Goal: Task Accomplishment & Management: Manage account settings

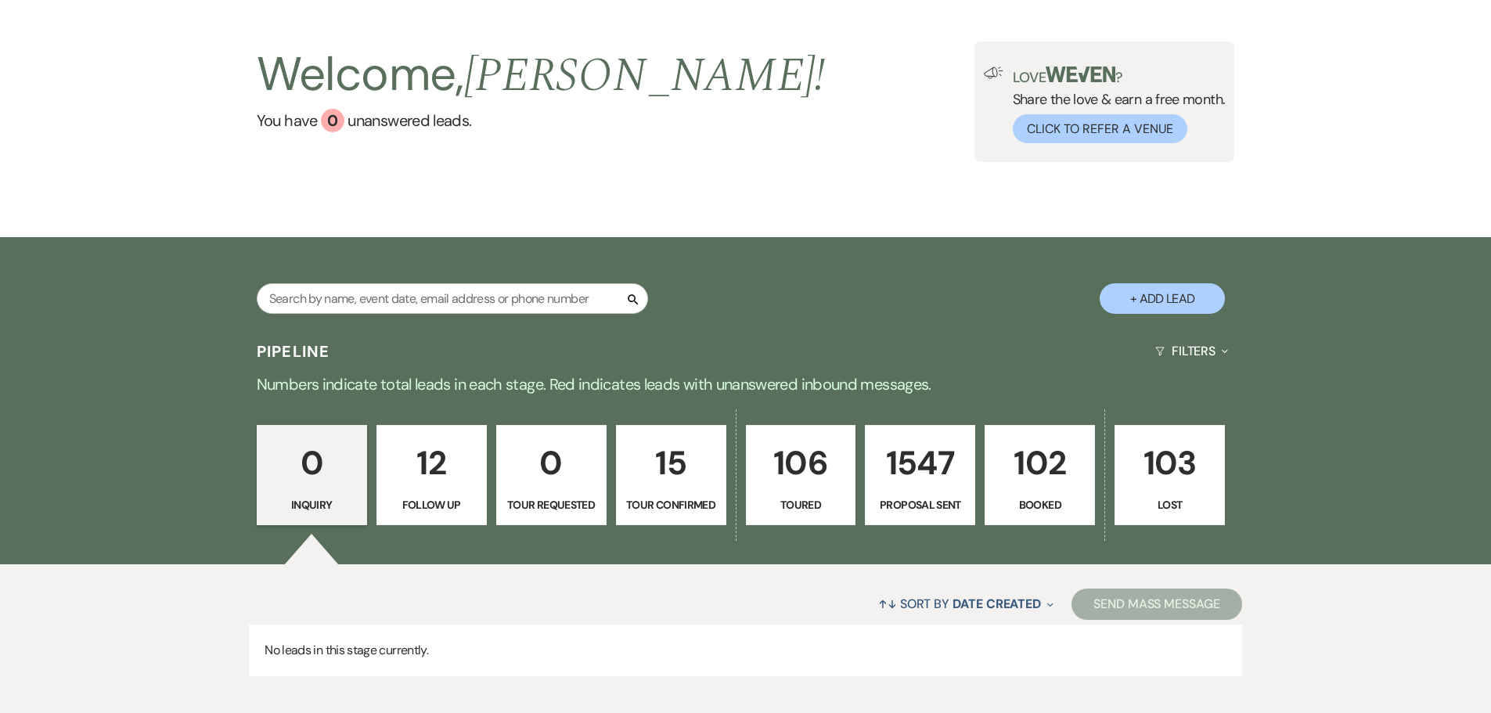
scroll to position [156, 0]
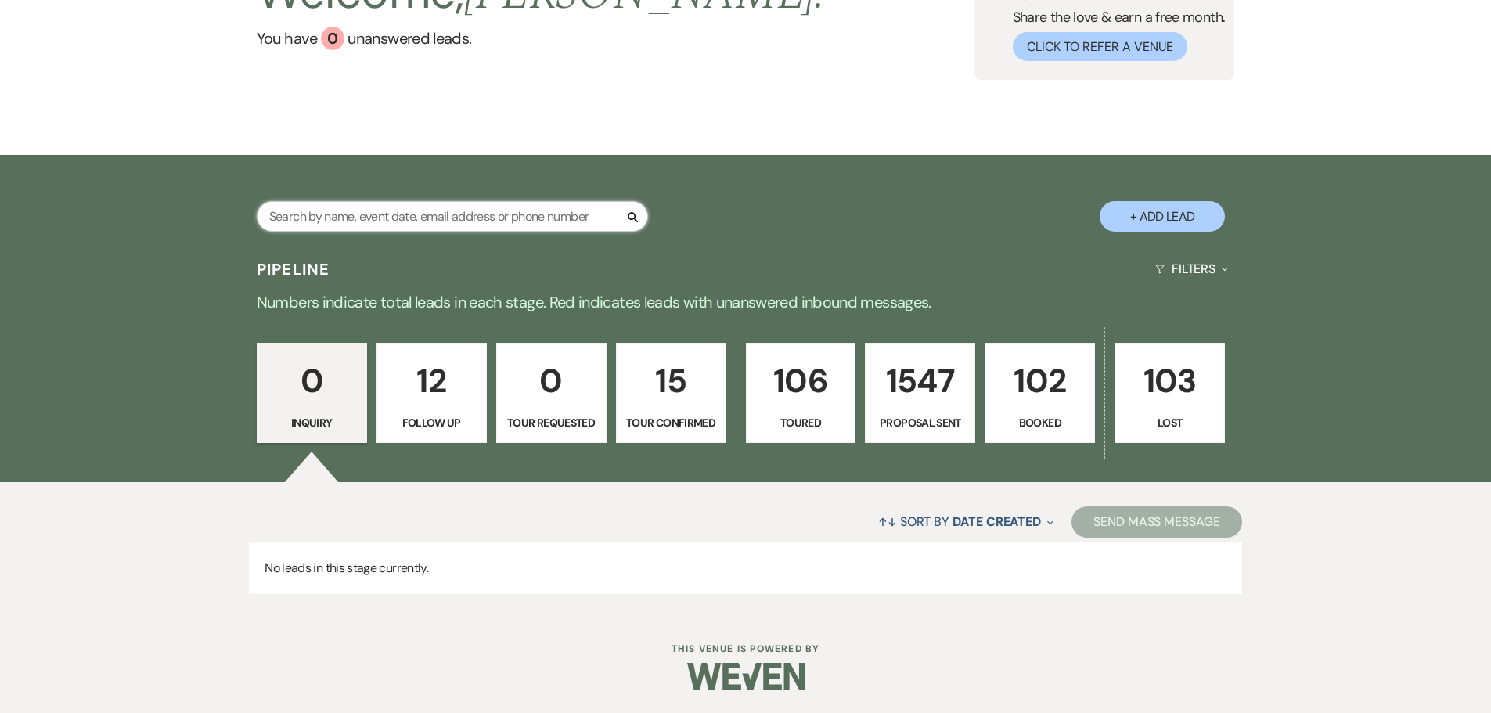
click at [367, 217] on input "text" at bounding box center [452, 216] width 391 height 31
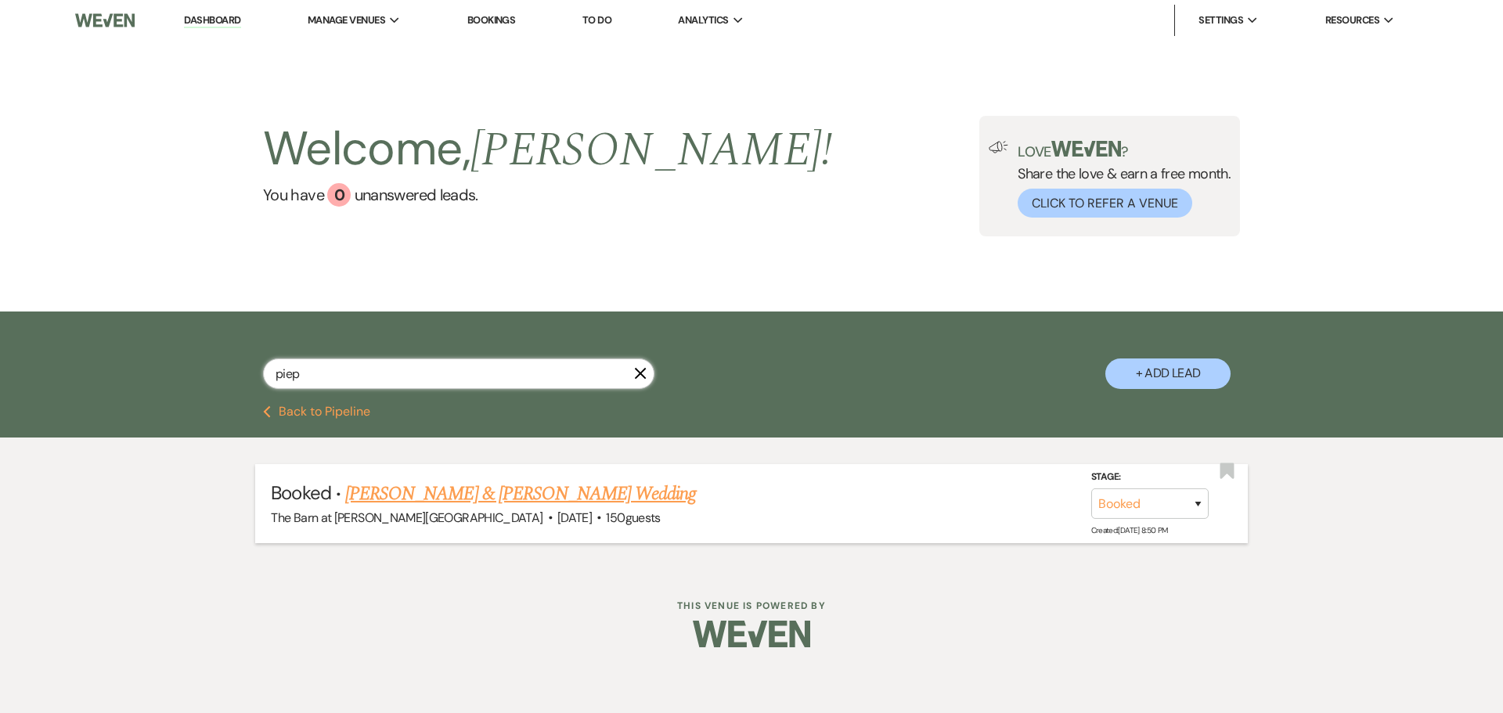
type input "piep"
click at [456, 486] on link "[PERSON_NAME] & [PERSON_NAME] Wedding" at bounding box center [520, 494] width 351 height 28
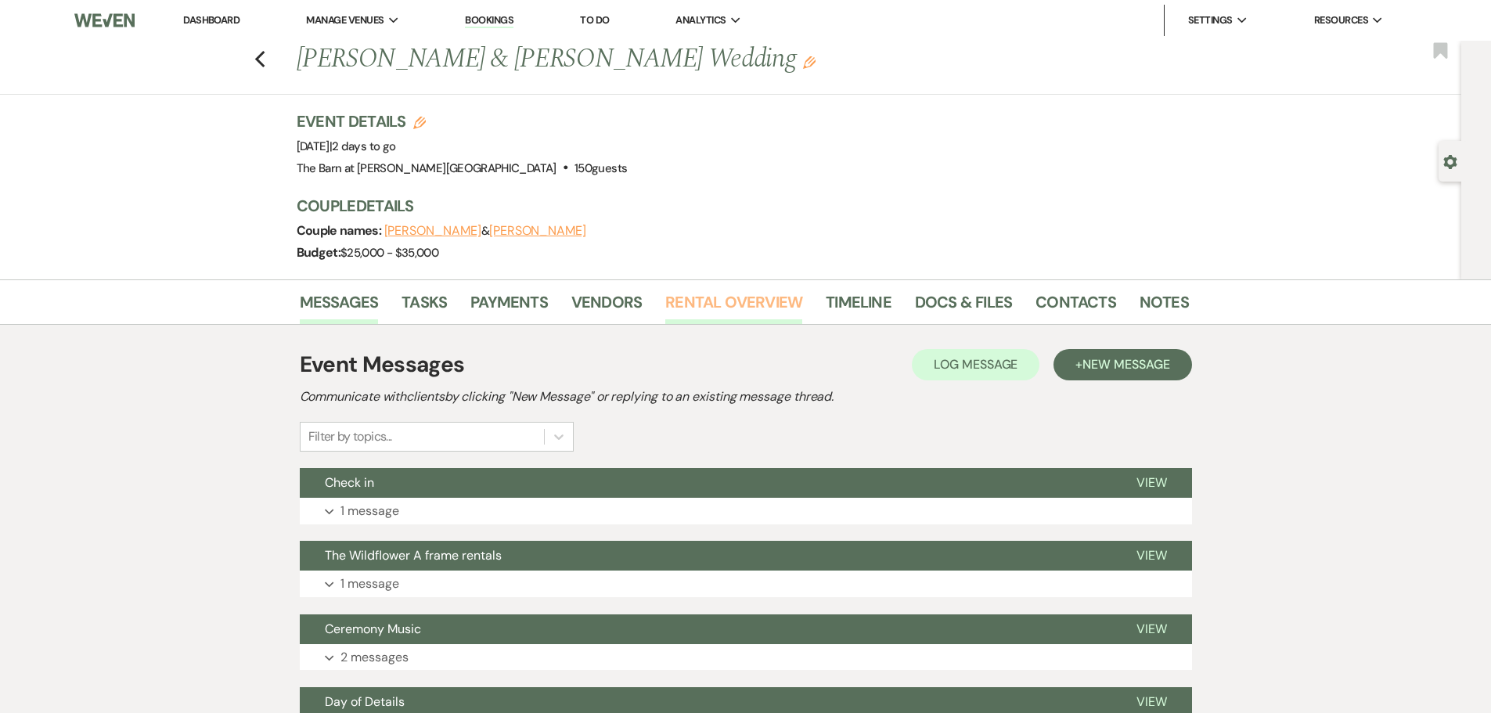
click at [722, 313] on link "Rental Overview" at bounding box center [733, 307] width 137 height 34
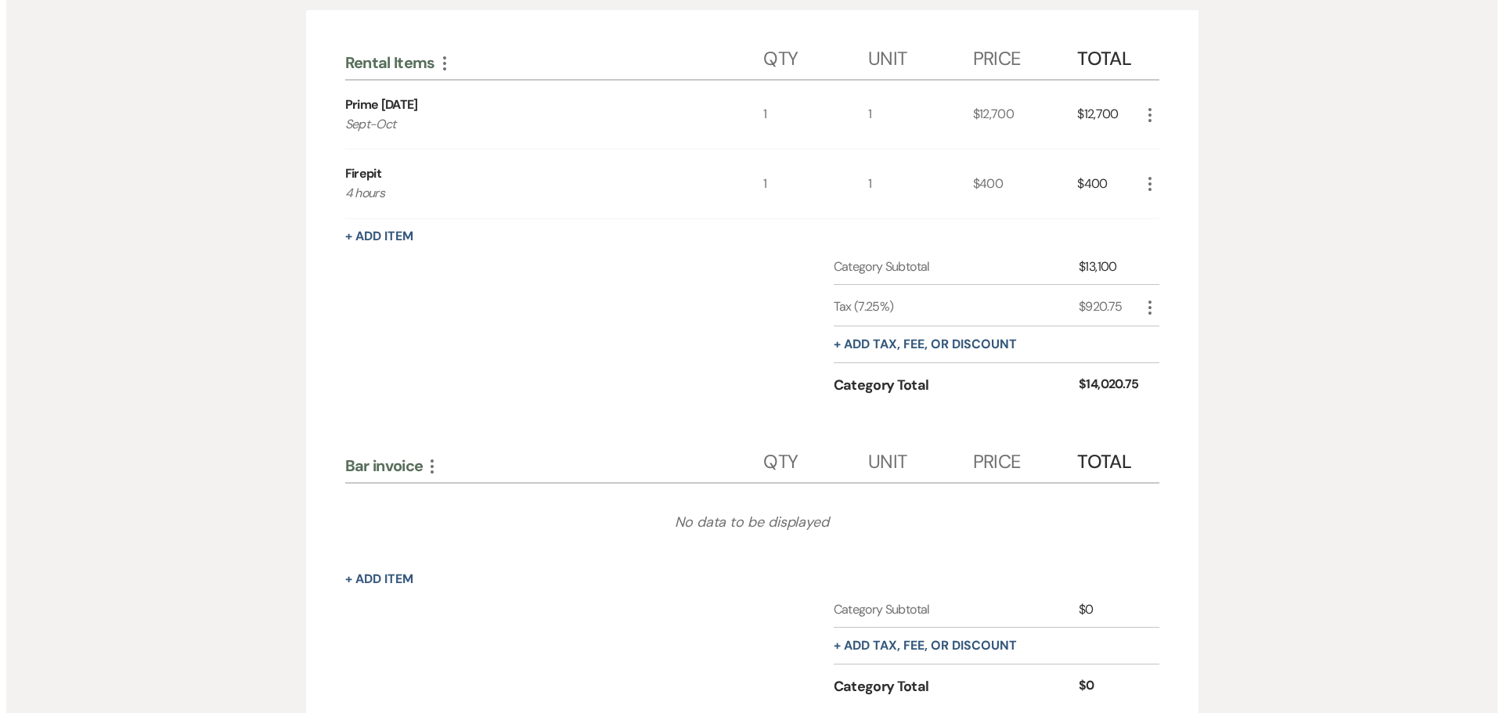
scroll to position [548, 0]
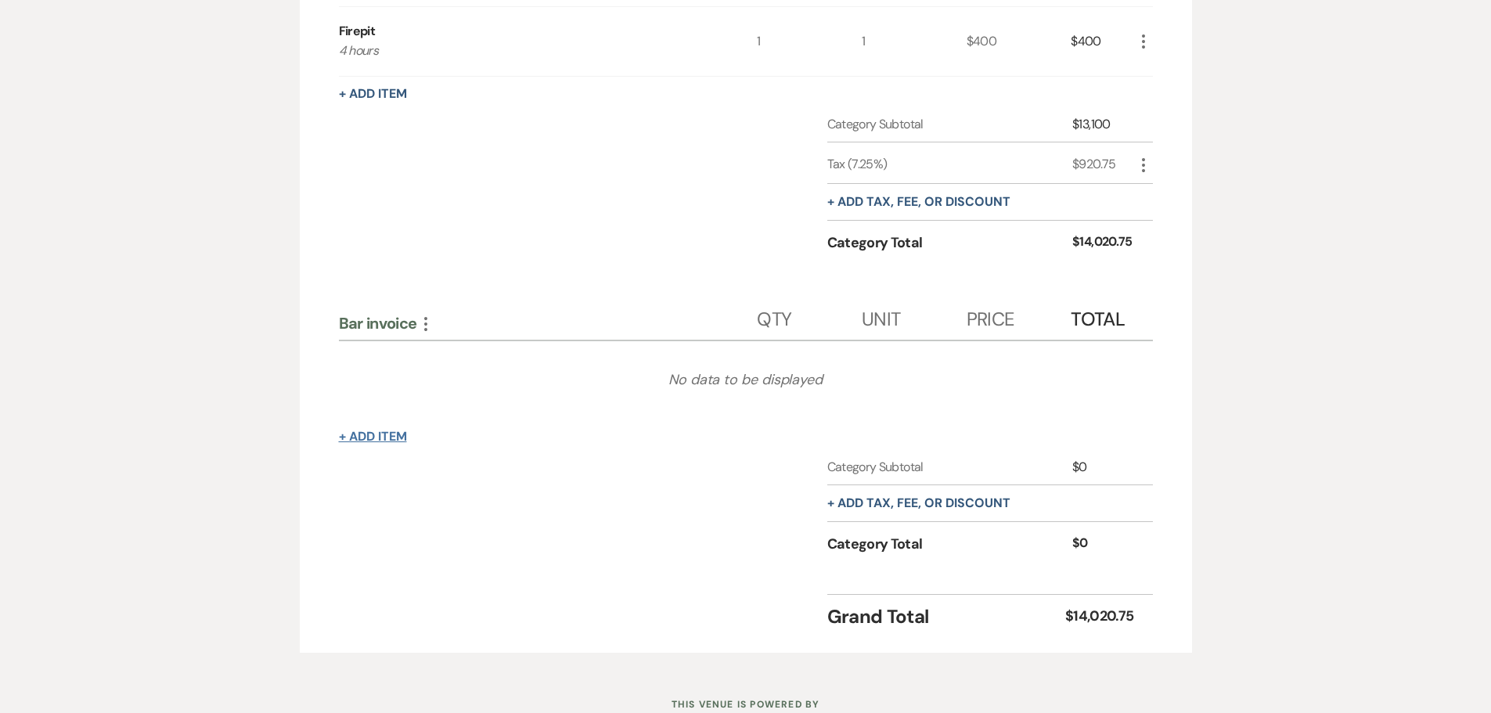
click at [367, 441] on button "+ Add Item" at bounding box center [373, 437] width 68 height 13
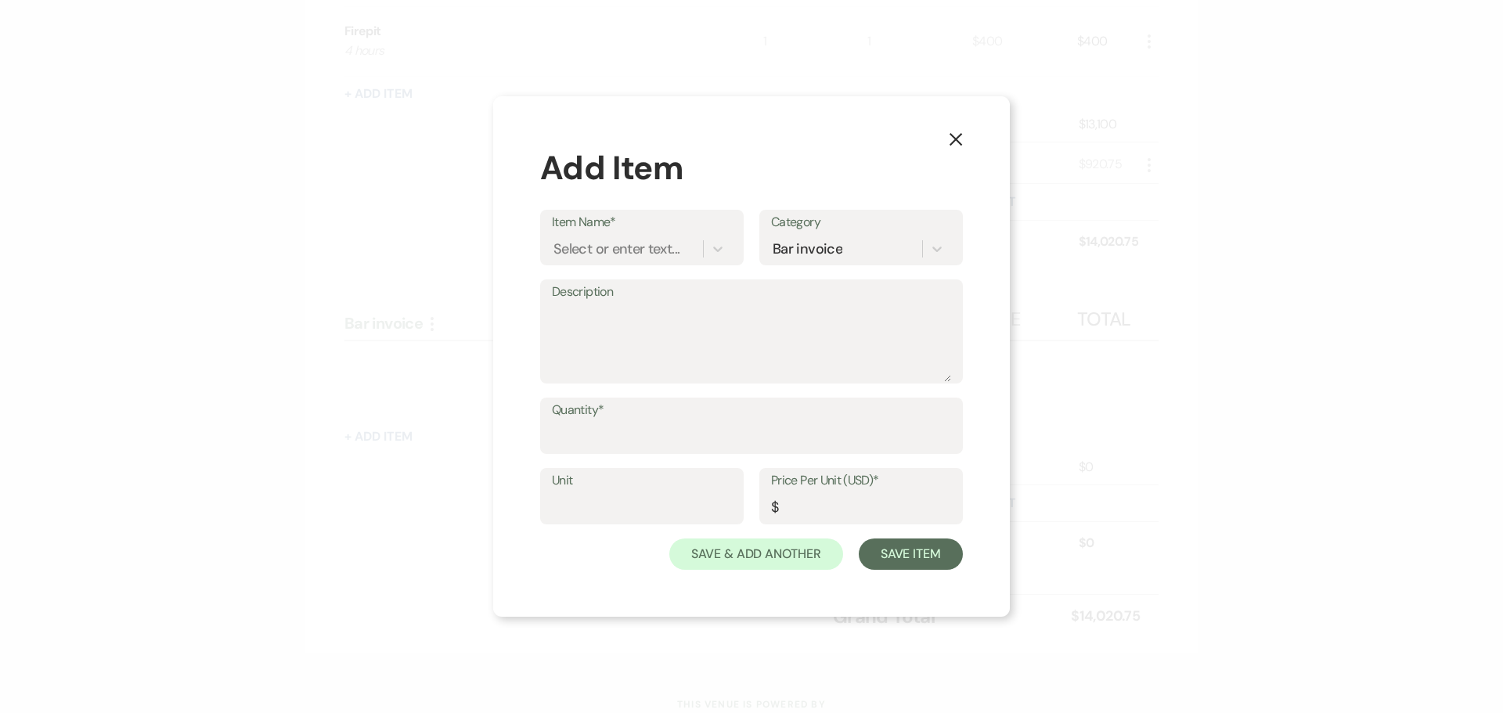
click at [617, 228] on label "Item Name*" at bounding box center [642, 222] width 180 height 23
click at [555, 239] on input "Item Name*" at bounding box center [554, 249] width 2 height 21
click at [619, 262] on div "Select or enter text..." at bounding box center [627, 249] width 151 height 27
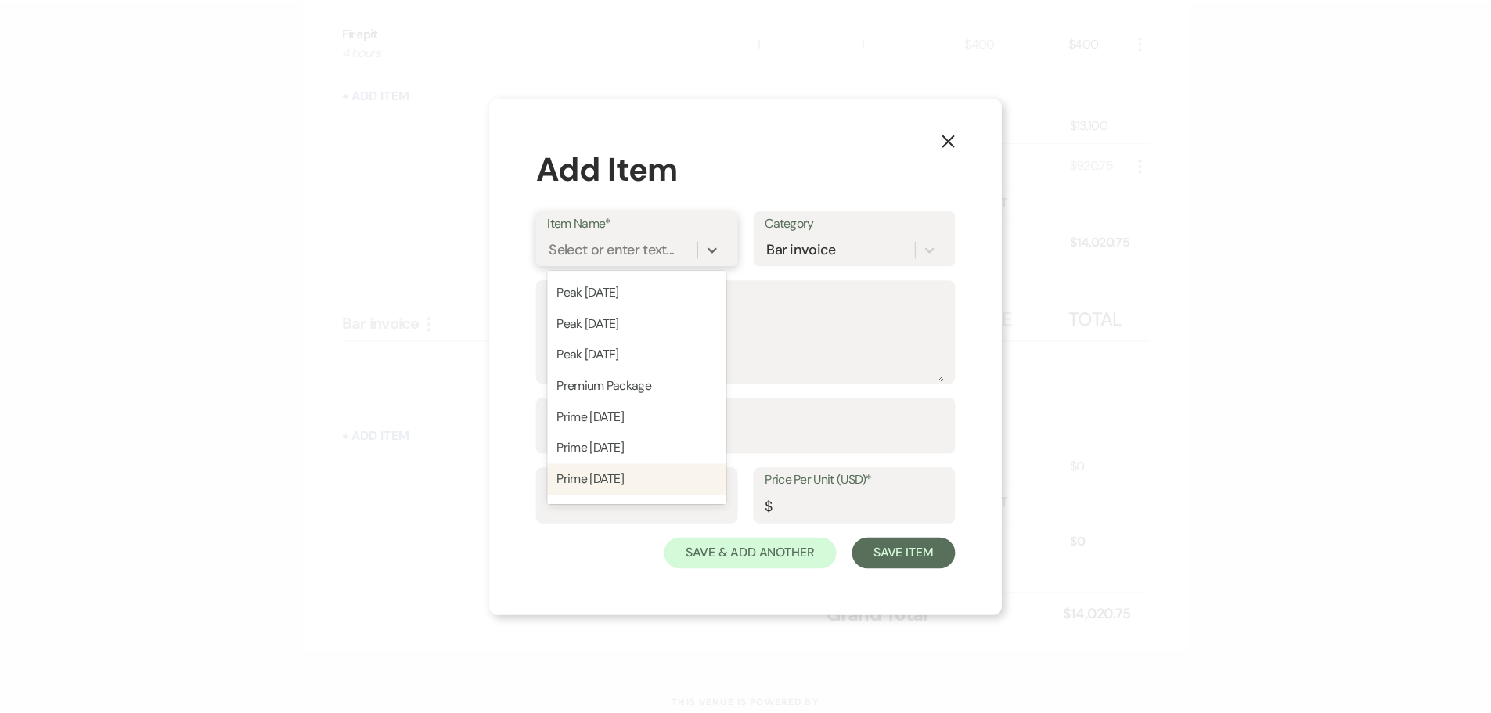
scroll to position [479, 0]
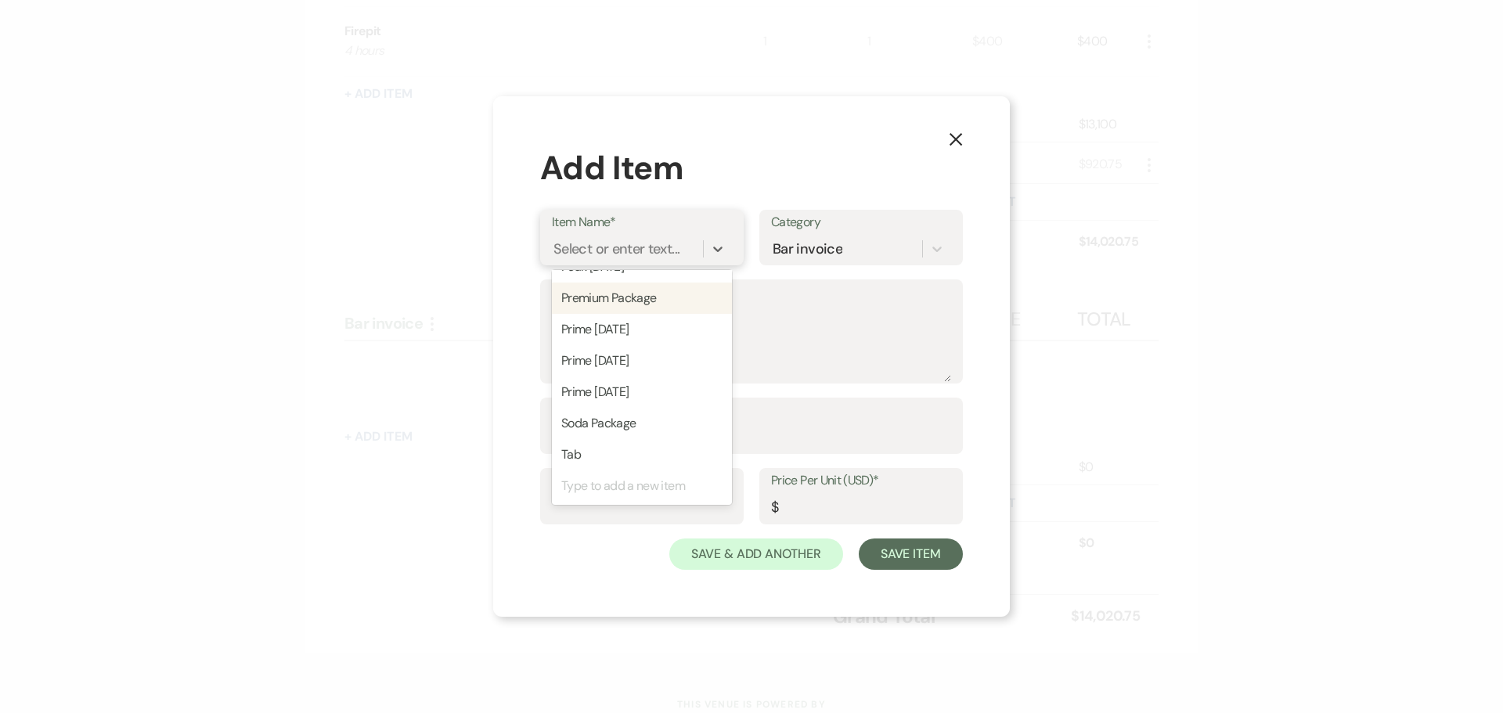
click at [638, 305] on div "Premium Package" at bounding box center [642, 298] width 180 height 31
type textarea "$42 per person for 6 hours - *additional 1/2 hour available at $4 per person In…"
type input "1"
type input "42"
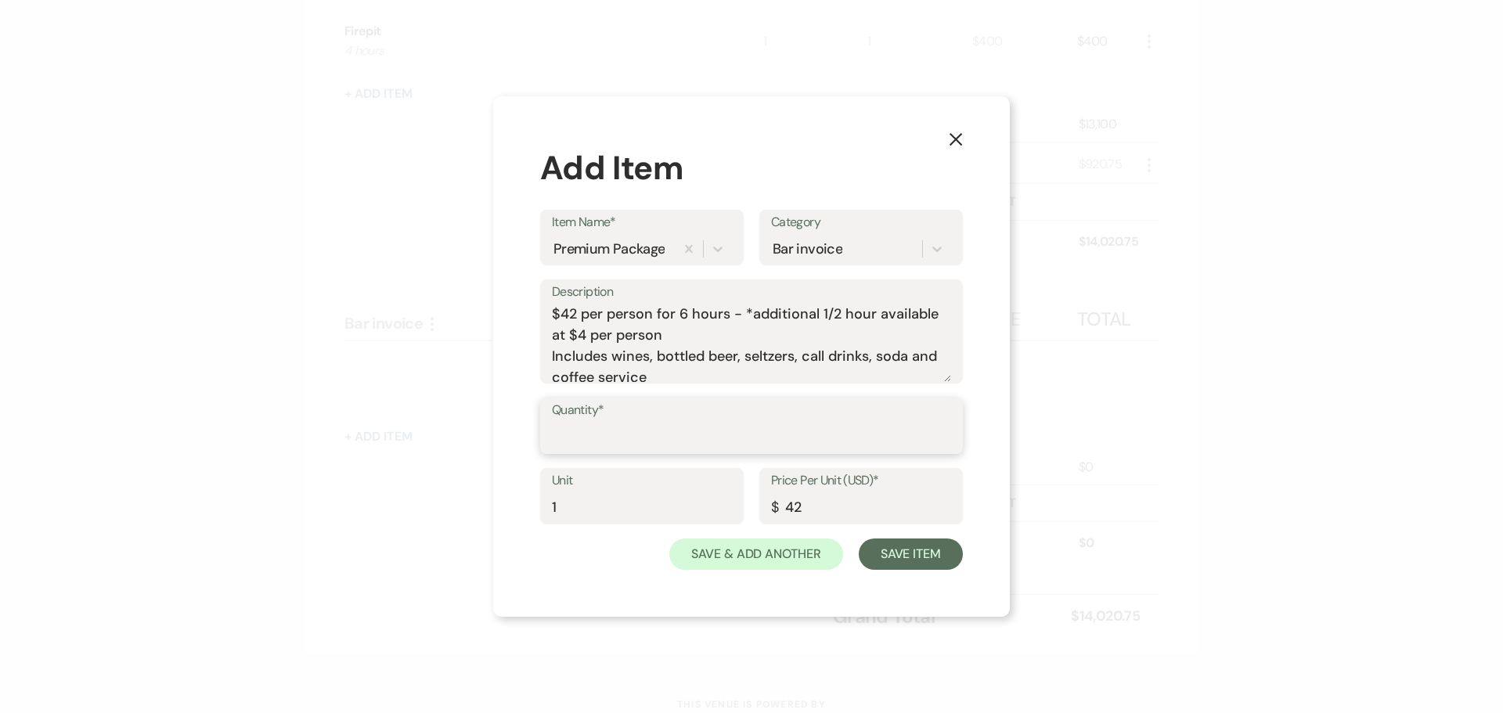
click at [633, 437] on input "Quantity*" at bounding box center [751, 437] width 399 height 31
type input "130"
click at [585, 509] on input "1" at bounding box center [642, 507] width 180 height 31
click at [899, 548] on button "Save Item" at bounding box center [911, 554] width 104 height 31
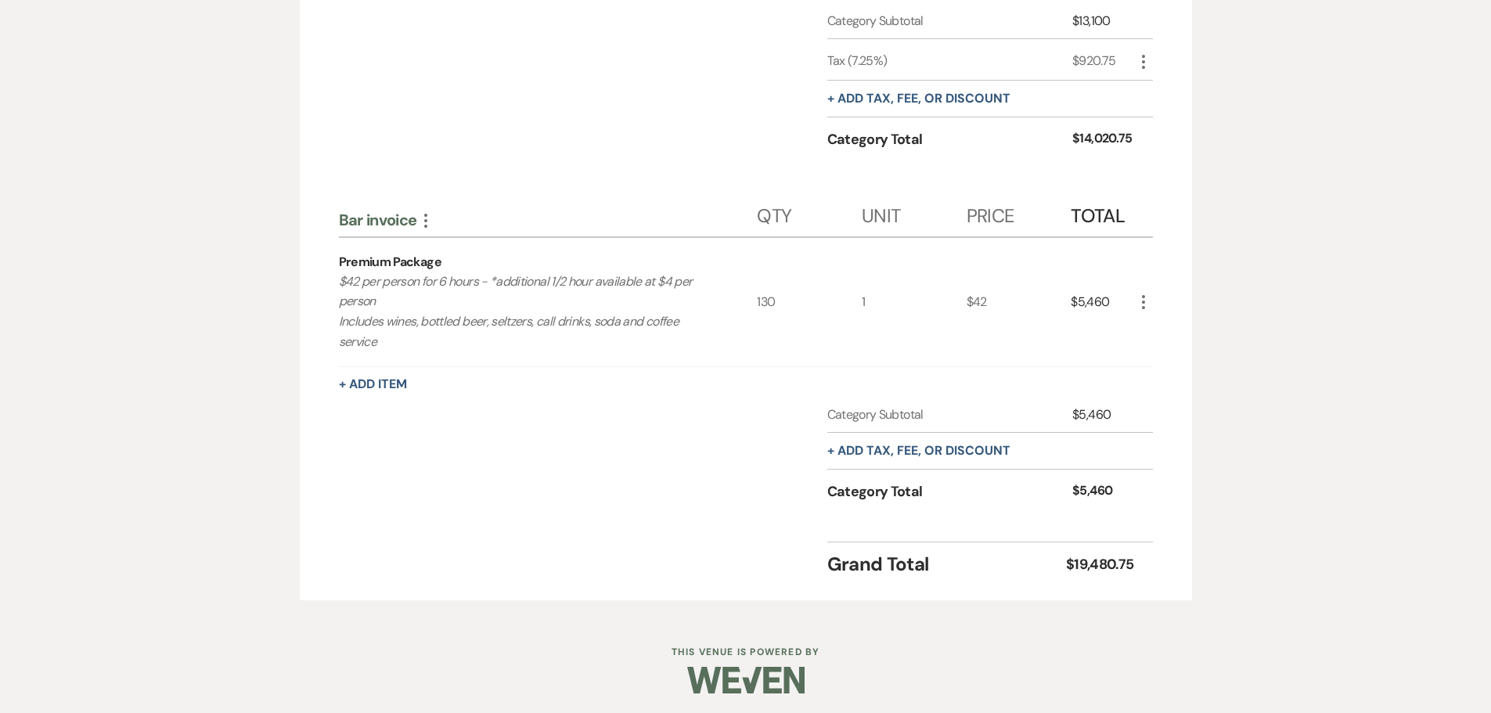
scroll to position [655, 0]
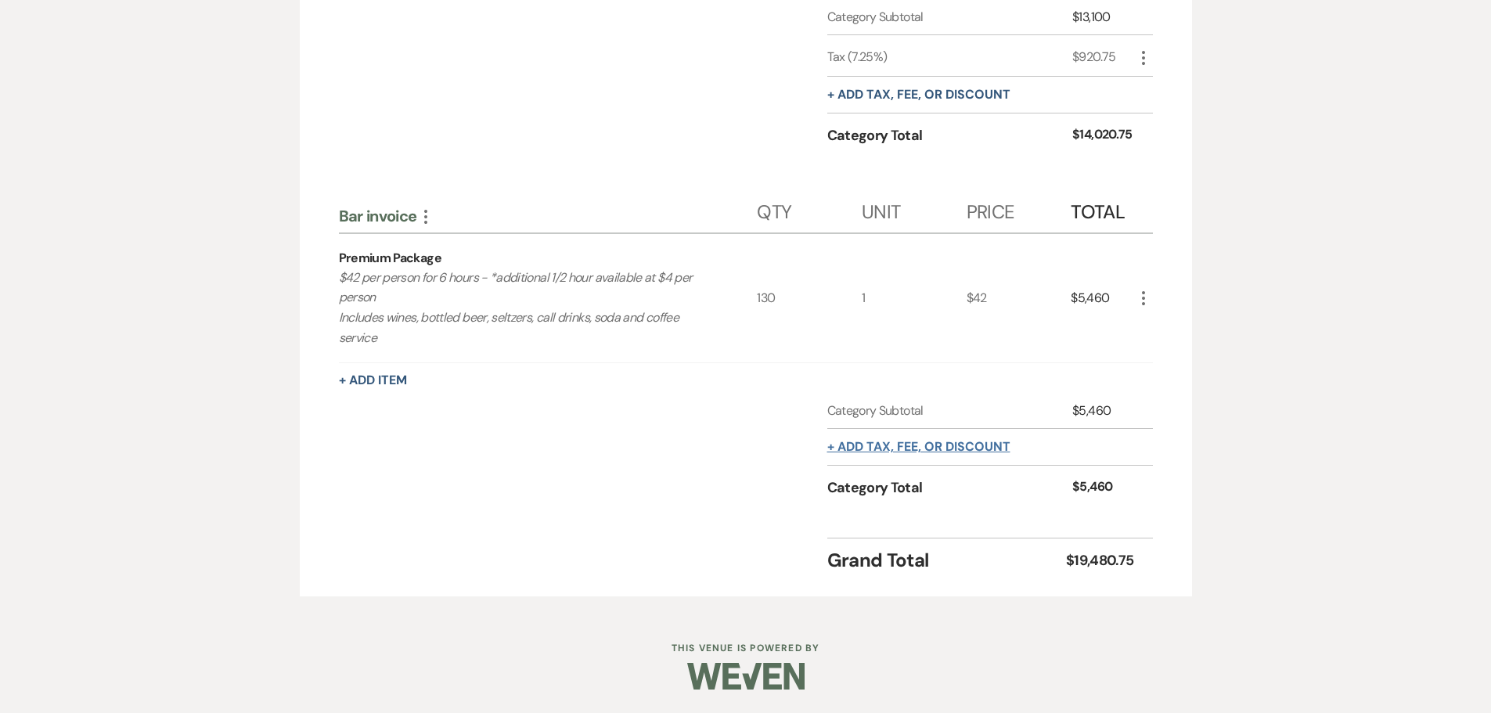
click at [889, 445] on button "+ Add tax, fee, or discount" at bounding box center [918, 447] width 183 height 13
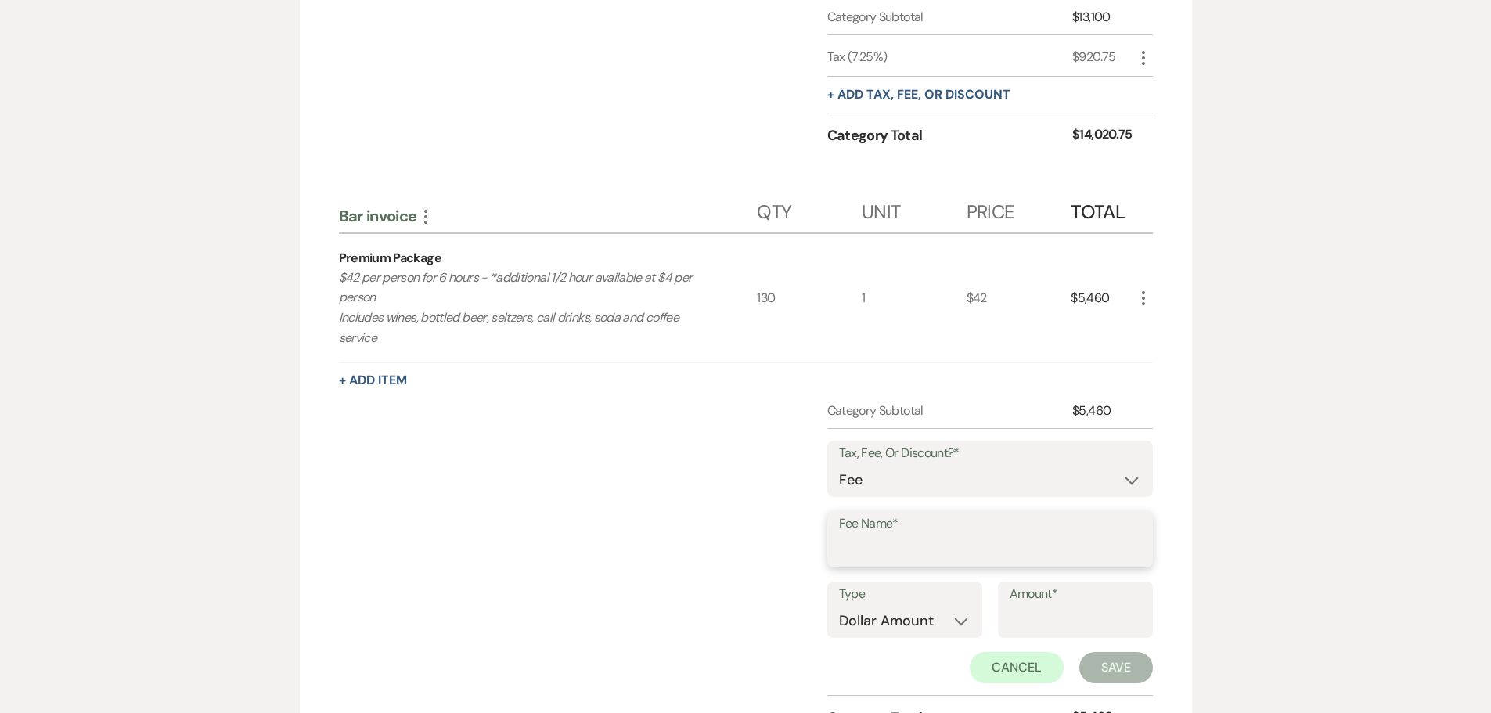
click at [865, 551] on input "Fee Name*" at bounding box center [990, 550] width 302 height 31
type input "Gratuity"
click at [888, 632] on select "Dollar Amount Percentage" at bounding box center [905, 621] width 132 height 31
select select "false"
click at [839, 606] on select "Dollar Amount Percentage" at bounding box center [905, 621] width 132 height 31
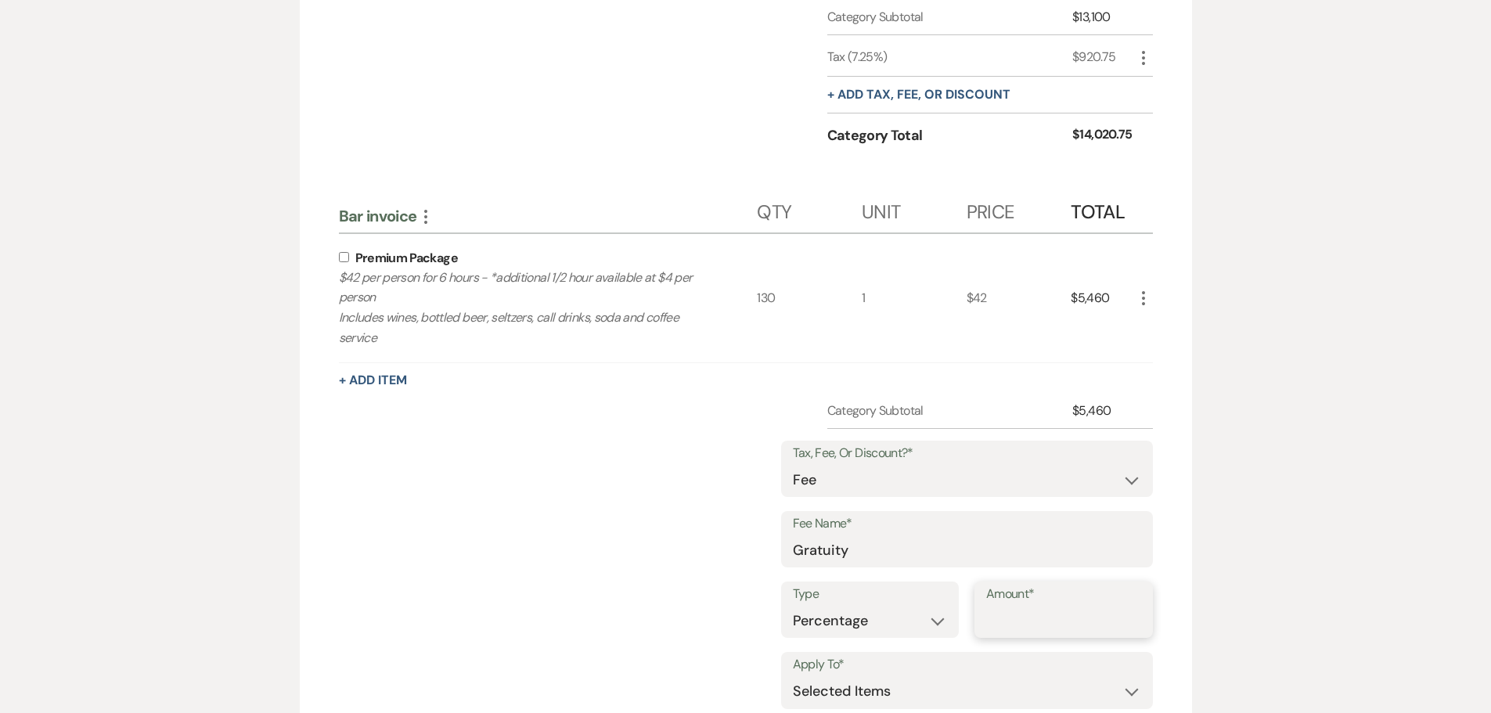
click at [1030, 622] on input "Amount*" at bounding box center [1063, 621] width 155 height 31
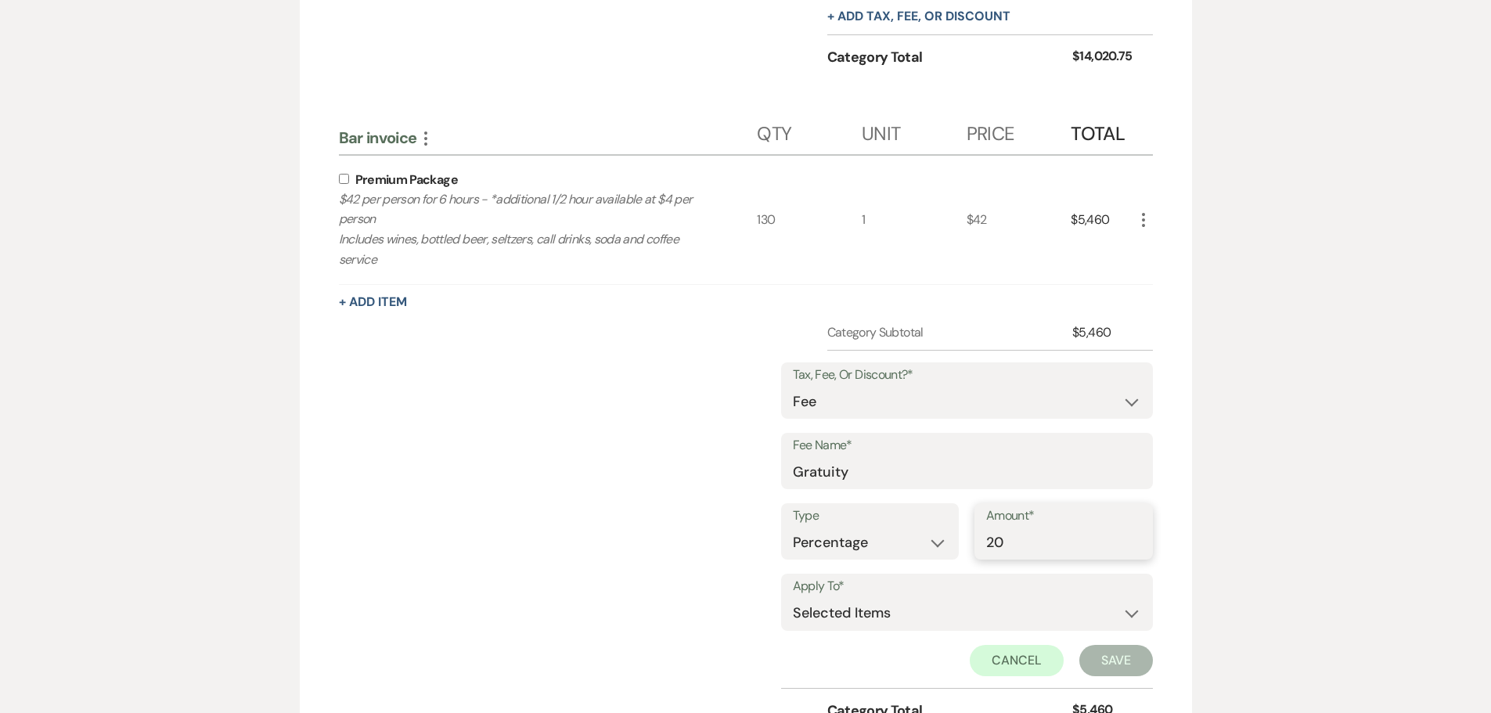
type input "20"
click at [337, 178] on div "Rental Items More Qty Unit Price Total Prime [DATE] Sept-[DATE] 1 $12,700 $12,7…" at bounding box center [746, 250] width 892 height 1137
click at [344, 182] on input "checkbox" at bounding box center [344, 179] width 10 height 10
checkbox input "true"
click at [1128, 675] on button "Save" at bounding box center [1116, 660] width 74 height 31
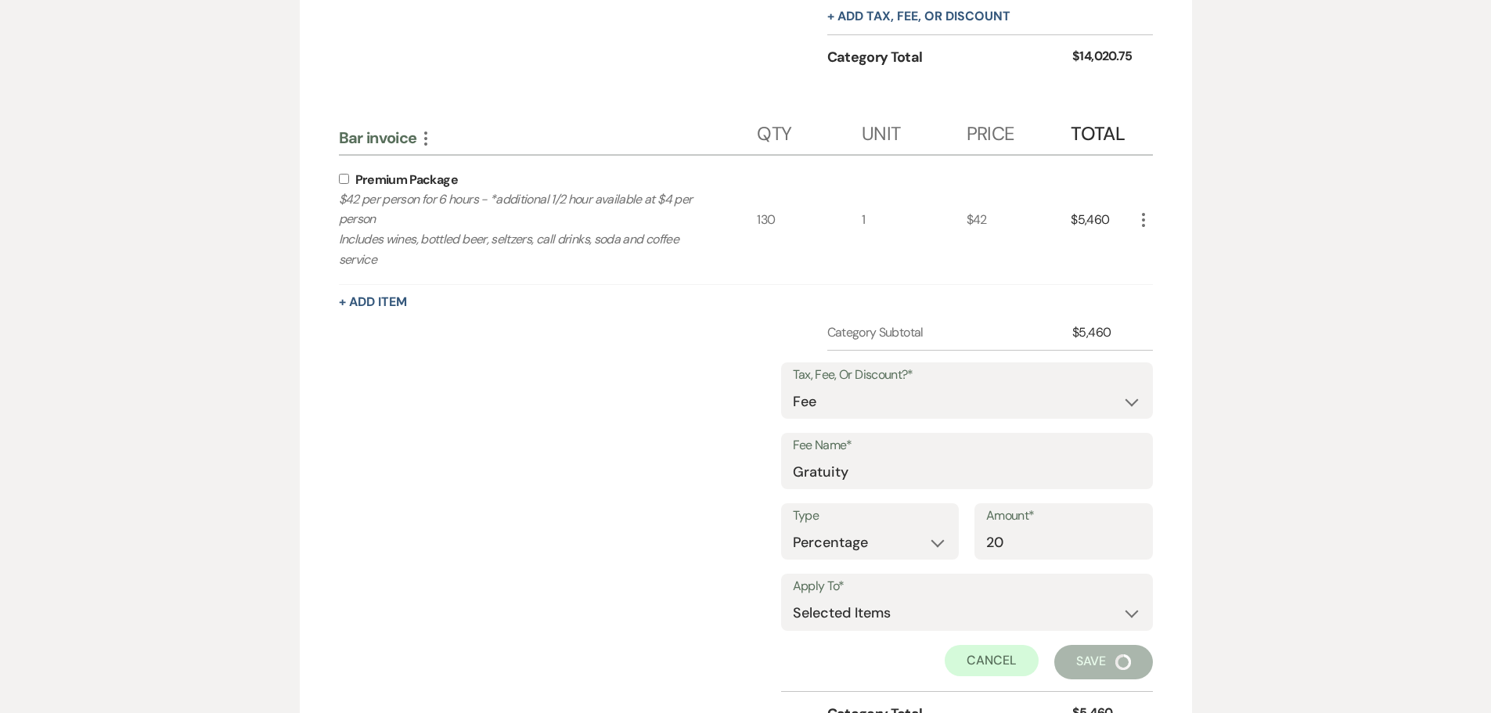
scroll to position [697, 0]
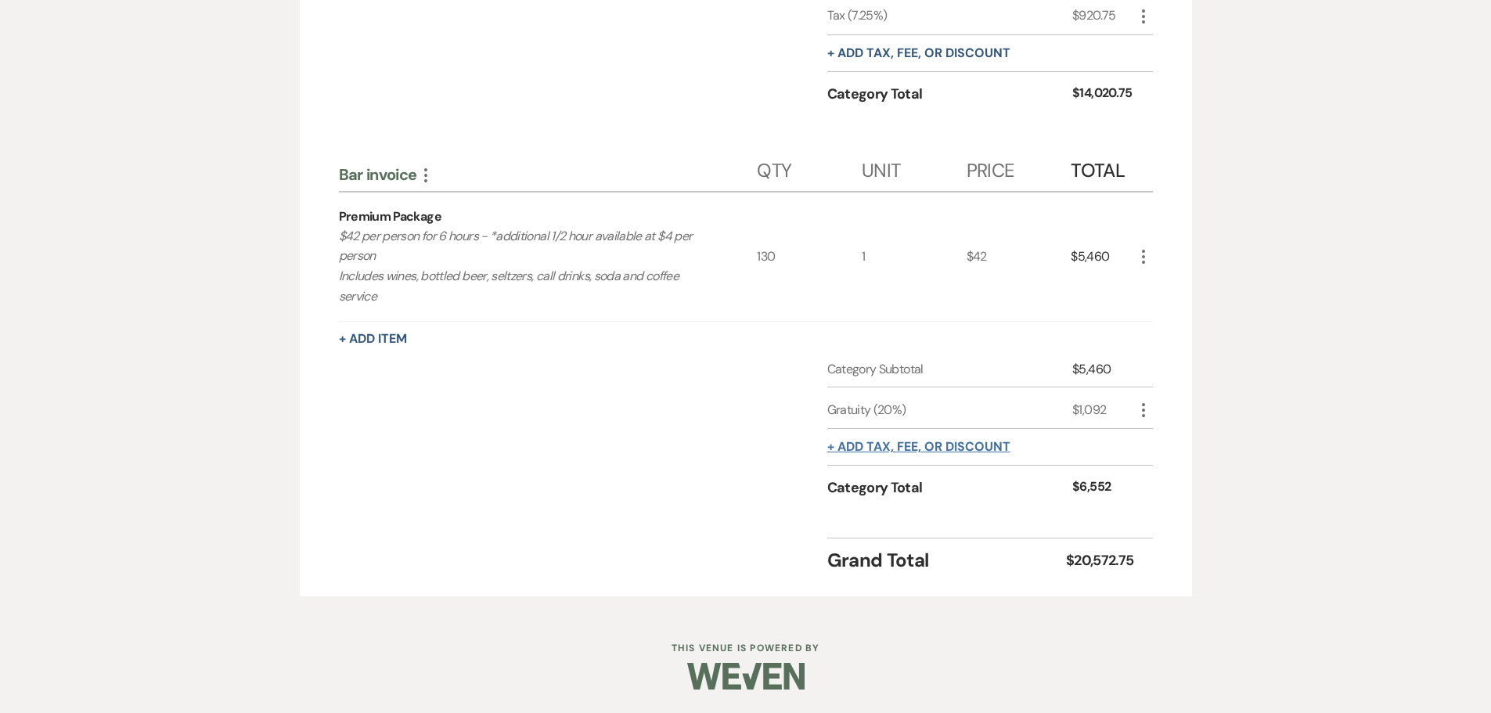
click at [879, 447] on button "+ Add tax, fee, or discount" at bounding box center [918, 447] width 183 height 13
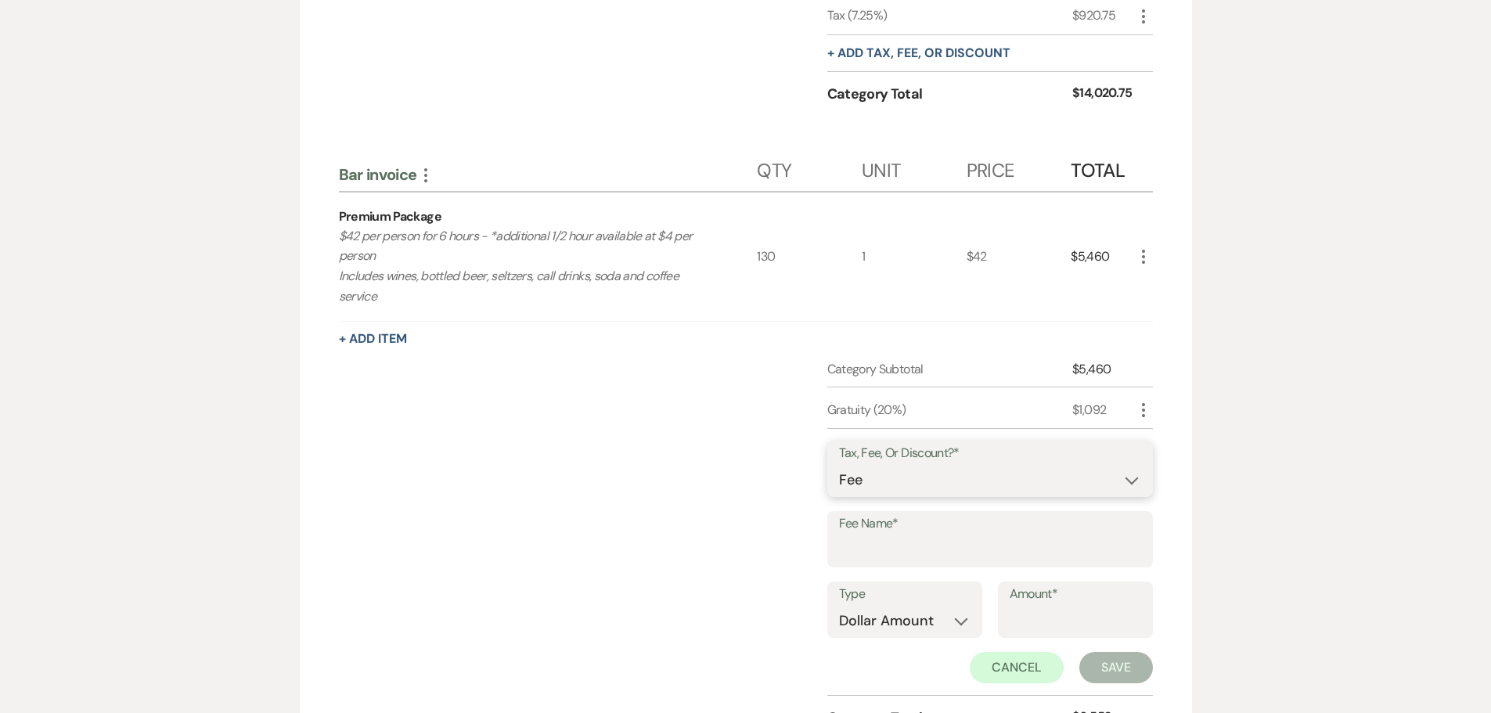
click at [876, 492] on select "Fee Discount Tax" at bounding box center [990, 480] width 302 height 31
select select "3"
click at [839, 465] on select "Fee Discount Tax" at bounding box center [990, 480] width 302 height 31
click at [876, 555] on input "Fee Name*" at bounding box center [990, 550] width 302 height 31
type input "Bar Tax"
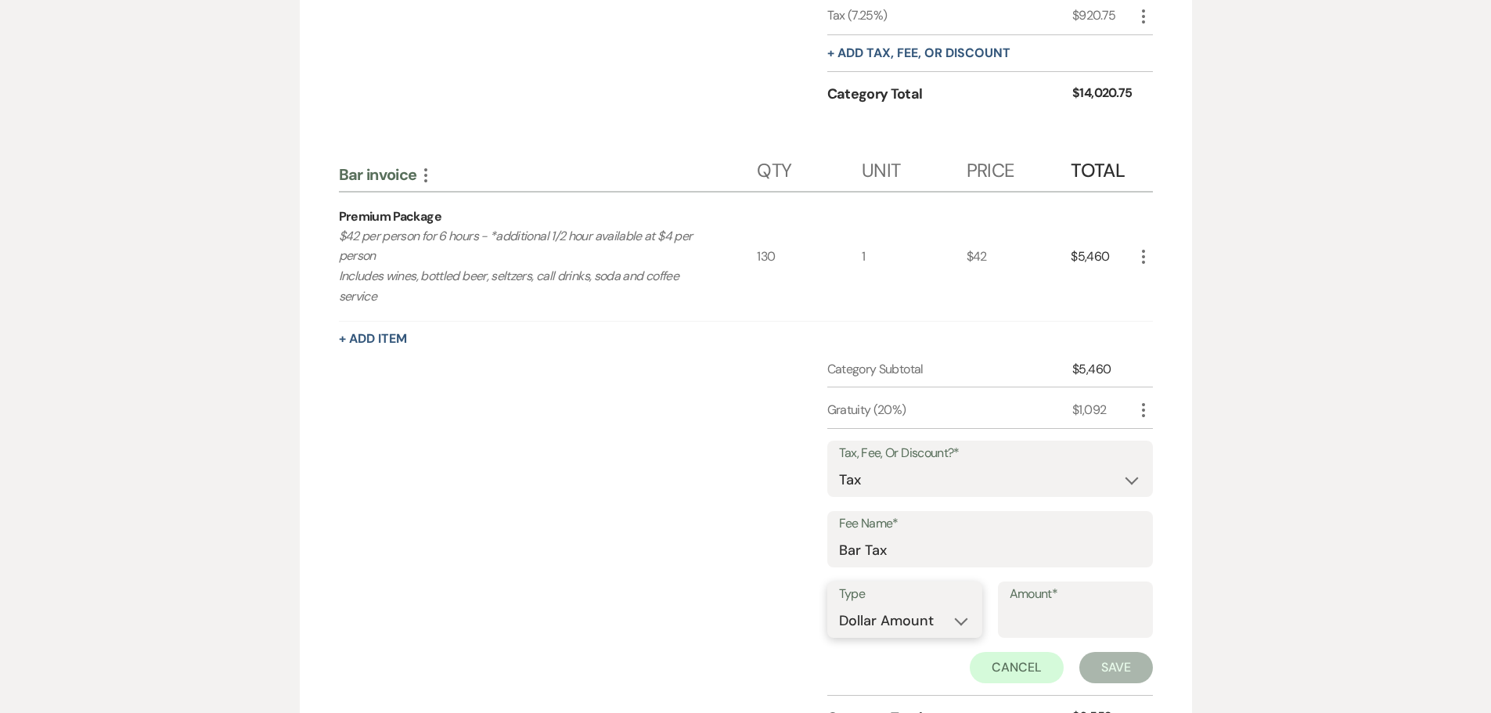
click at [915, 614] on select "Dollar Amount Percentage" at bounding box center [905, 621] width 132 height 31
click at [839, 606] on select "Dollar Amount Percentage" at bounding box center [905, 621] width 132 height 31
click at [906, 626] on select "Dollar Amount Percentage" at bounding box center [905, 621] width 132 height 31
select select "false"
click at [839, 606] on select "Dollar Amount Percentage" at bounding box center [905, 621] width 132 height 31
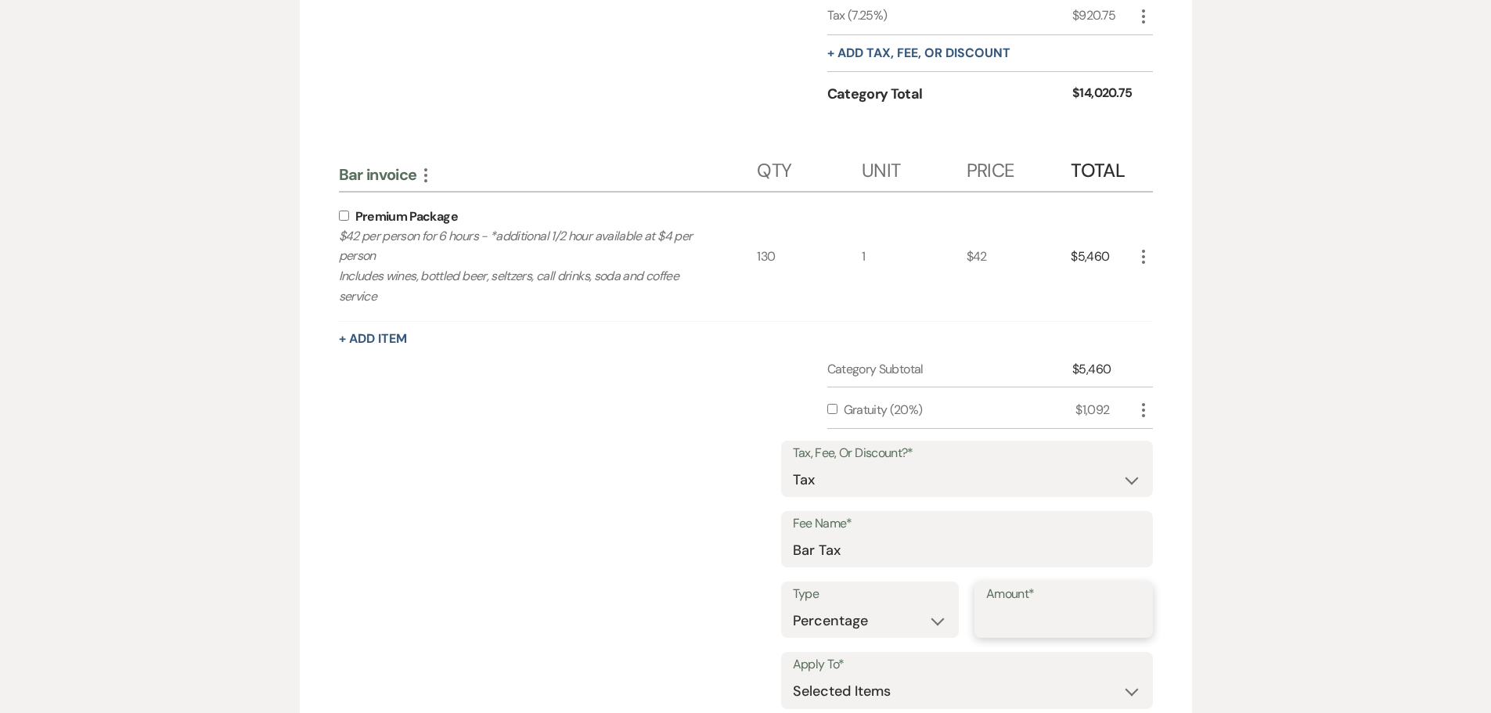
click at [1007, 618] on input "Amount*" at bounding box center [1063, 621] width 155 height 31
type input "7.25"
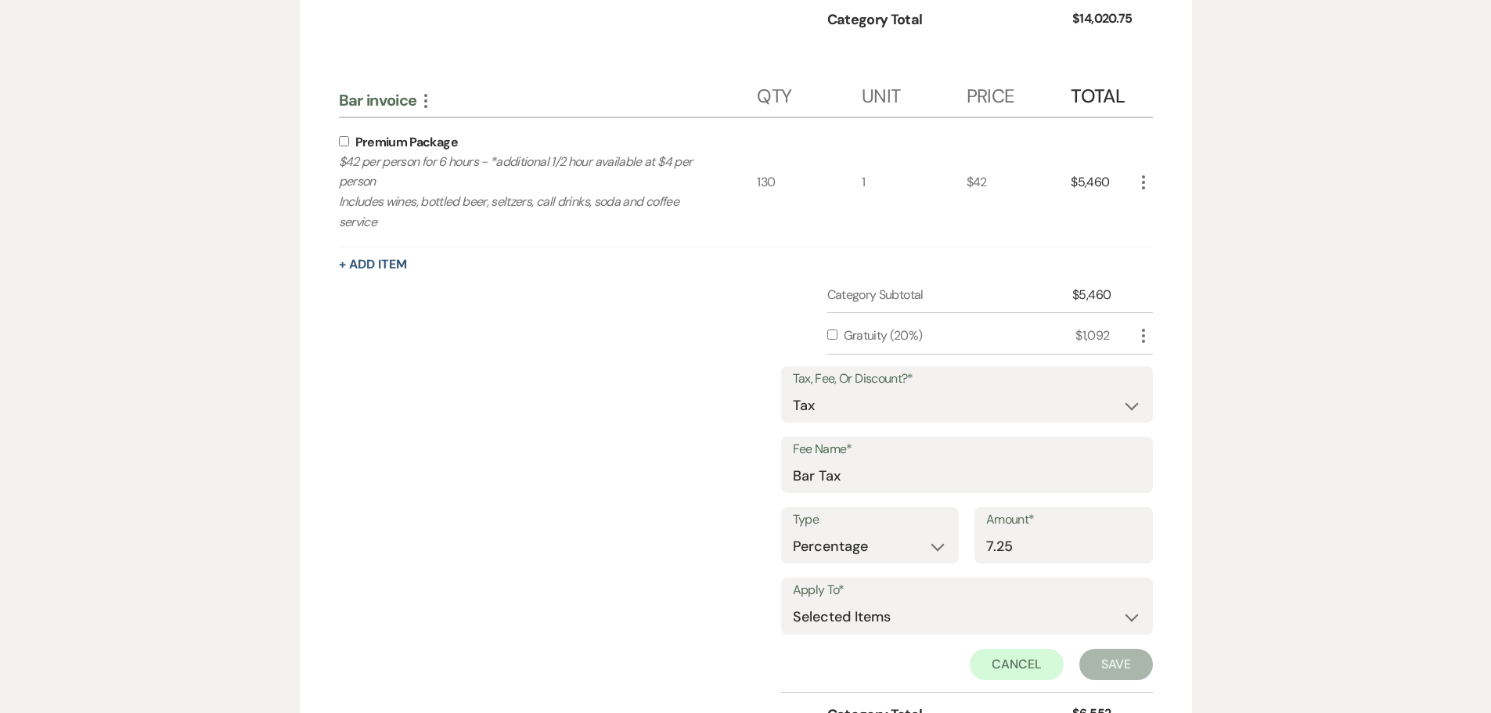
scroll to position [853, 0]
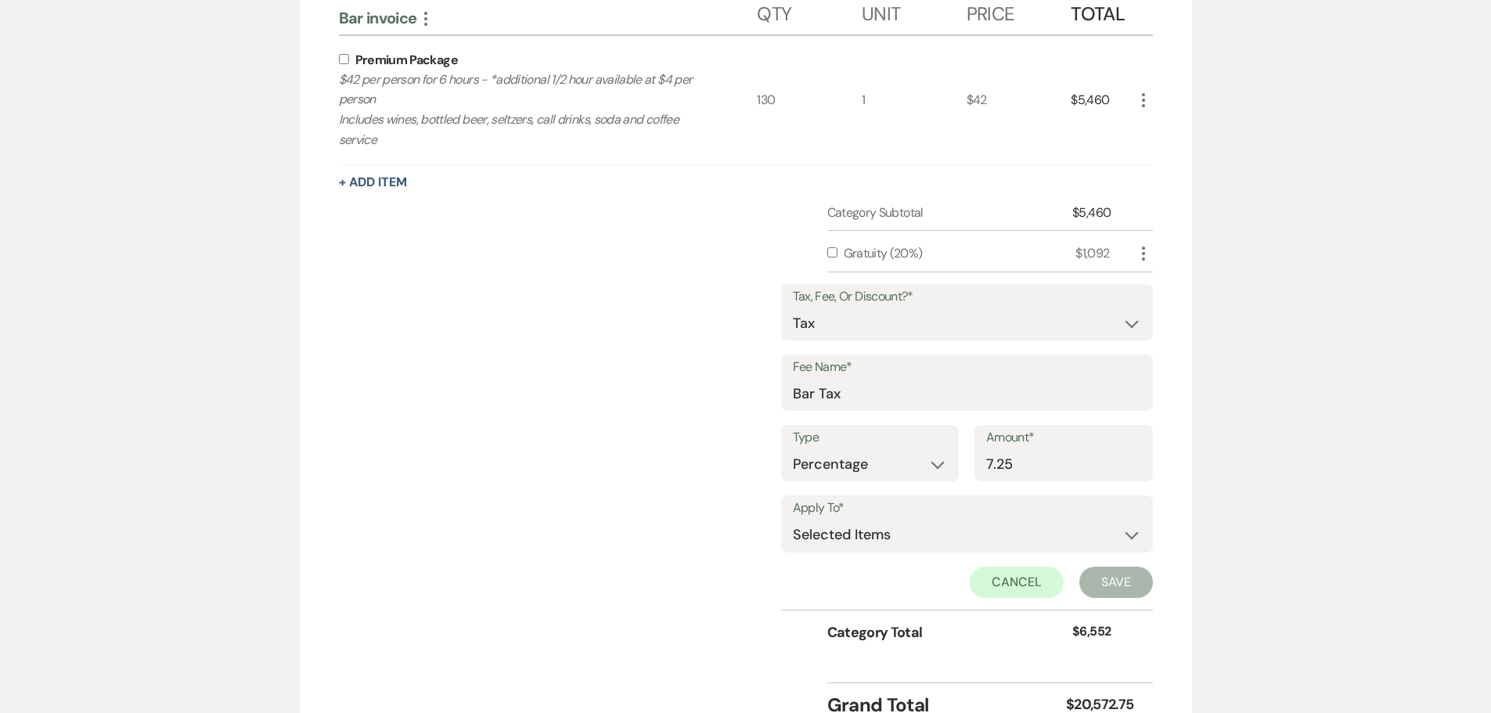
click at [348, 59] on input "checkbox" at bounding box center [344, 59] width 10 height 10
checkbox input "true"
click at [1115, 578] on button "Save" at bounding box center [1116, 582] width 74 height 31
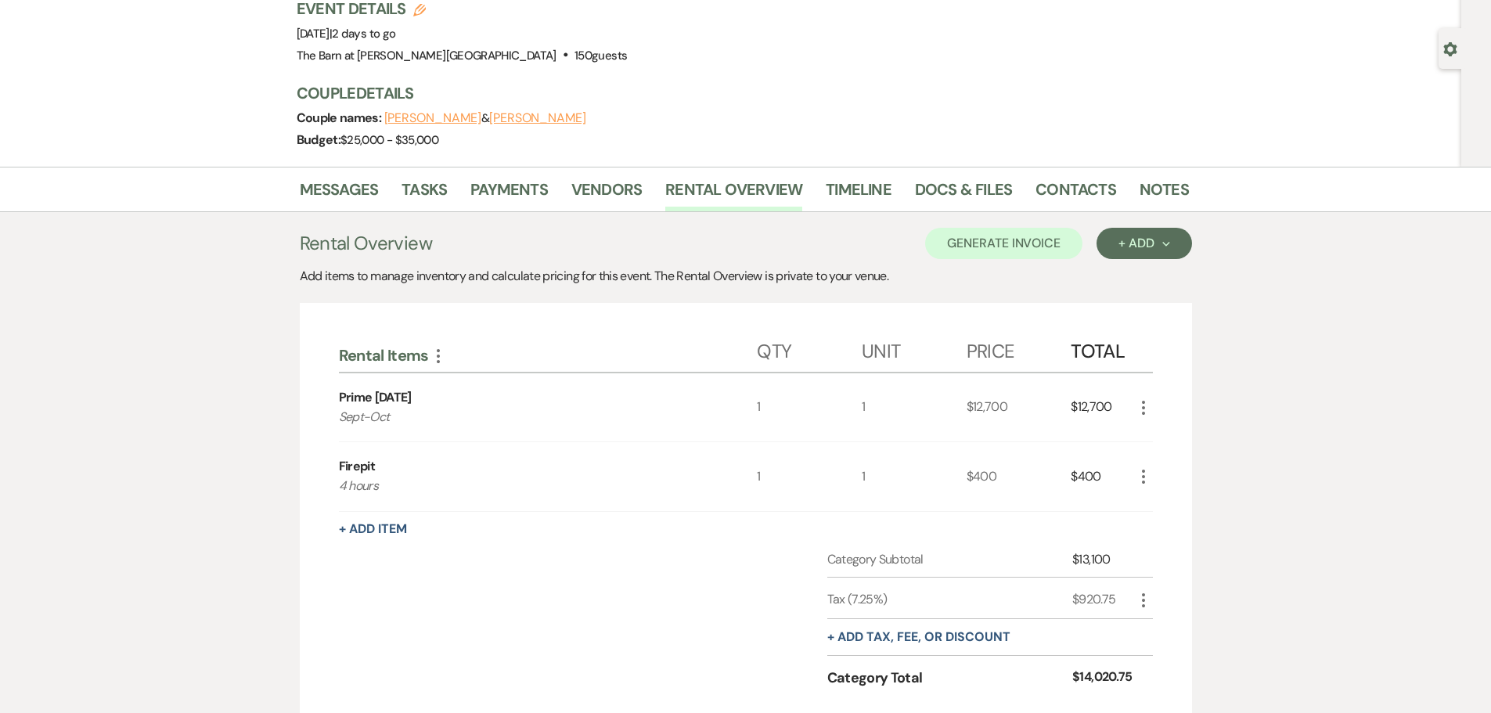
scroll to position [112, 0]
click at [957, 250] on button "Generate Invoice" at bounding box center [1003, 244] width 157 height 31
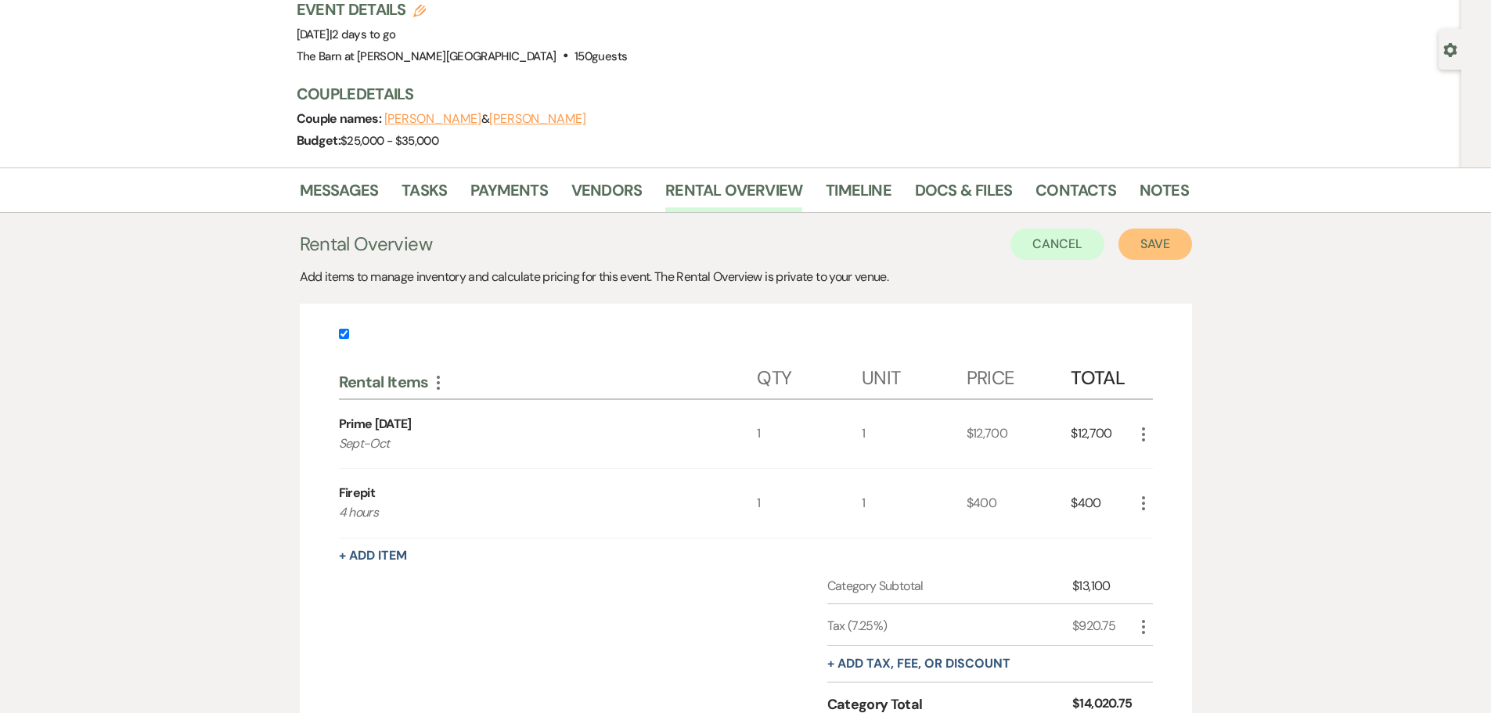
click at [1148, 250] on button "Save" at bounding box center [1156, 244] width 74 height 31
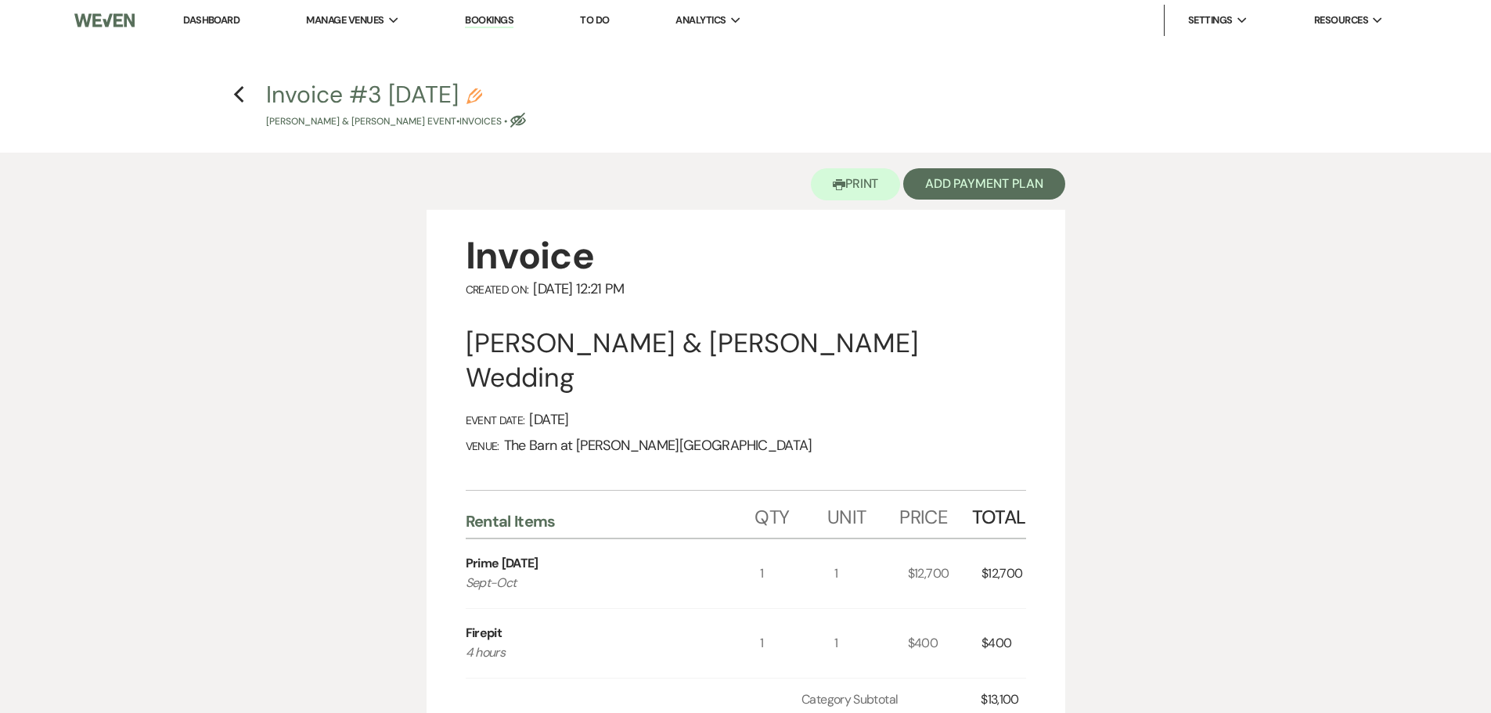
click at [521, 124] on use "button" at bounding box center [518, 120] width 16 height 15
select select "22"
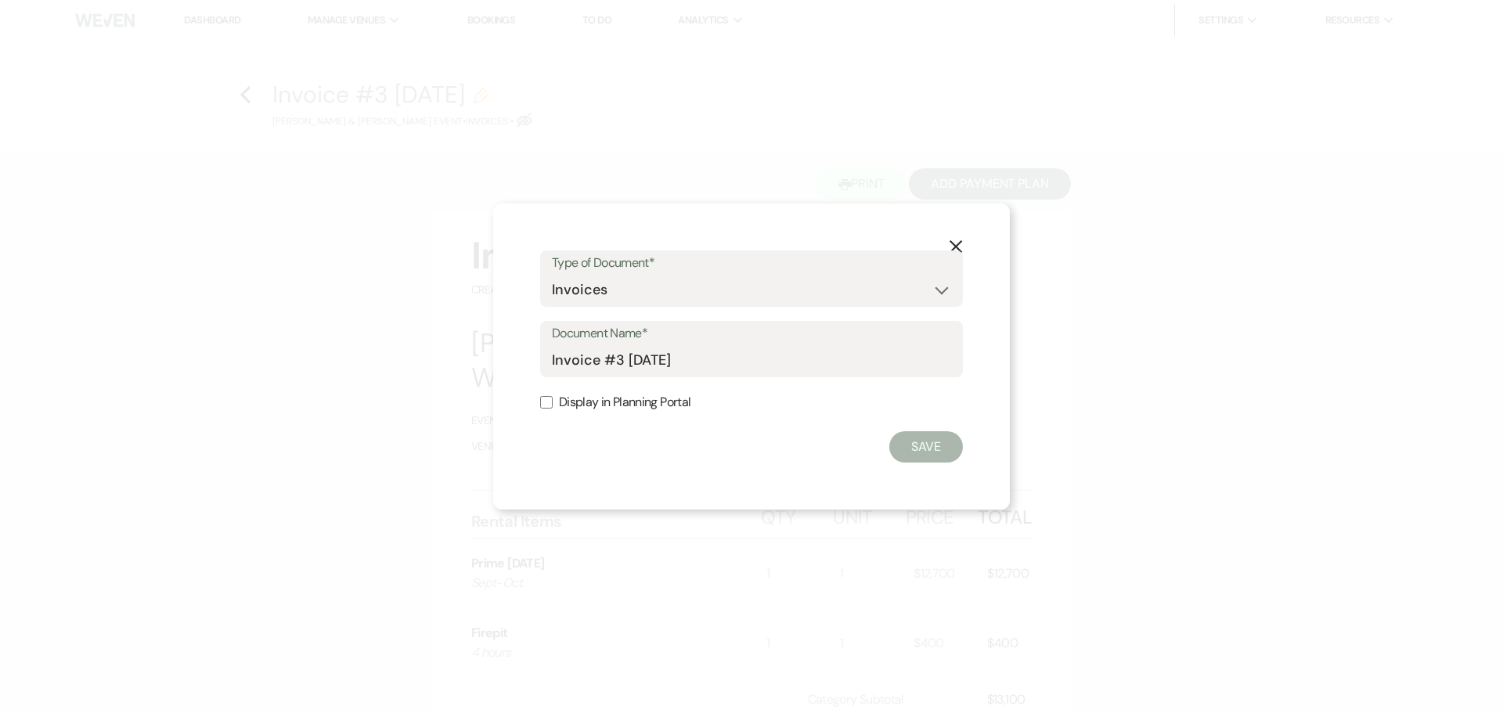
click at [545, 402] on input "Display in Planning Portal" at bounding box center [546, 402] width 13 height 13
checkbox input "true"
click at [906, 444] on button "Save" at bounding box center [926, 446] width 74 height 31
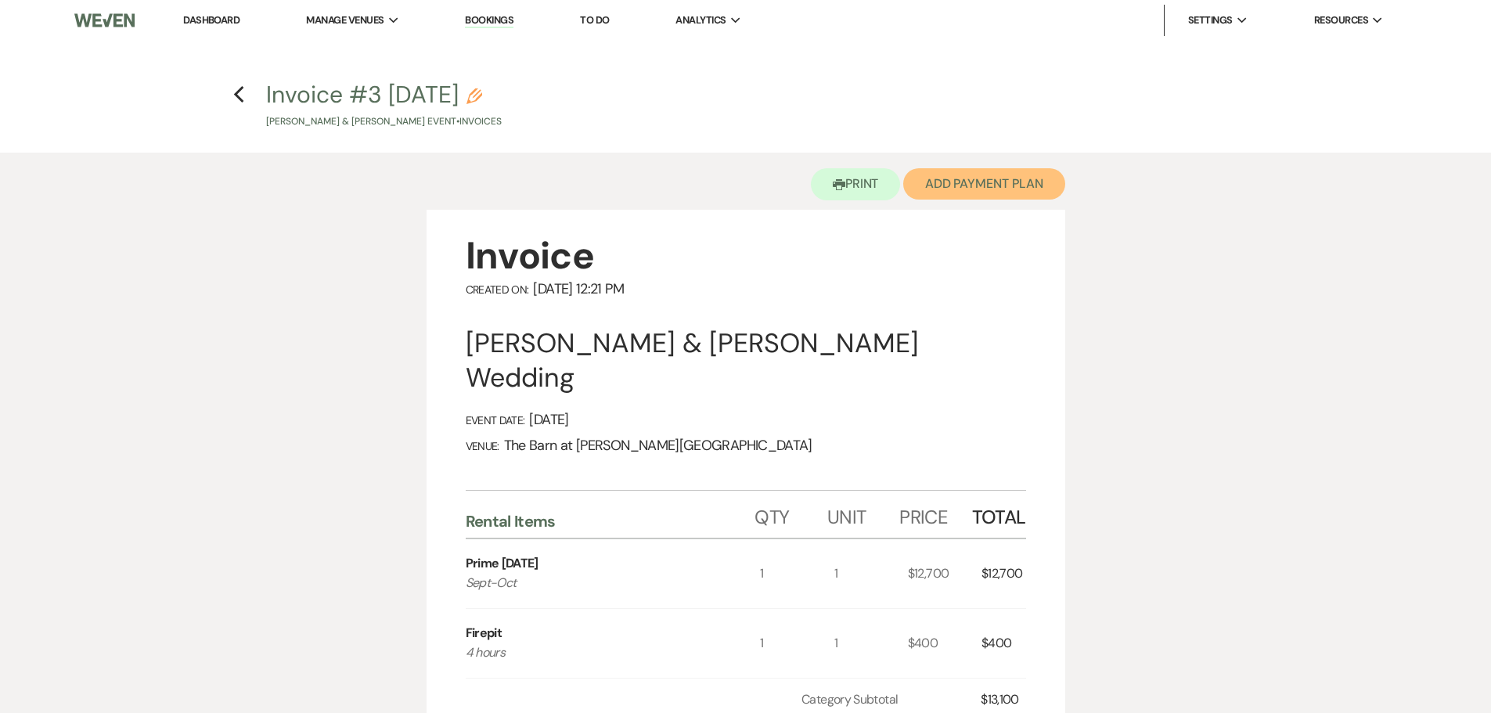
click at [971, 182] on button "Add Payment Plan" at bounding box center [984, 183] width 162 height 31
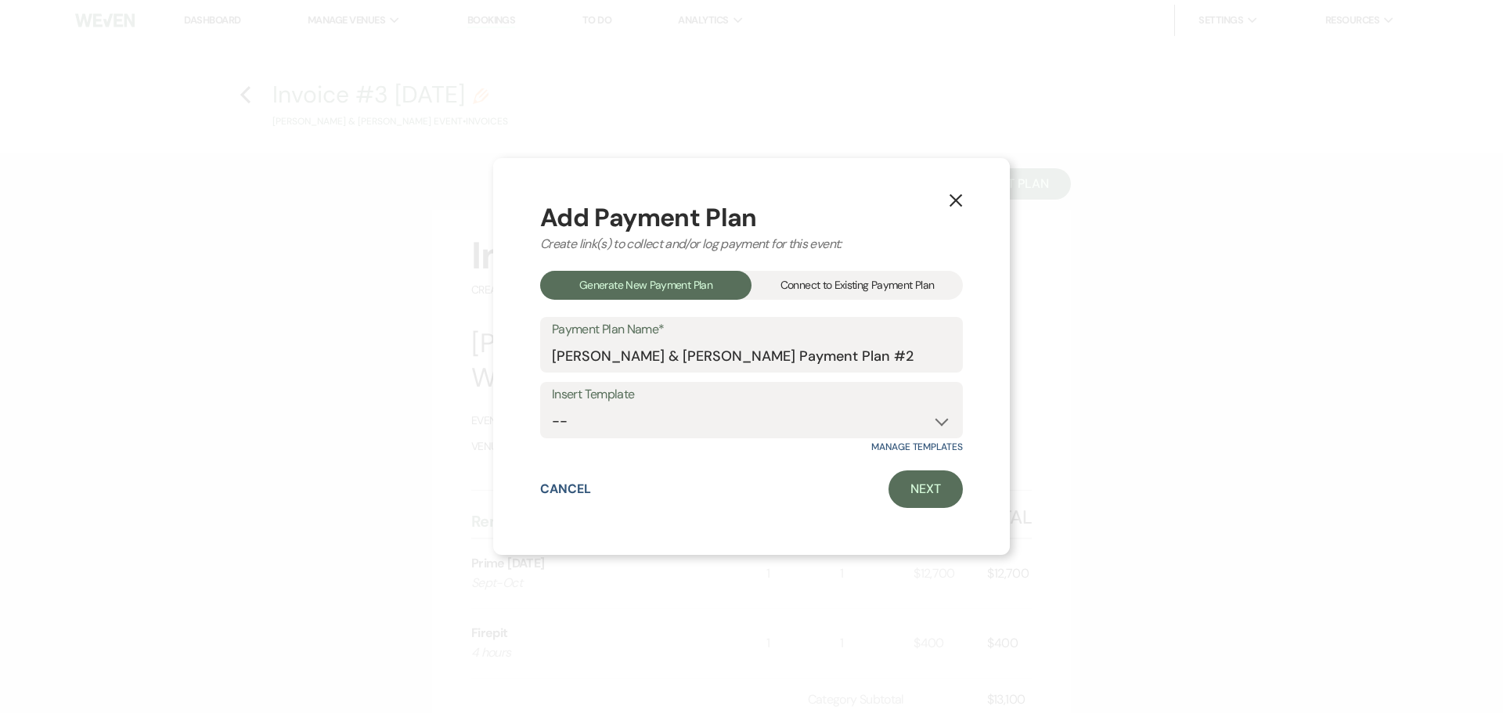
click at [837, 277] on div "Connect to Existing Payment Plan" at bounding box center [856, 285] width 211 height 29
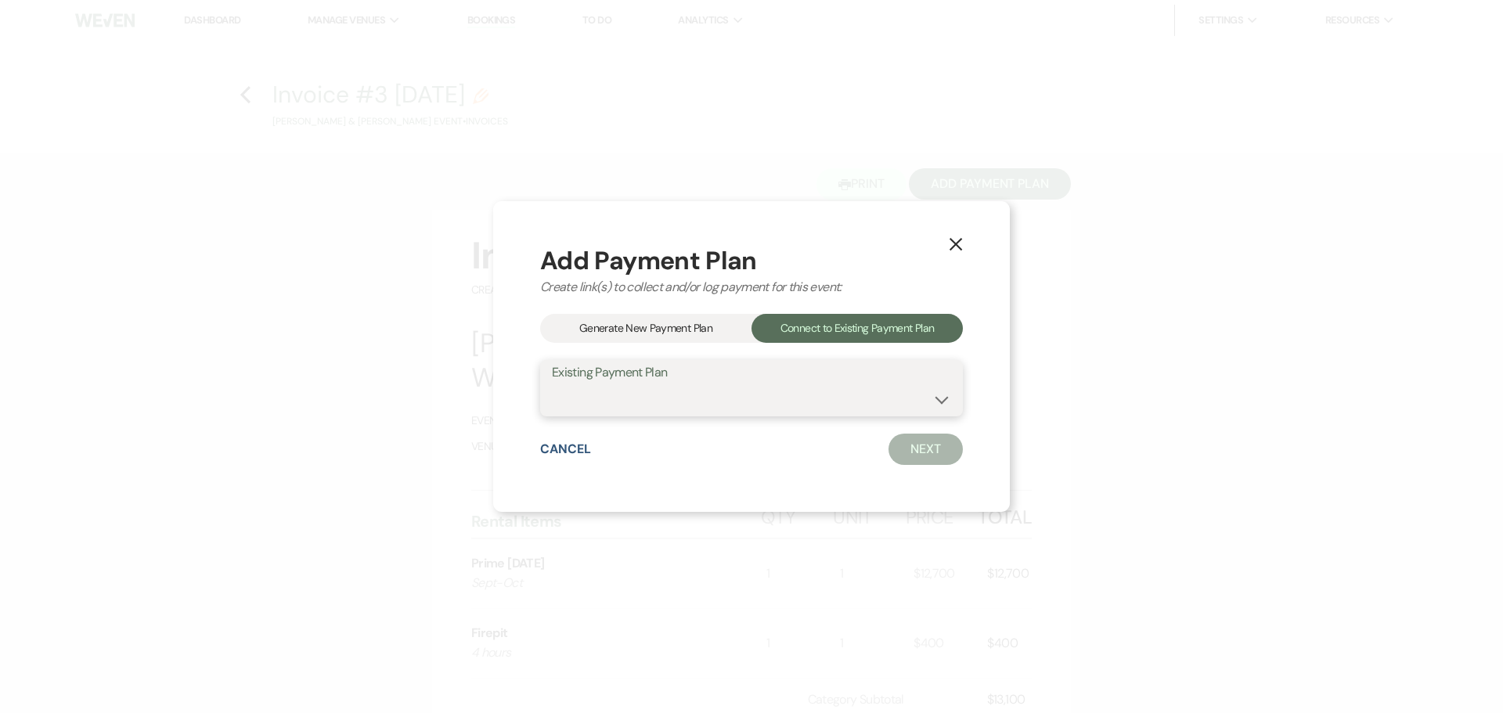
click at [774, 392] on select "[PERSON_NAME] & [PERSON_NAME] Payment Plan #1" at bounding box center [751, 399] width 399 height 31
select select "16610"
click at [552, 384] on select "[PERSON_NAME] & [PERSON_NAME] Payment Plan #1" at bounding box center [751, 399] width 399 height 31
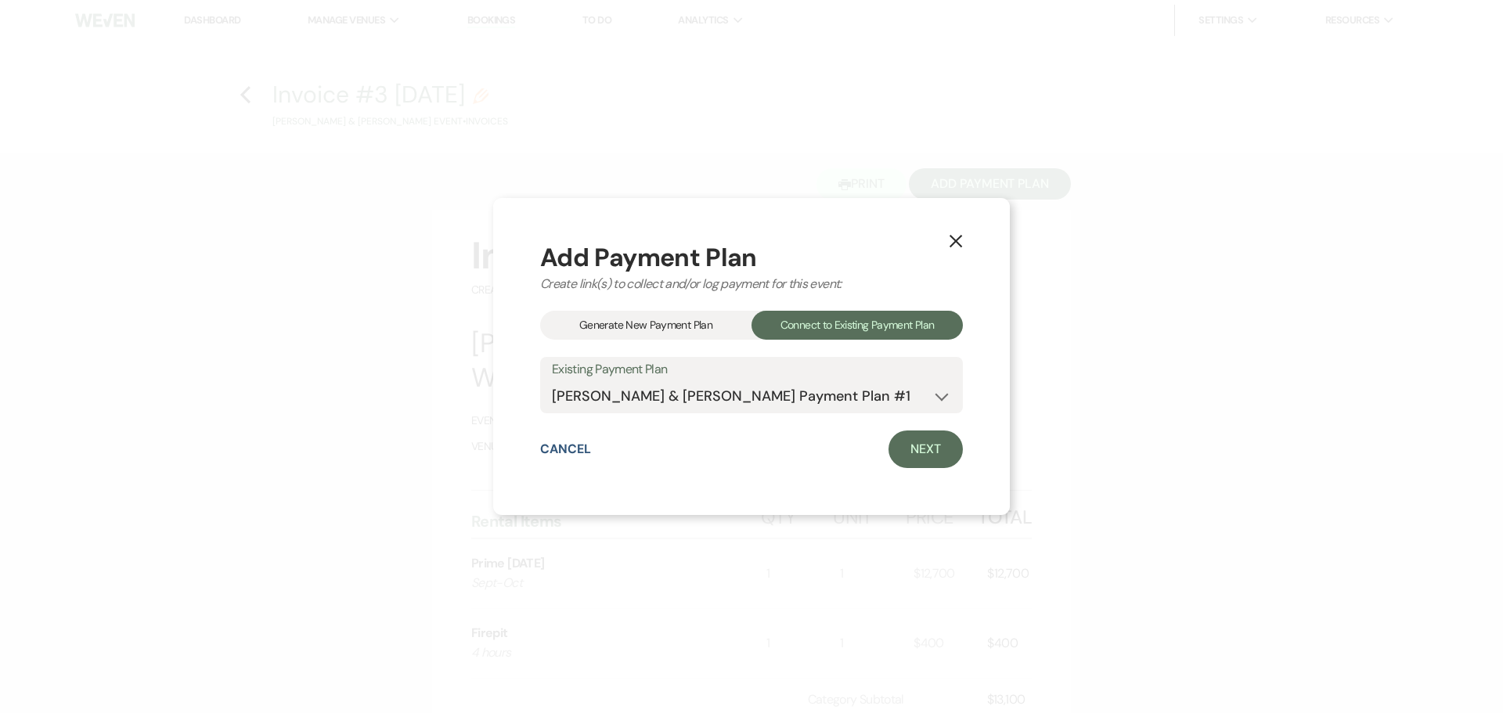
click at [965, 463] on div "X Add Payment Plan Create link(s) to collect and/or log payment for this event:…" at bounding box center [751, 356] width 517 height 317
click at [916, 449] on link "Next" at bounding box center [925, 450] width 74 height 38
select select "29995"
select select "1"
select select "true"
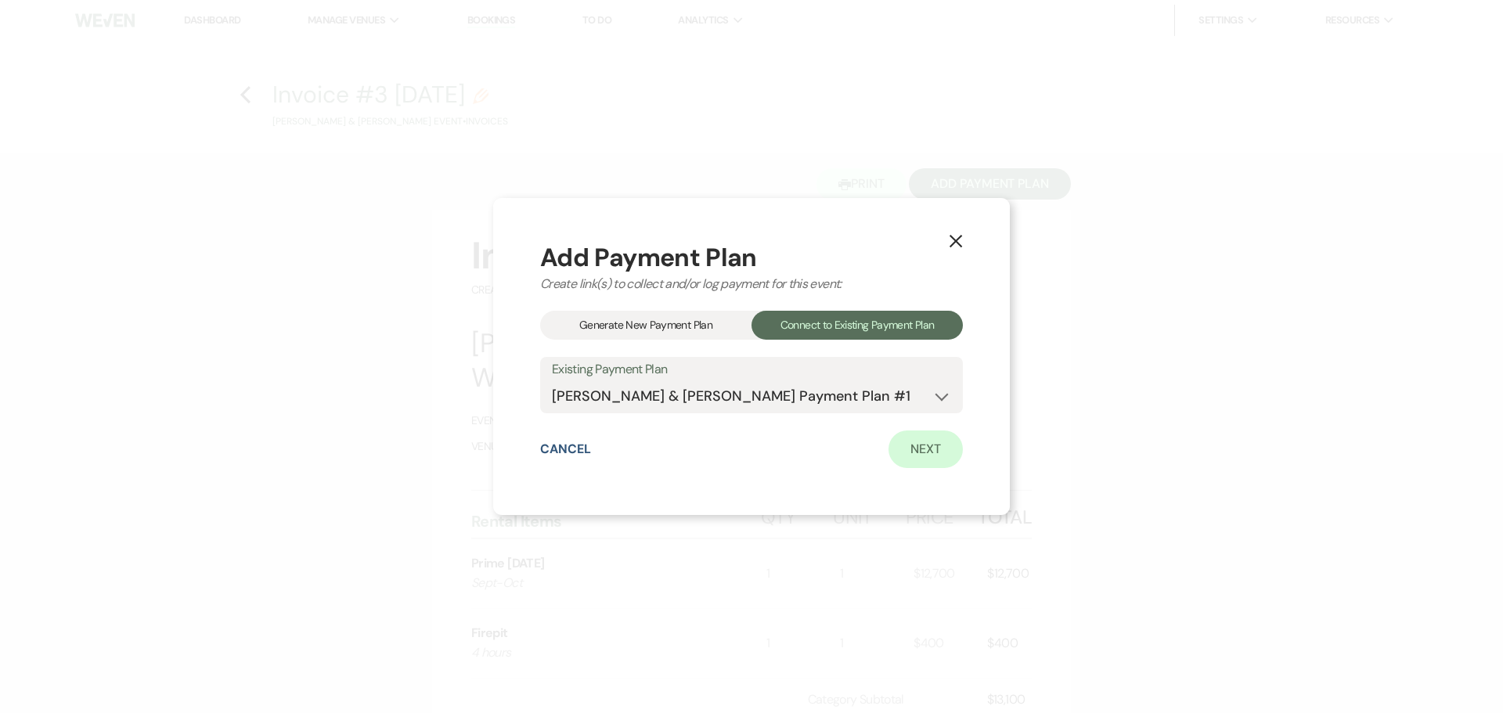
select select "2"
select select "flat"
select select "false"
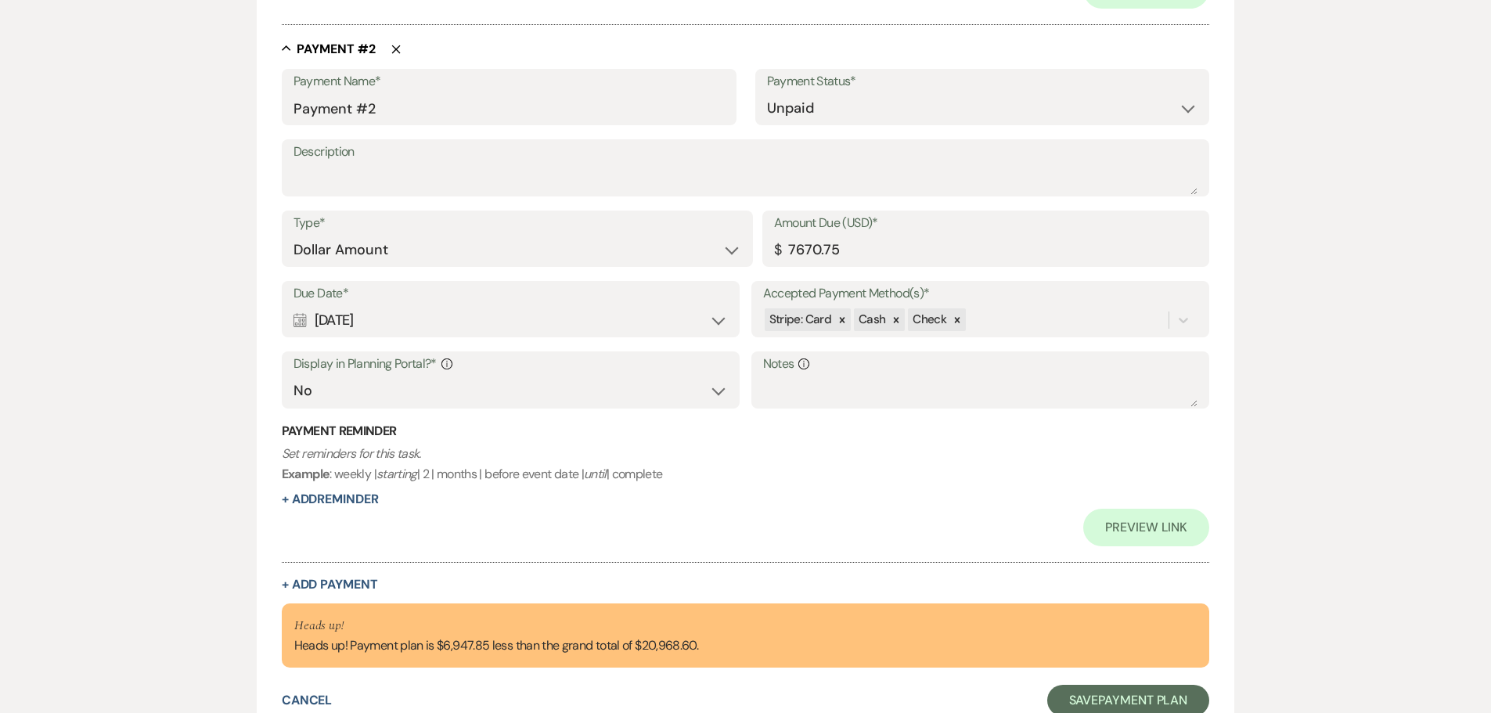
scroll to position [989, 0]
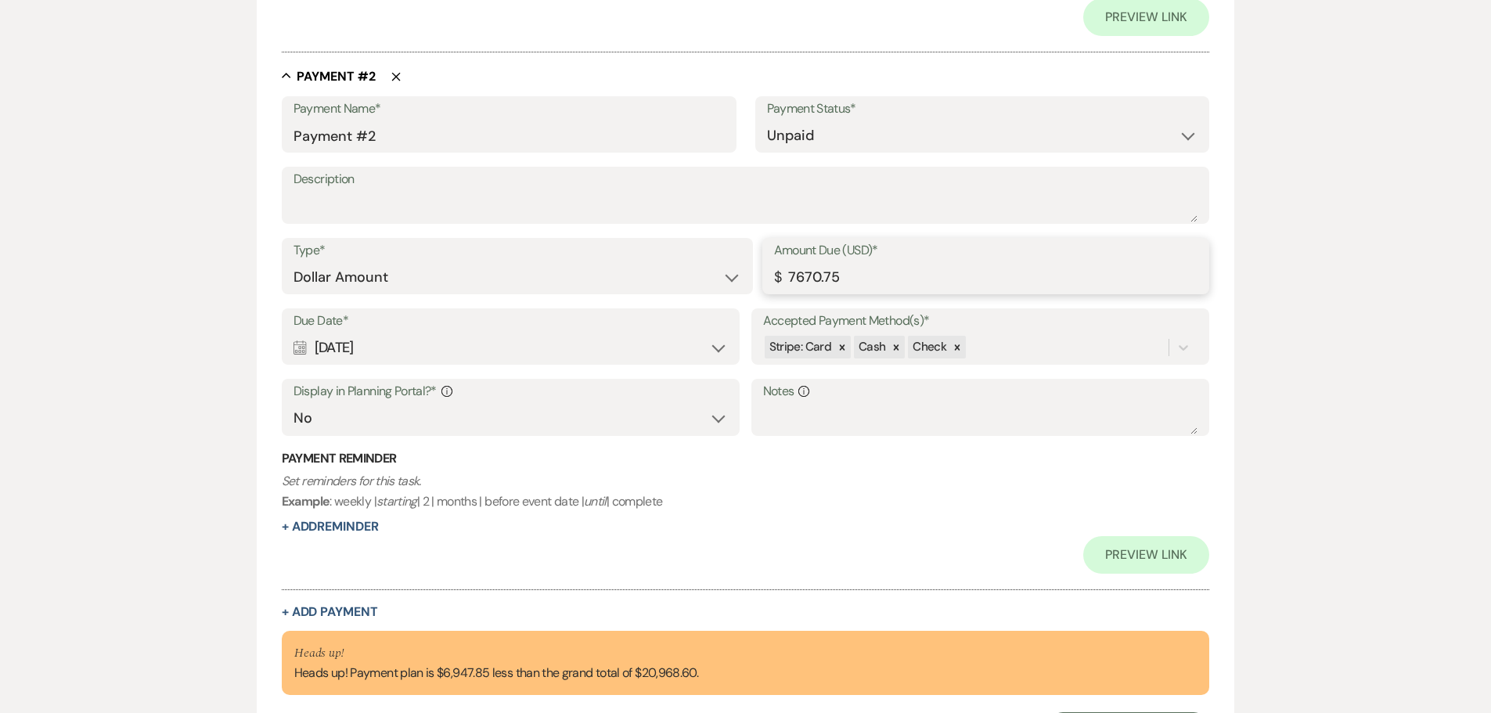
drag, startPoint x: 843, startPoint y: 277, endPoint x: 630, endPoint y: 340, distance: 221.9
click at [631, 340] on div "Payment Name* Payment #2 Payment Status* Paid Unpaid Description Type* Dollar A…" at bounding box center [746, 335] width 928 height 478
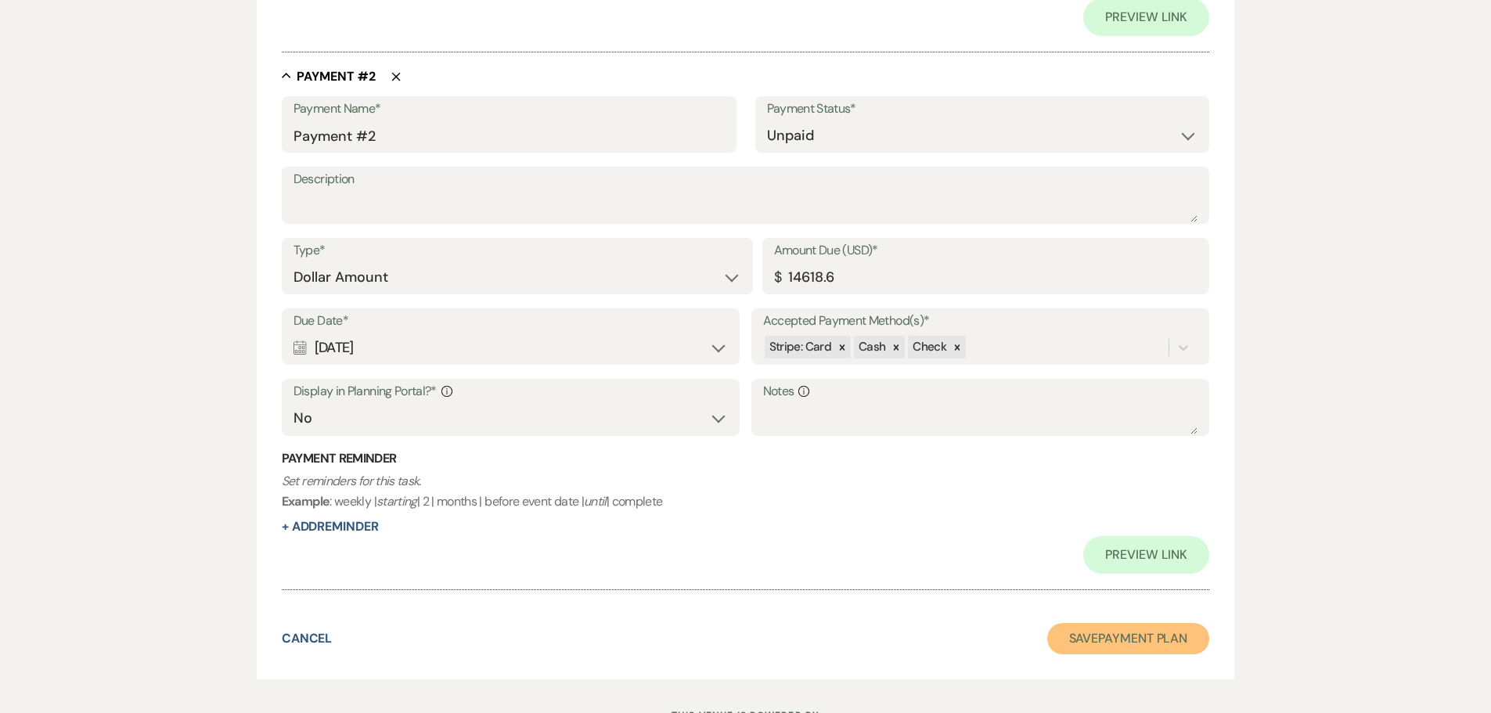
type input "14618.60"
click at [1179, 643] on button "Save Payment Plan" at bounding box center [1128, 638] width 163 height 31
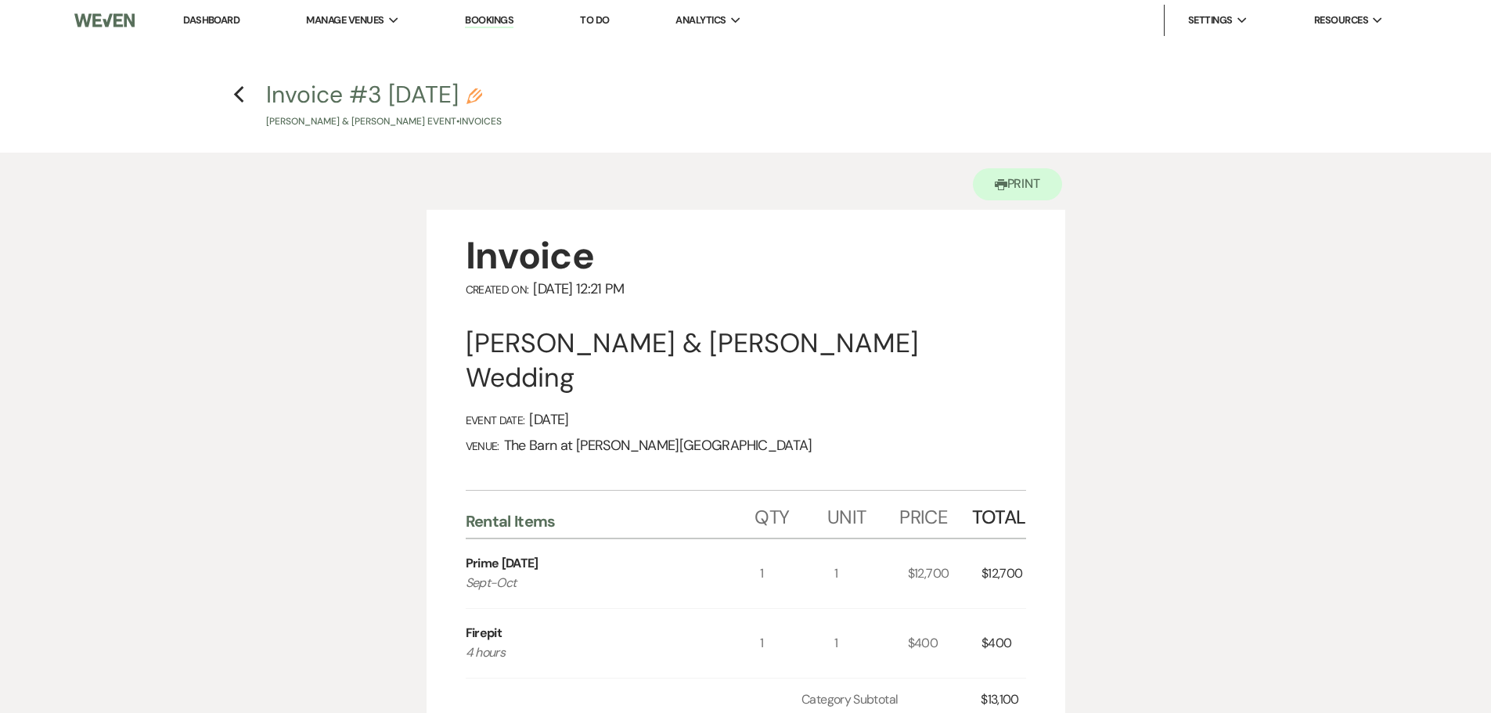
click at [218, 18] on link "Dashboard" at bounding box center [211, 19] width 56 height 13
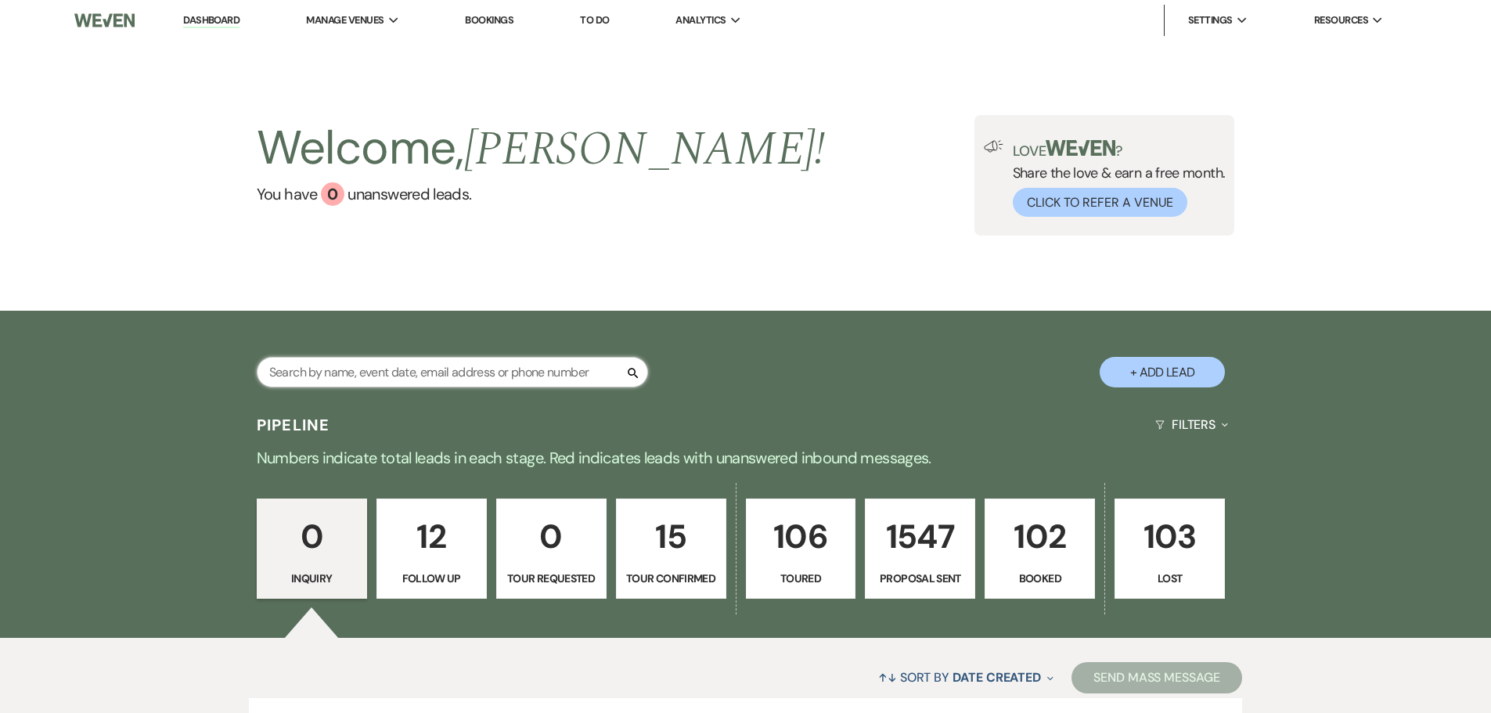
click at [411, 376] on input "text" at bounding box center [452, 372] width 391 height 31
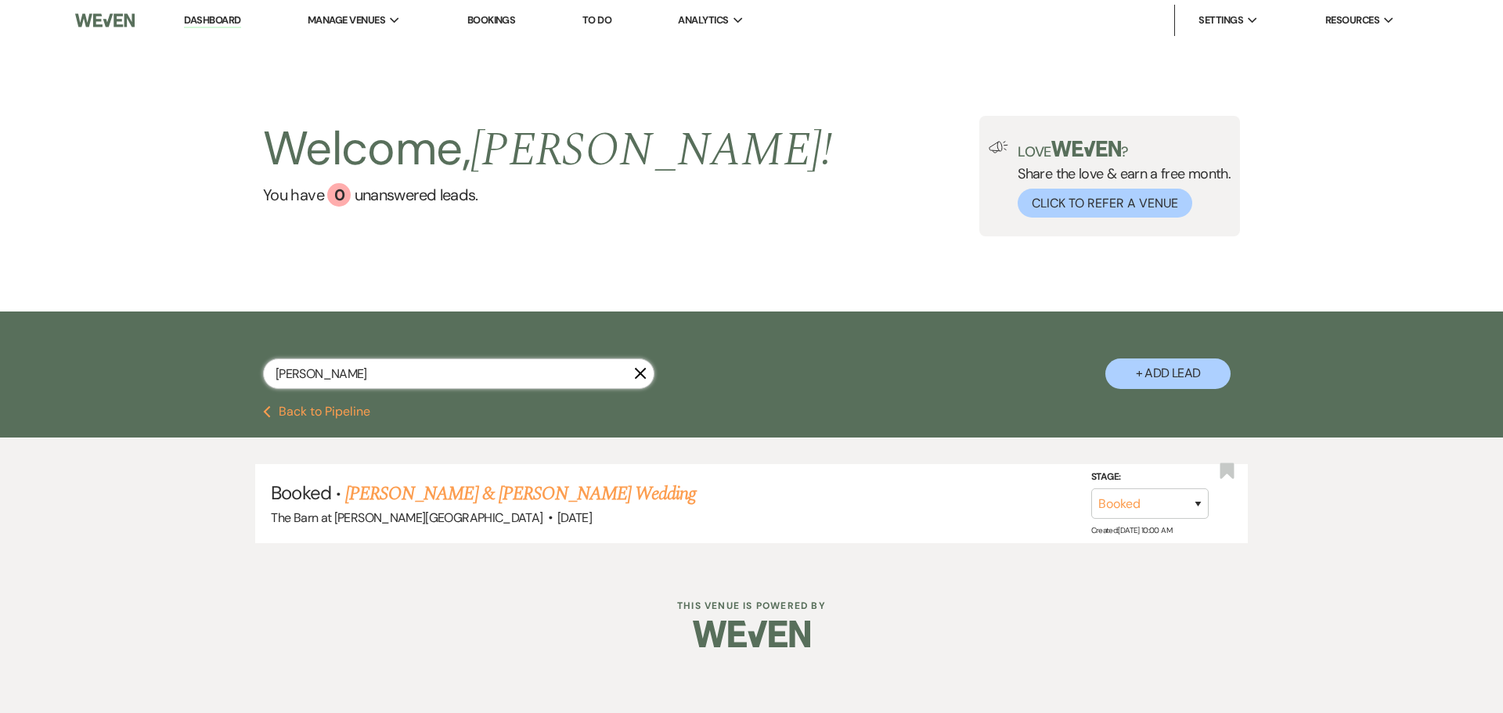
type input "[PERSON_NAME]"
click at [414, 480] on link "[PERSON_NAME] & [PERSON_NAME] Wedding" at bounding box center [520, 494] width 351 height 28
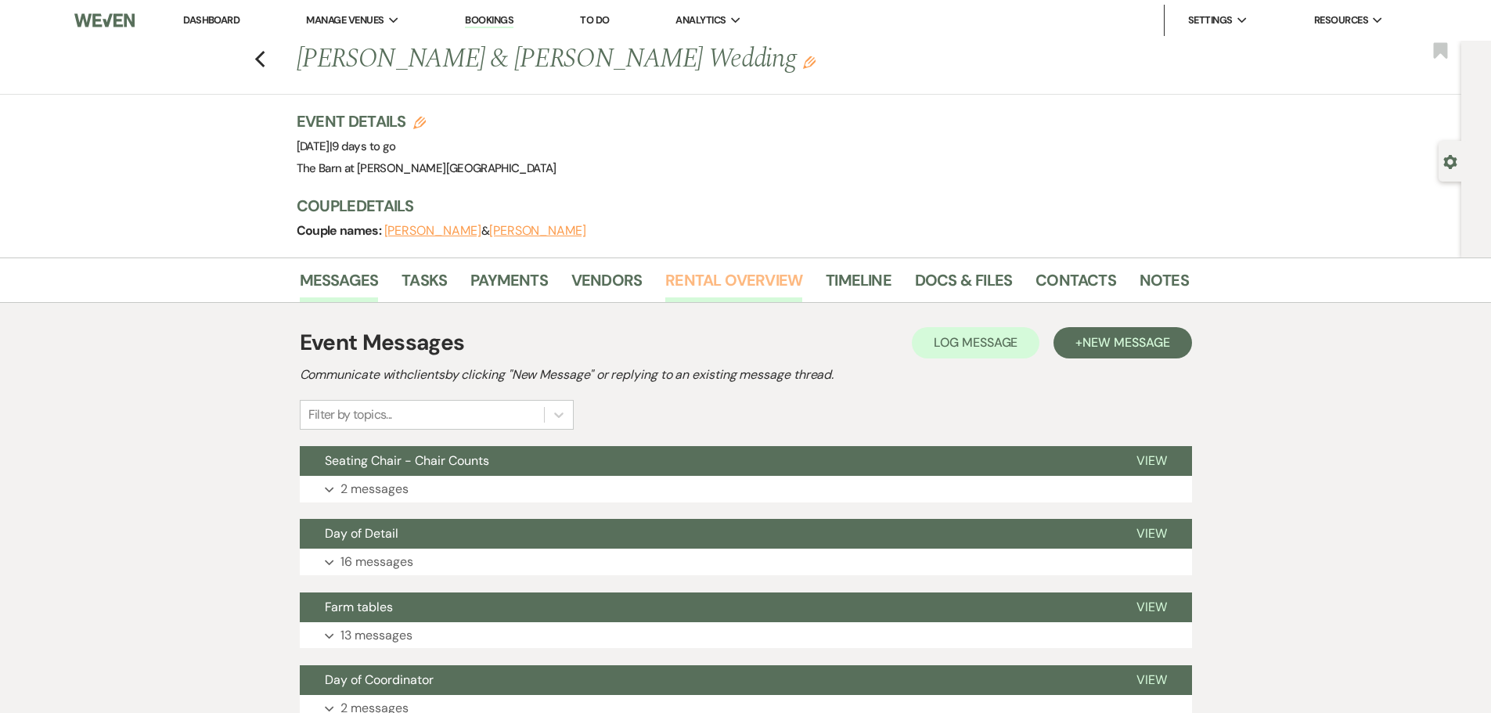
click at [731, 301] on link "Rental Overview" at bounding box center [733, 285] width 137 height 34
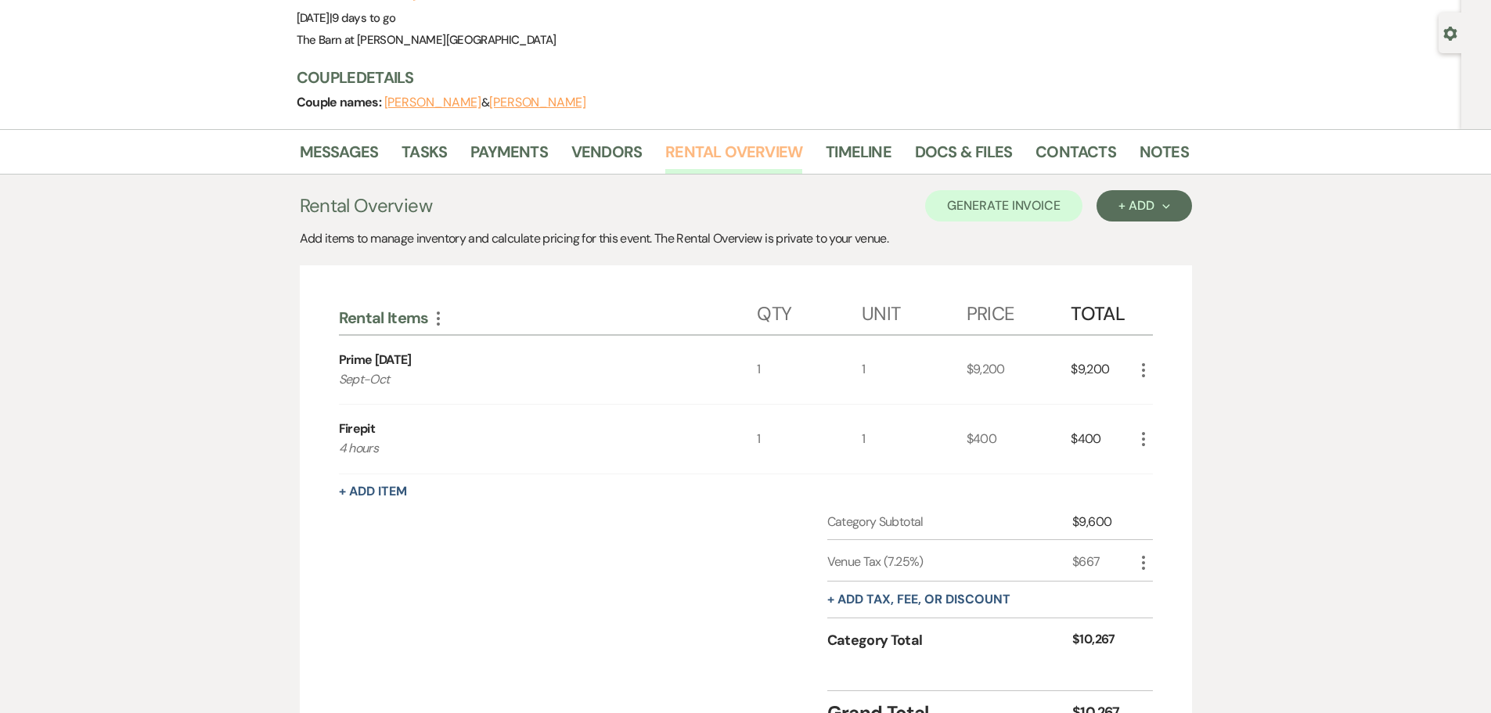
scroll to position [124, 0]
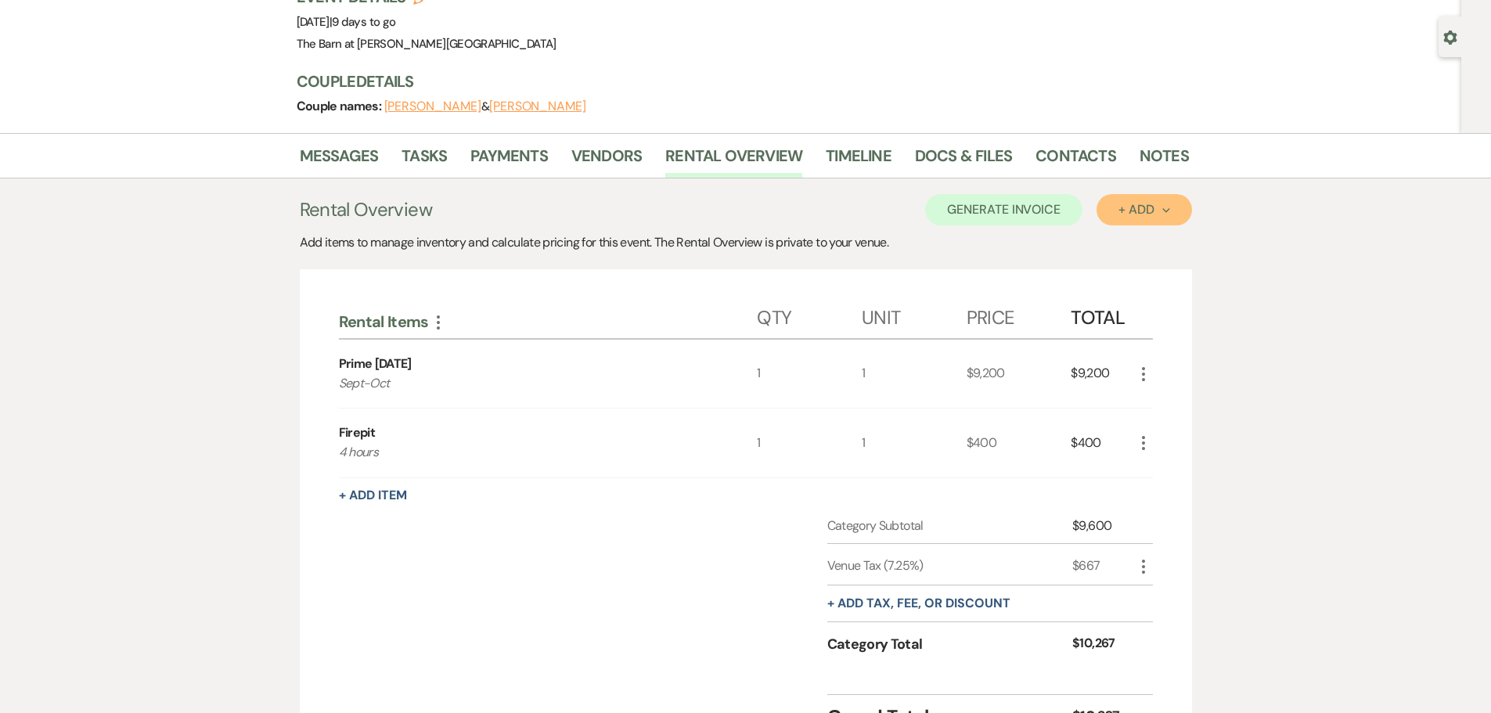
click at [1118, 211] on button "+ Add Next" at bounding box center [1144, 209] width 95 height 31
click at [1120, 272] on button "Category" at bounding box center [1138, 270] width 82 height 24
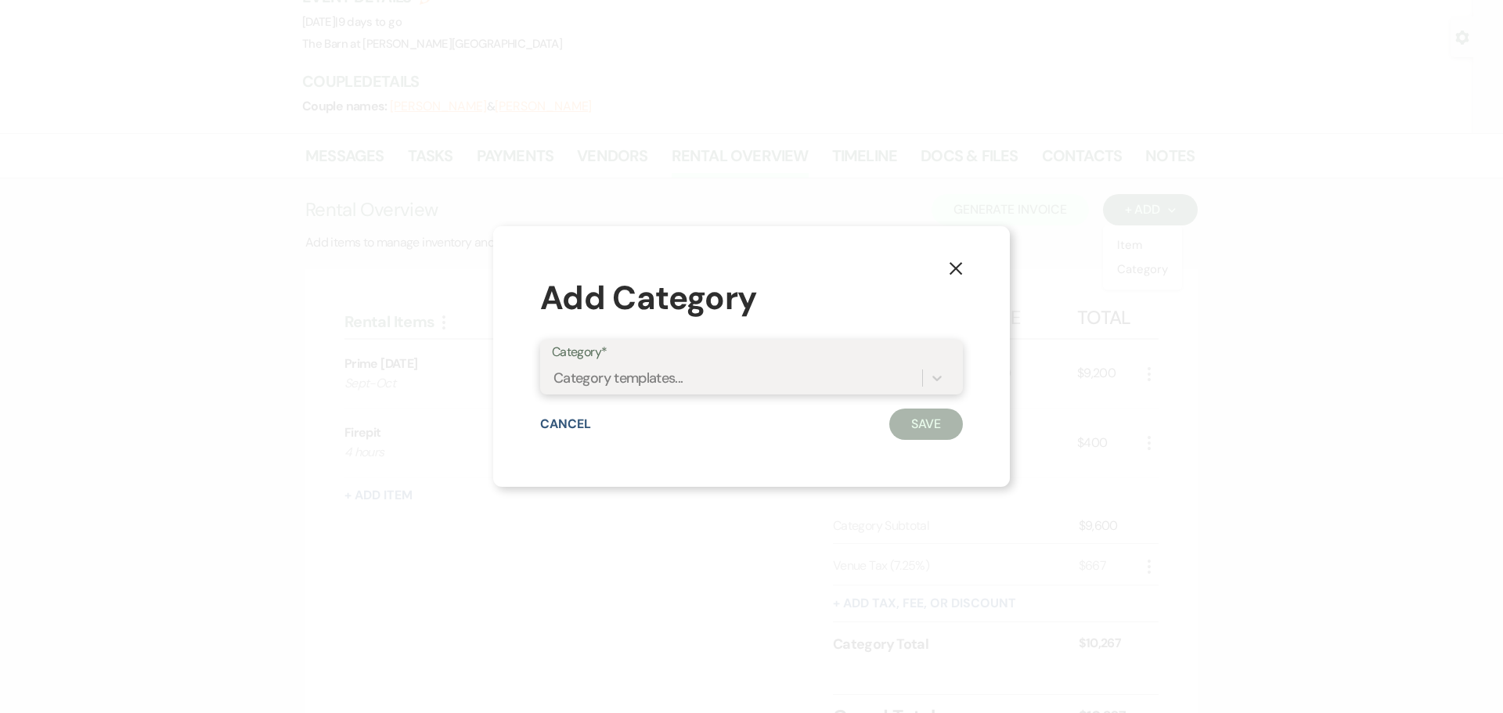
click at [611, 369] on div "Category templates..." at bounding box center [618, 378] width 130 height 21
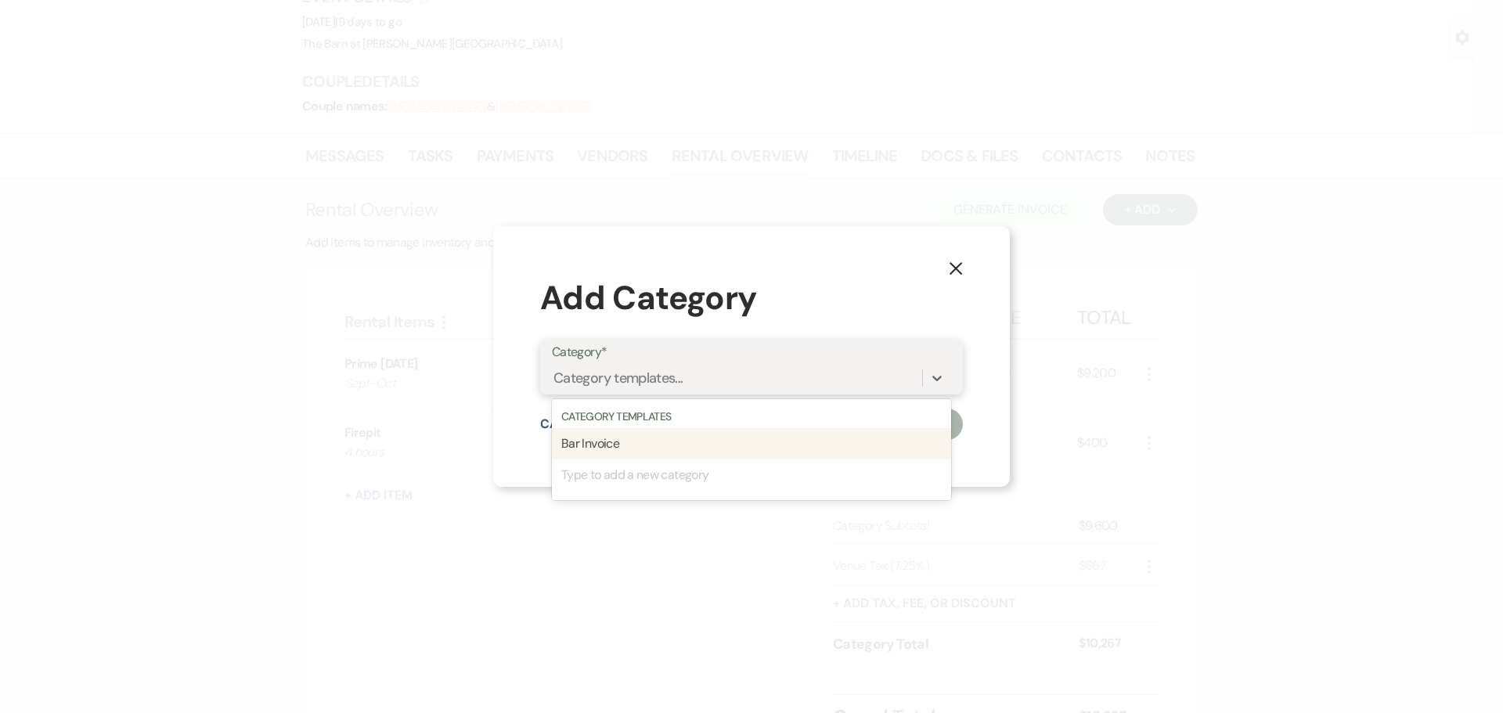
click at [614, 442] on div "Bar Invoice" at bounding box center [751, 443] width 399 height 31
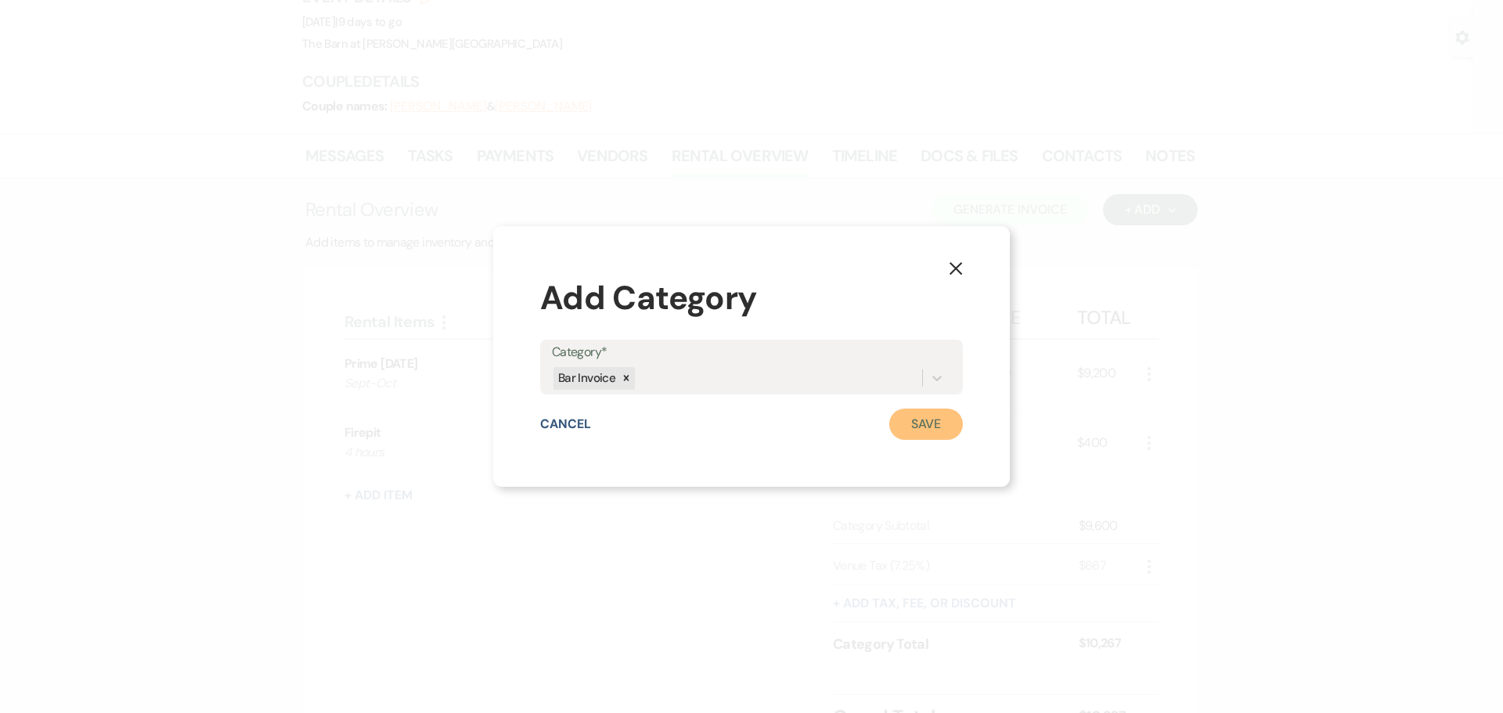
click at [916, 420] on button "Save" at bounding box center [926, 424] width 74 height 31
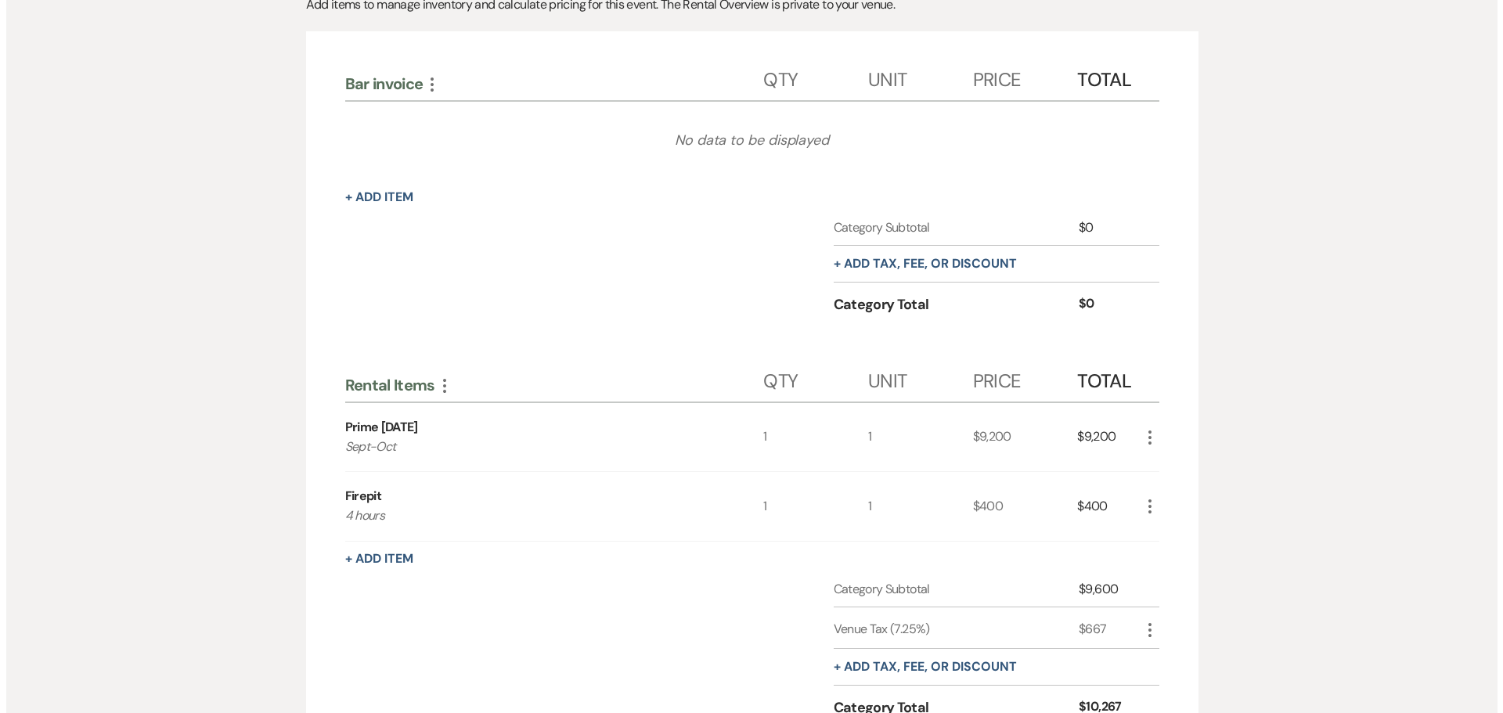
scroll to position [359, 0]
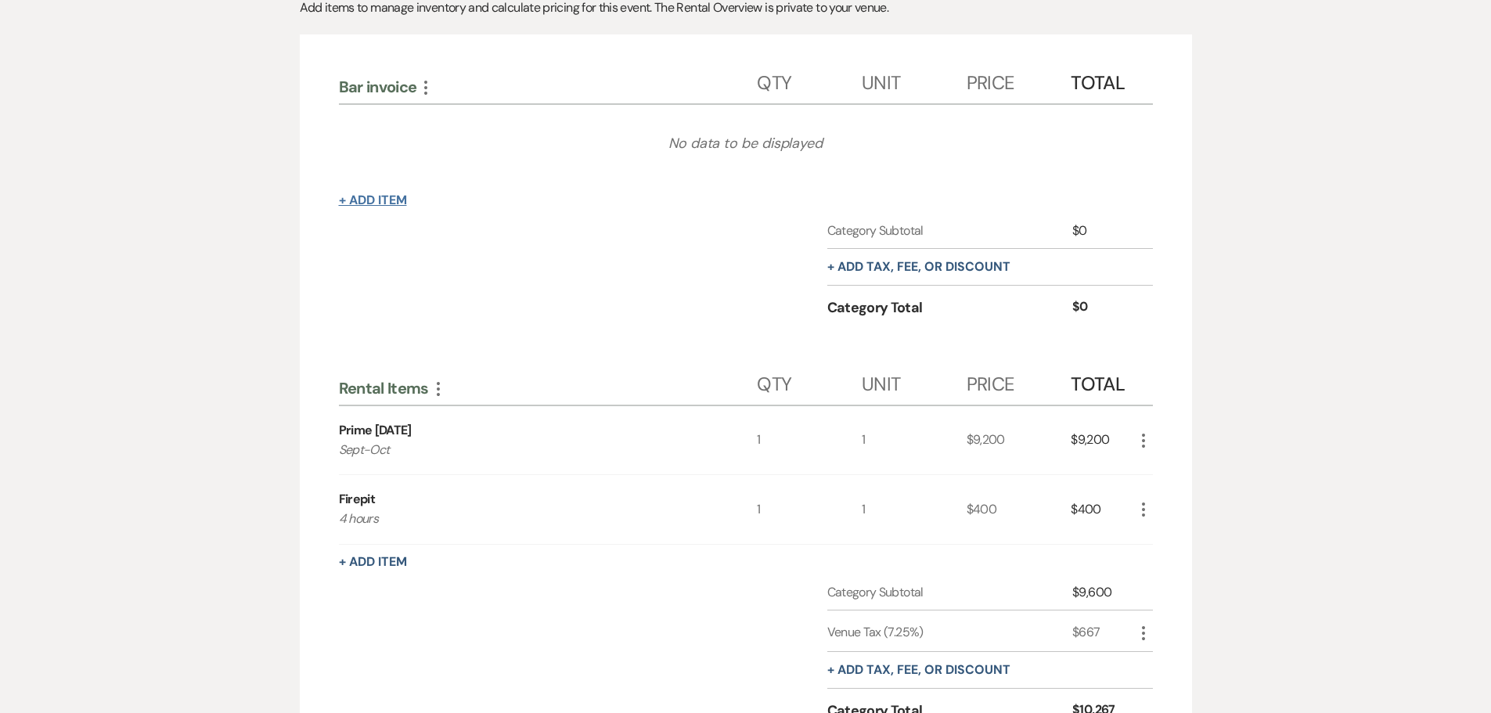
click at [358, 203] on button "+ Add Item" at bounding box center [373, 200] width 68 height 13
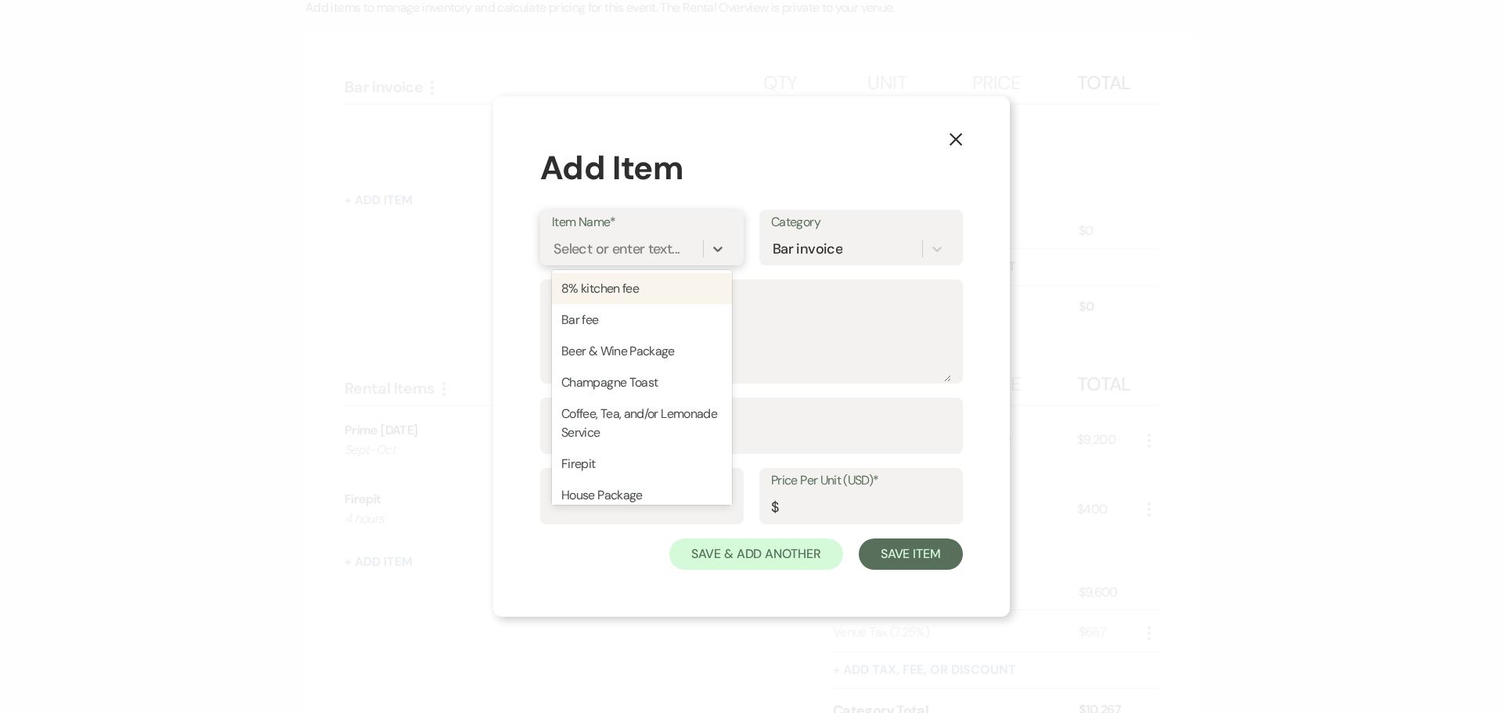
click at [607, 240] on div "Select or enter text..." at bounding box center [616, 249] width 126 height 21
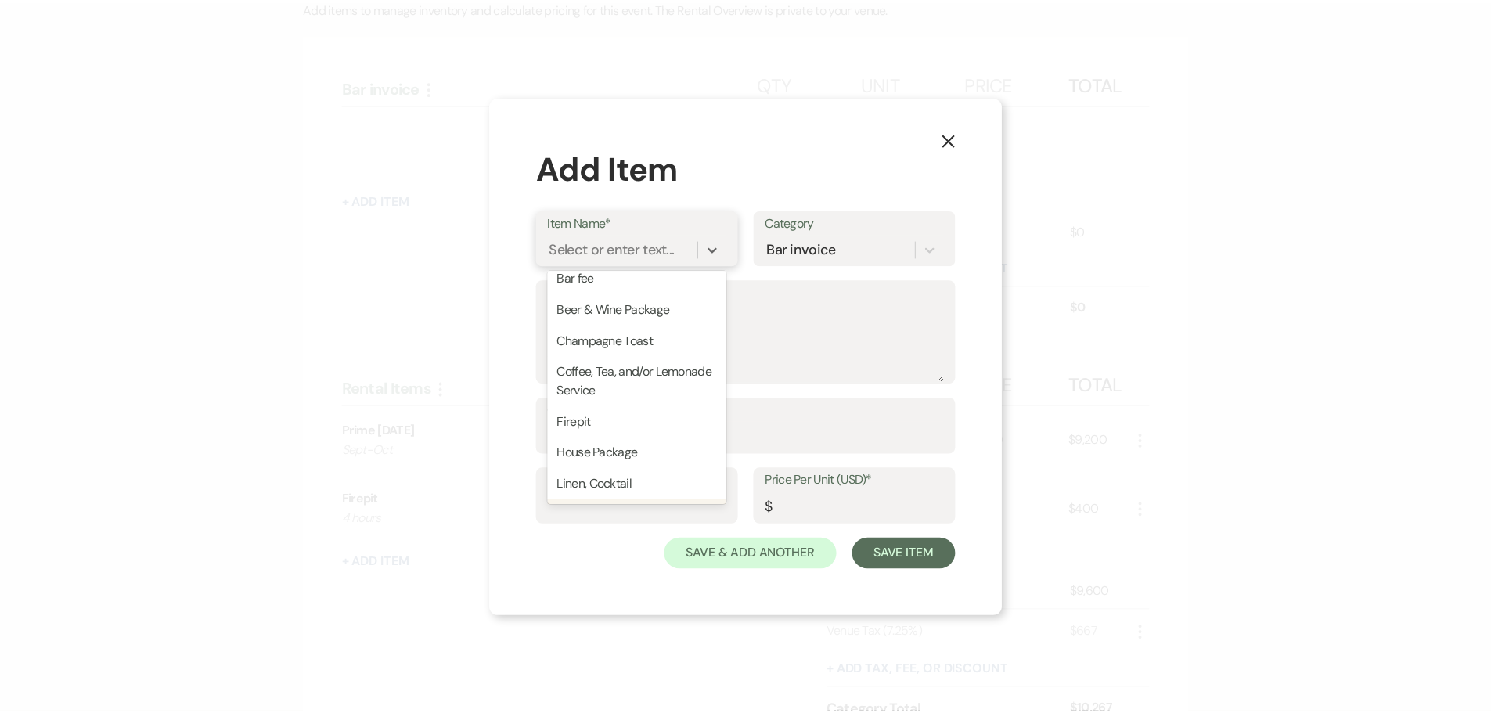
scroll to position [0, 0]
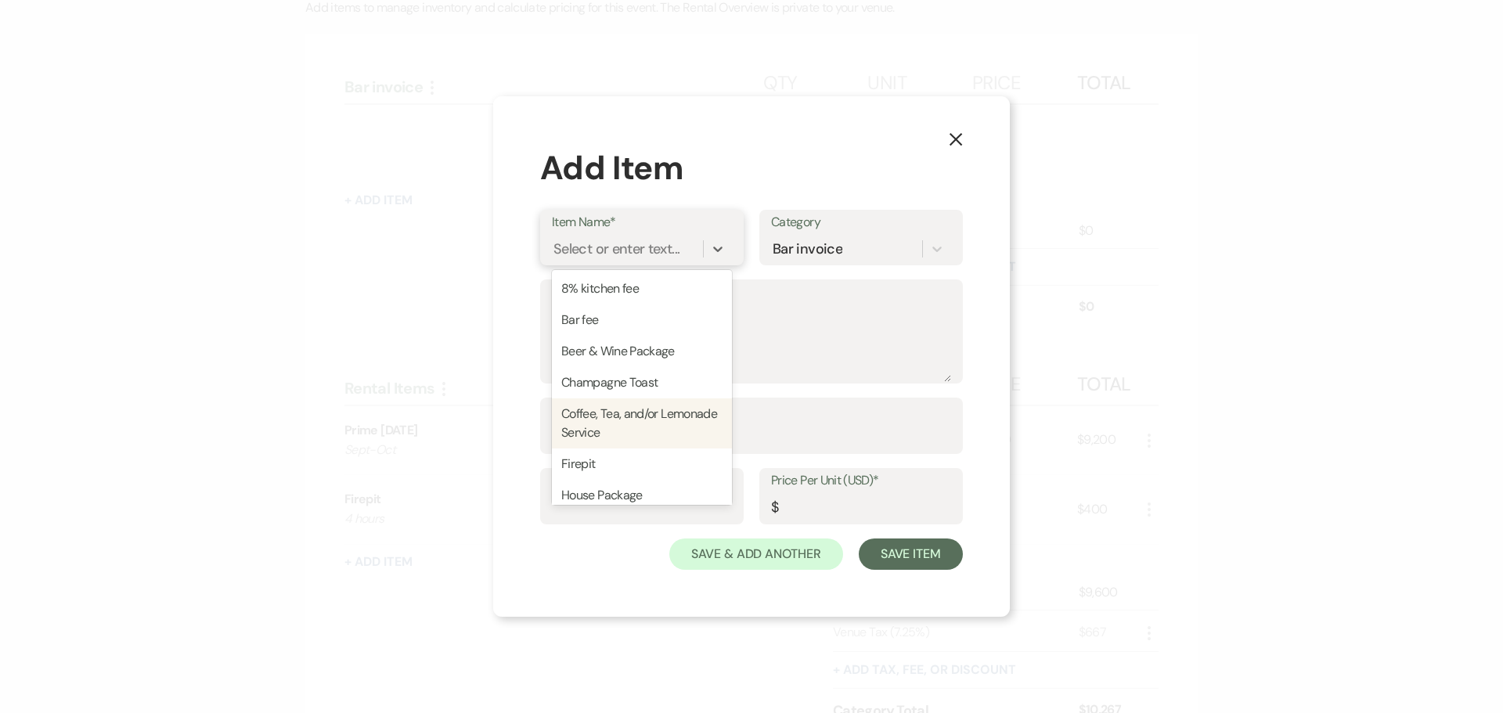
click at [597, 441] on div "Coffee, Tea, and/or Lemonade Service" at bounding box center [642, 423] width 180 height 50
type textarea "$100 per service. We will fill self-serve dispensers for the evening."
type input "1"
type input "100"
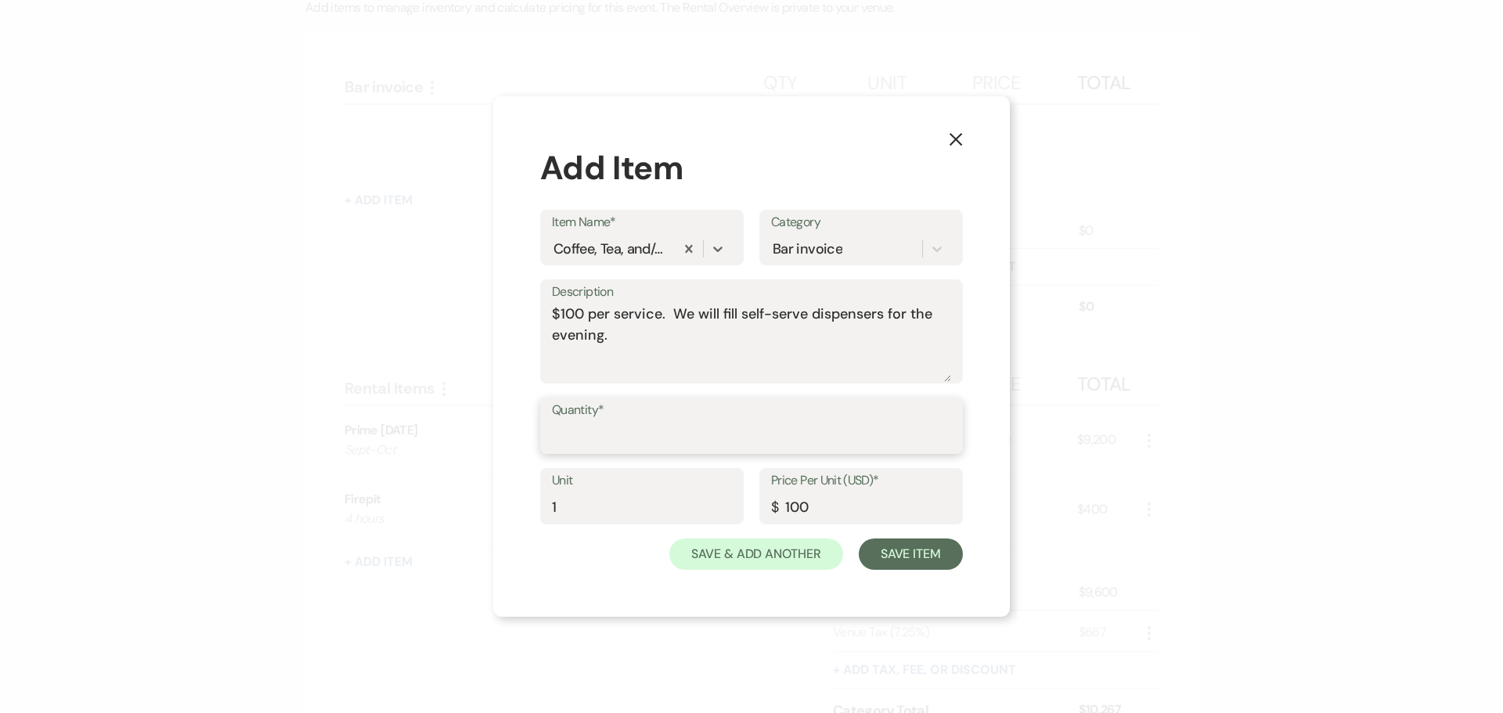
click at [597, 441] on input "Quantity*" at bounding box center [751, 437] width 399 height 31
type input "1"
click at [914, 557] on button "Save Item" at bounding box center [911, 554] width 104 height 31
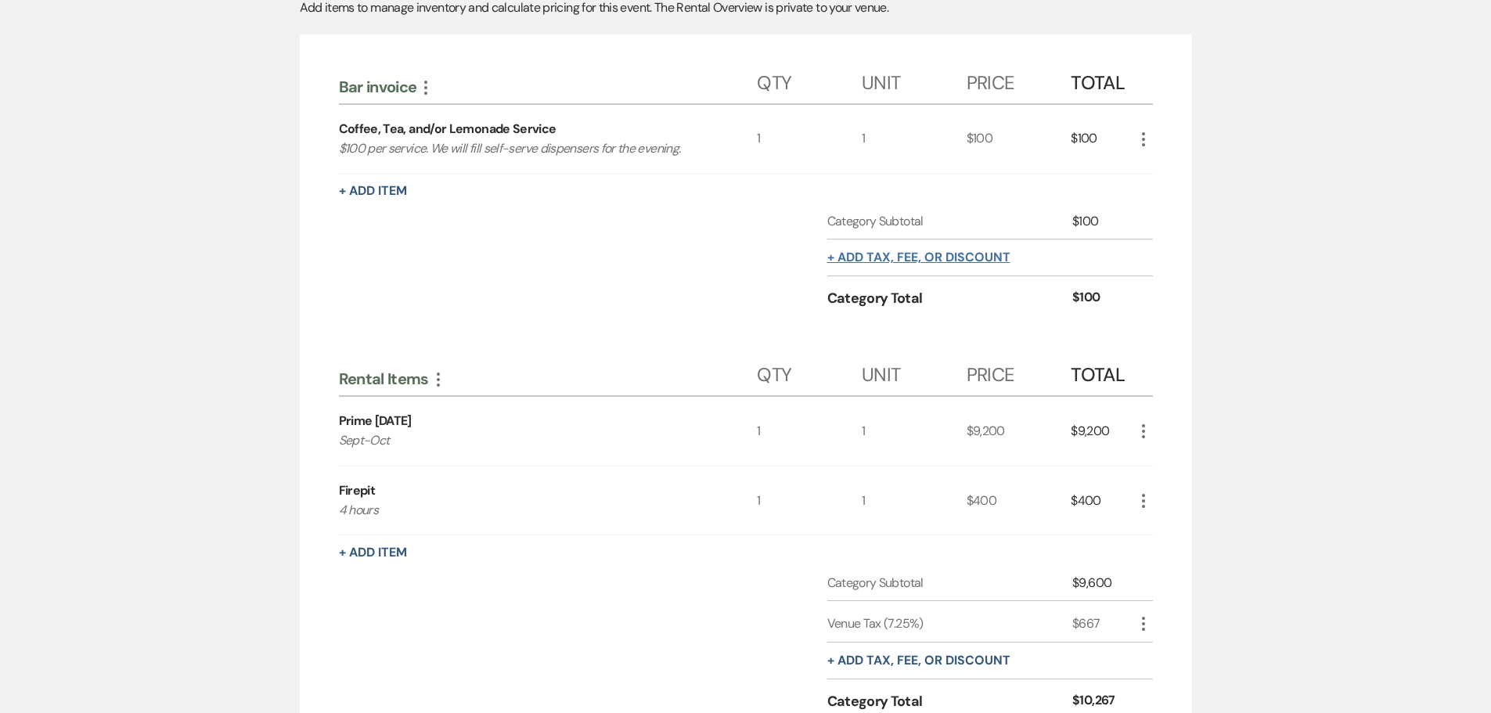
click at [875, 261] on button "+ Add tax, fee, or discount" at bounding box center [918, 257] width 183 height 13
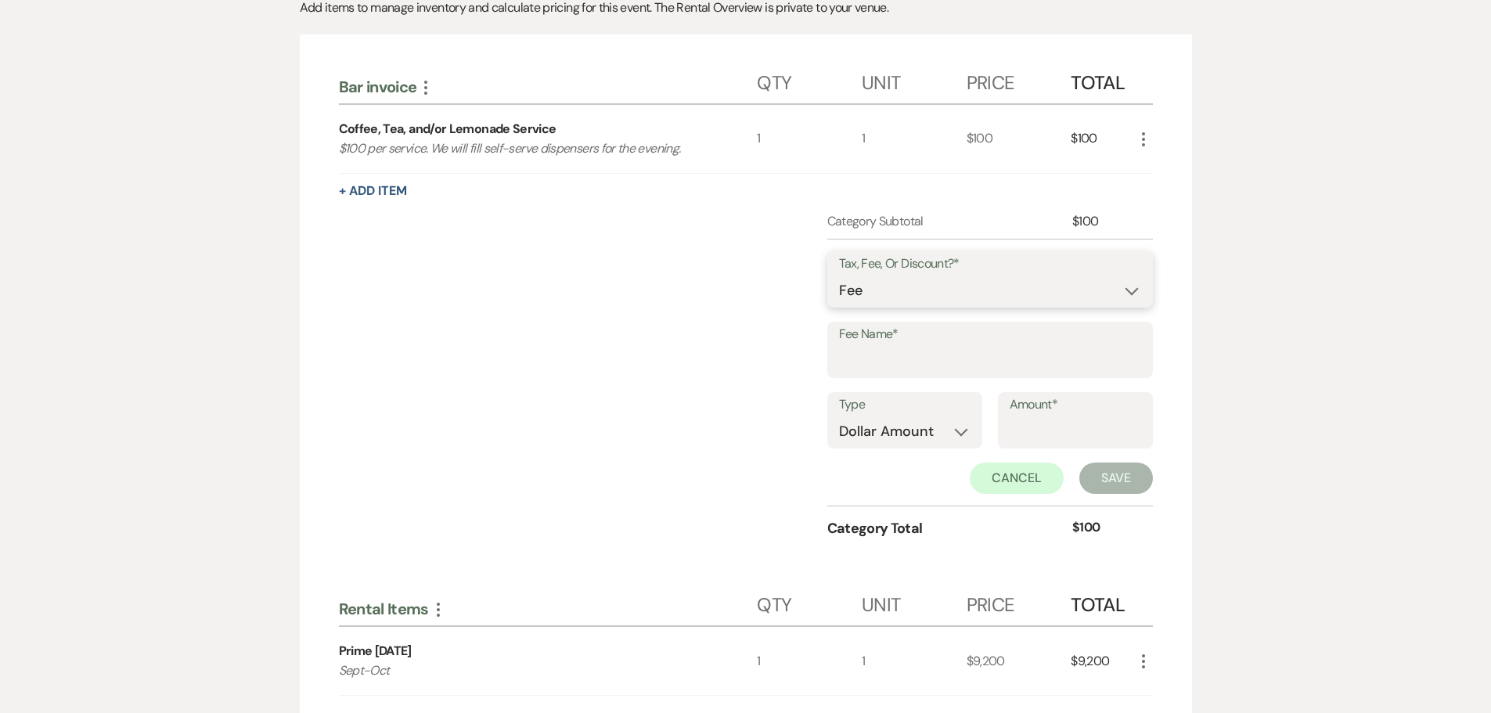
click at [867, 298] on select "Fee Discount Tax" at bounding box center [990, 291] width 302 height 31
select select "3"
click at [839, 276] on select "Fee Discount Tax" at bounding box center [990, 291] width 302 height 31
click at [872, 371] on input "Fee Name*" at bounding box center [990, 361] width 302 height 31
type input "Bar Tax"
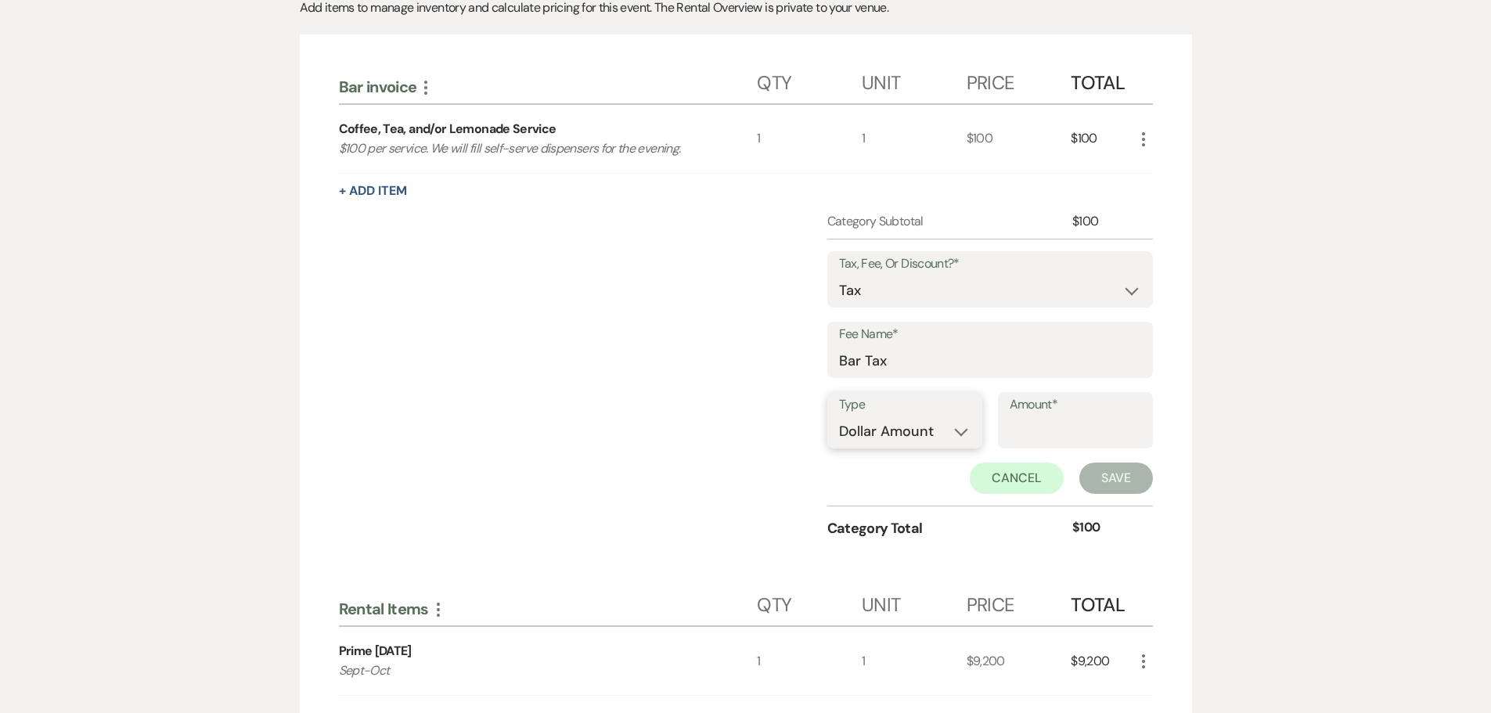
click at [894, 422] on select "Dollar Amount Percentage" at bounding box center [905, 431] width 132 height 31
select select "false"
click at [839, 416] on select "Dollar Amount Percentage" at bounding box center [905, 431] width 132 height 31
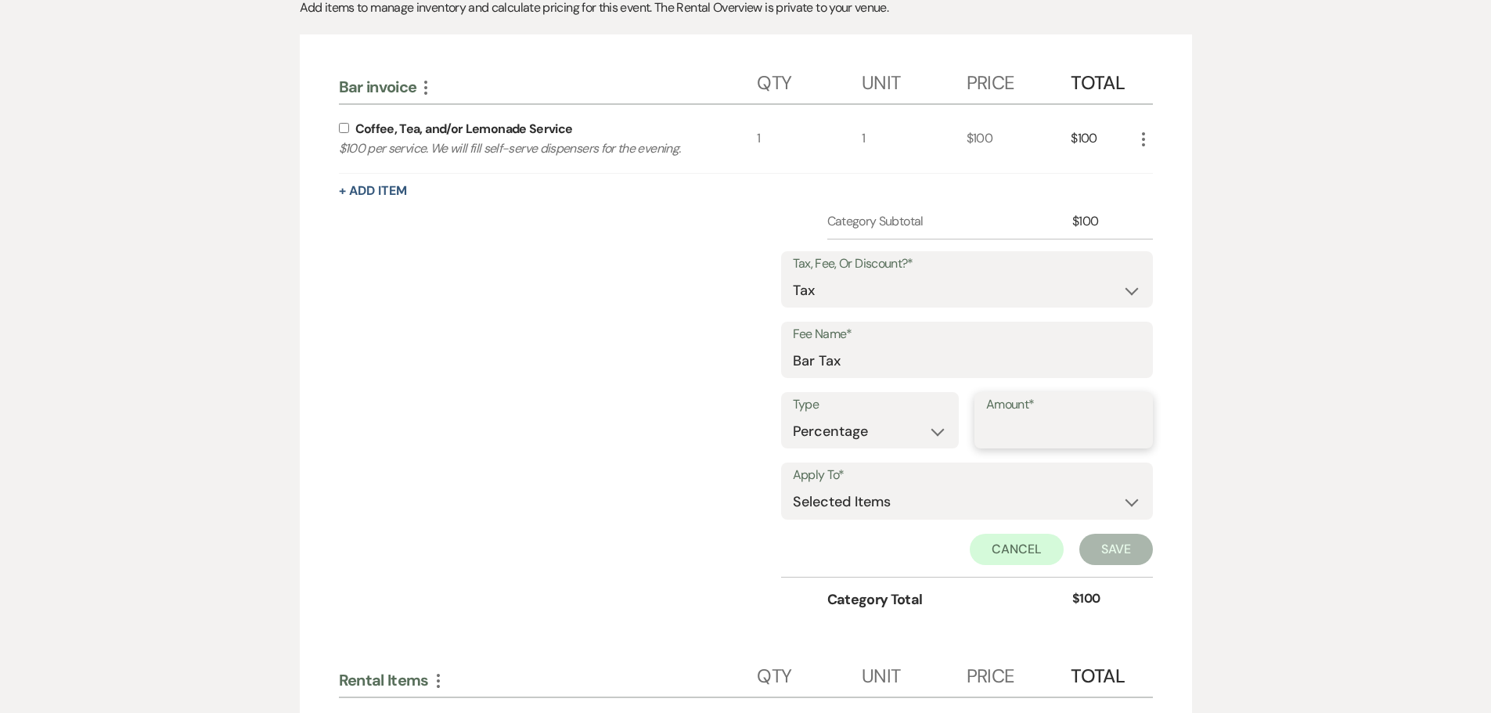
click at [1007, 433] on input "Amount*" at bounding box center [1063, 431] width 155 height 31
type input "7.25"
click at [340, 124] on input "checkbox" at bounding box center [344, 128] width 10 height 10
checkbox input "true"
click at [1149, 570] on div "Tax, Fee, Or Discount?* Fee Discount Tax Fee Name* Bar Tax Type Dollar Amount P…" at bounding box center [967, 408] width 372 height 337
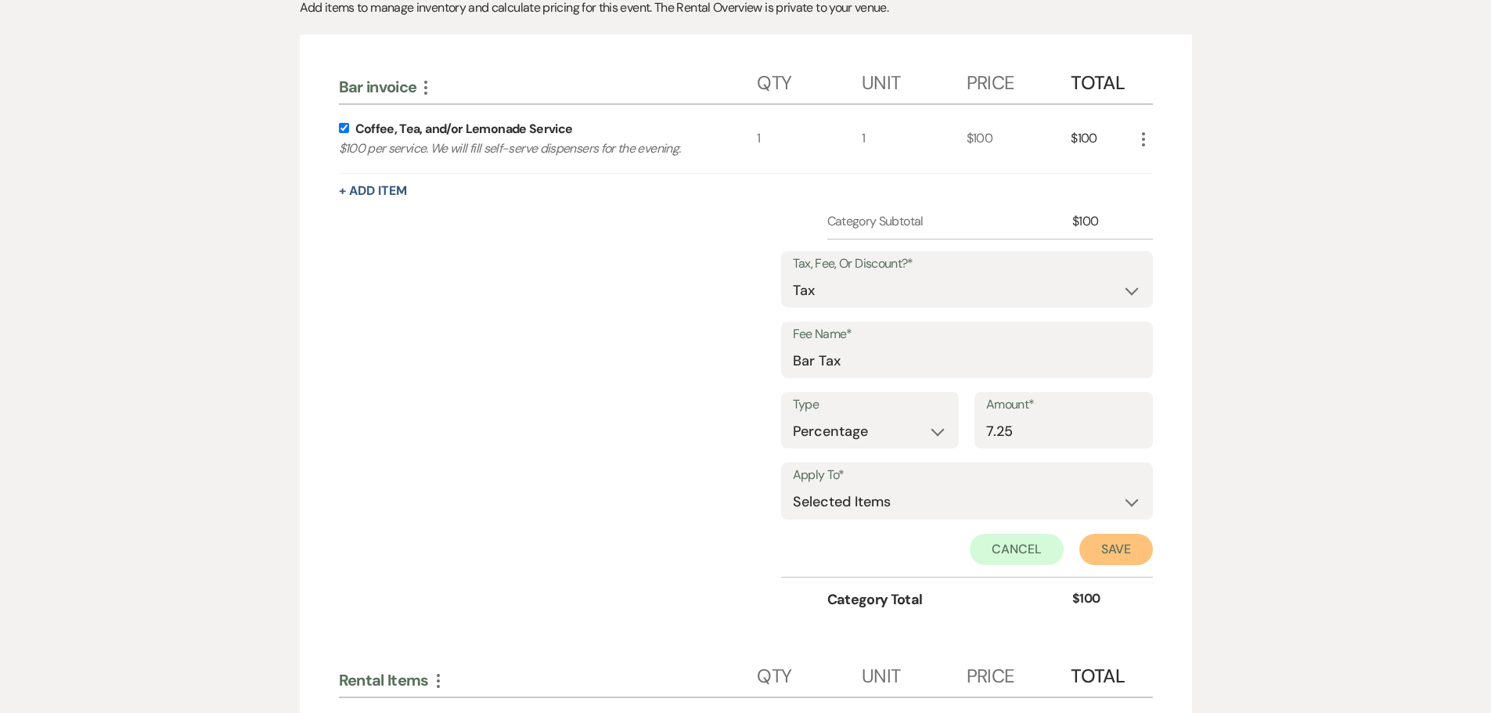
click at [1137, 558] on button "Save" at bounding box center [1116, 549] width 74 height 31
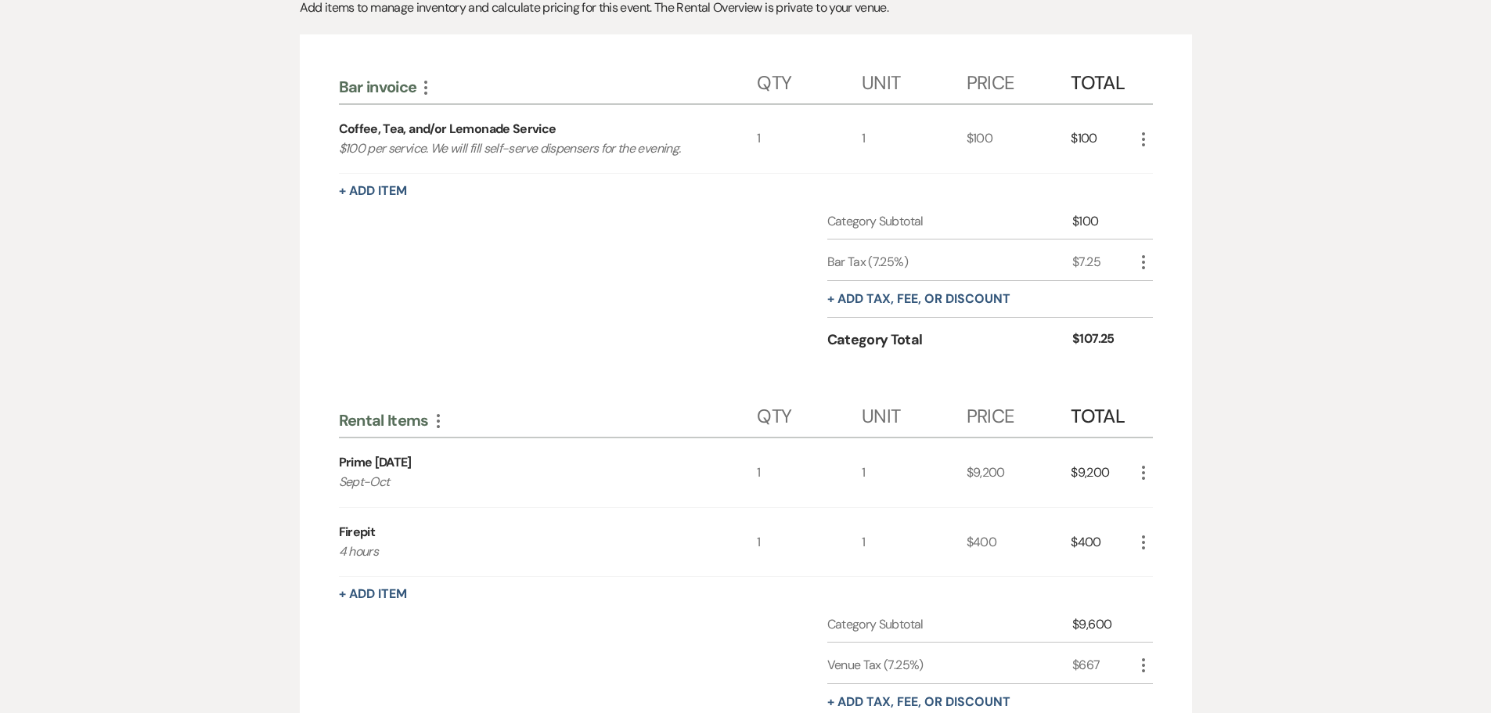
click at [910, 307] on div "+ Add tax, fee, or discount" at bounding box center [918, 299] width 183 height 36
click at [910, 302] on button "+ Add tax, fee, or discount" at bounding box center [918, 299] width 183 height 13
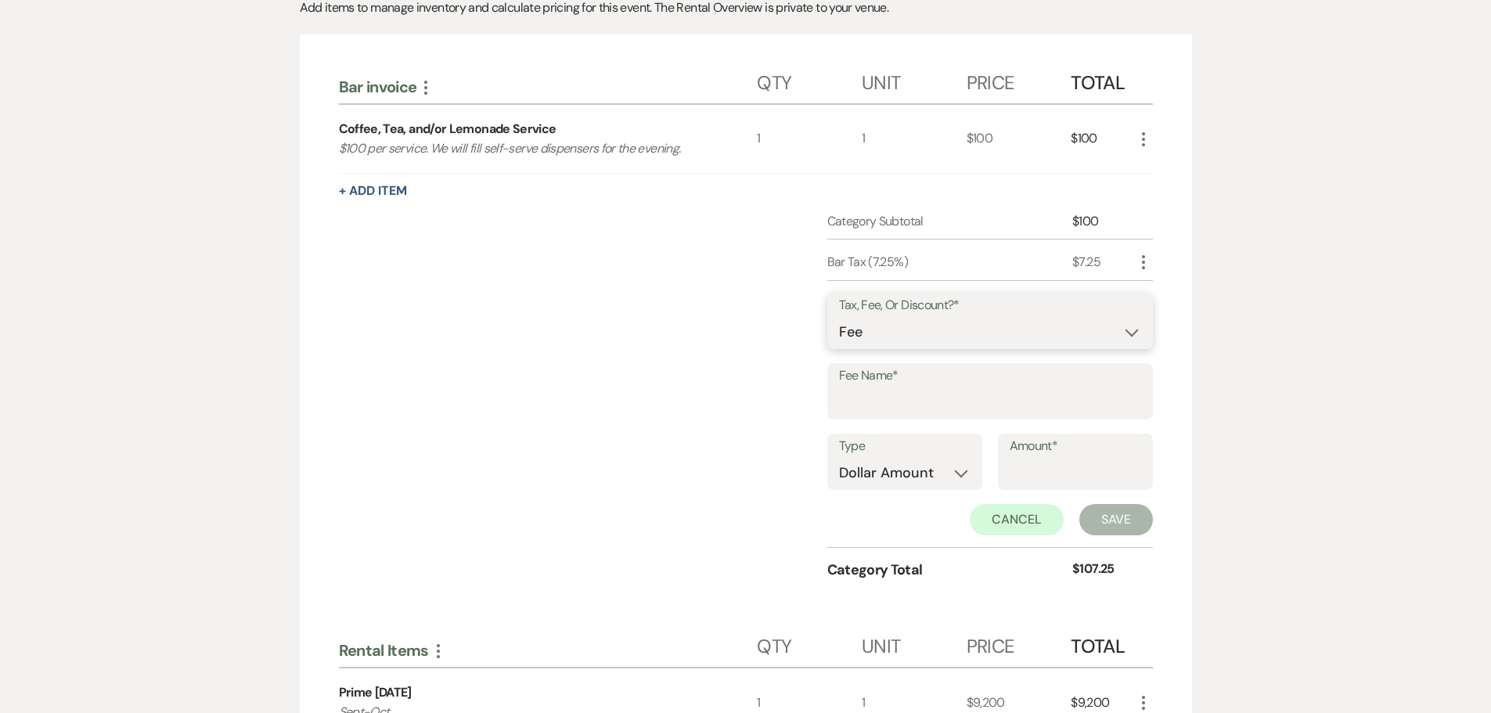
click at [849, 336] on select "Fee Discount Tax" at bounding box center [990, 332] width 302 height 31
click at [839, 317] on select "Fee Discount Tax" at bounding box center [990, 332] width 302 height 31
click at [870, 384] on label "Fee Name*" at bounding box center [990, 376] width 302 height 23
click at [870, 387] on input "Fee Name*" at bounding box center [990, 402] width 302 height 31
type input "Gratuity"
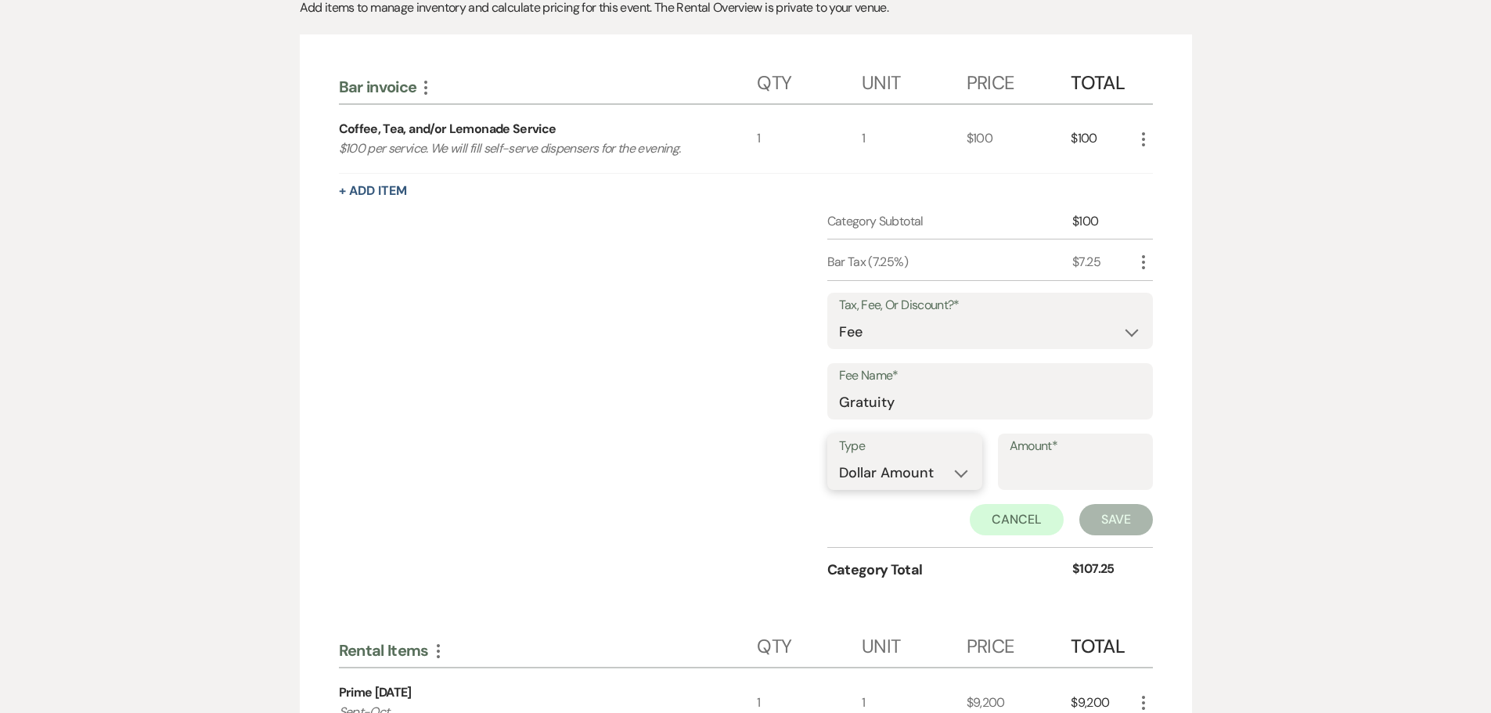
click at [924, 484] on select "Dollar Amount Percentage" at bounding box center [905, 473] width 132 height 31
select select "false"
click at [839, 458] on select "Dollar Amount Percentage" at bounding box center [905, 473] width 132 height 31
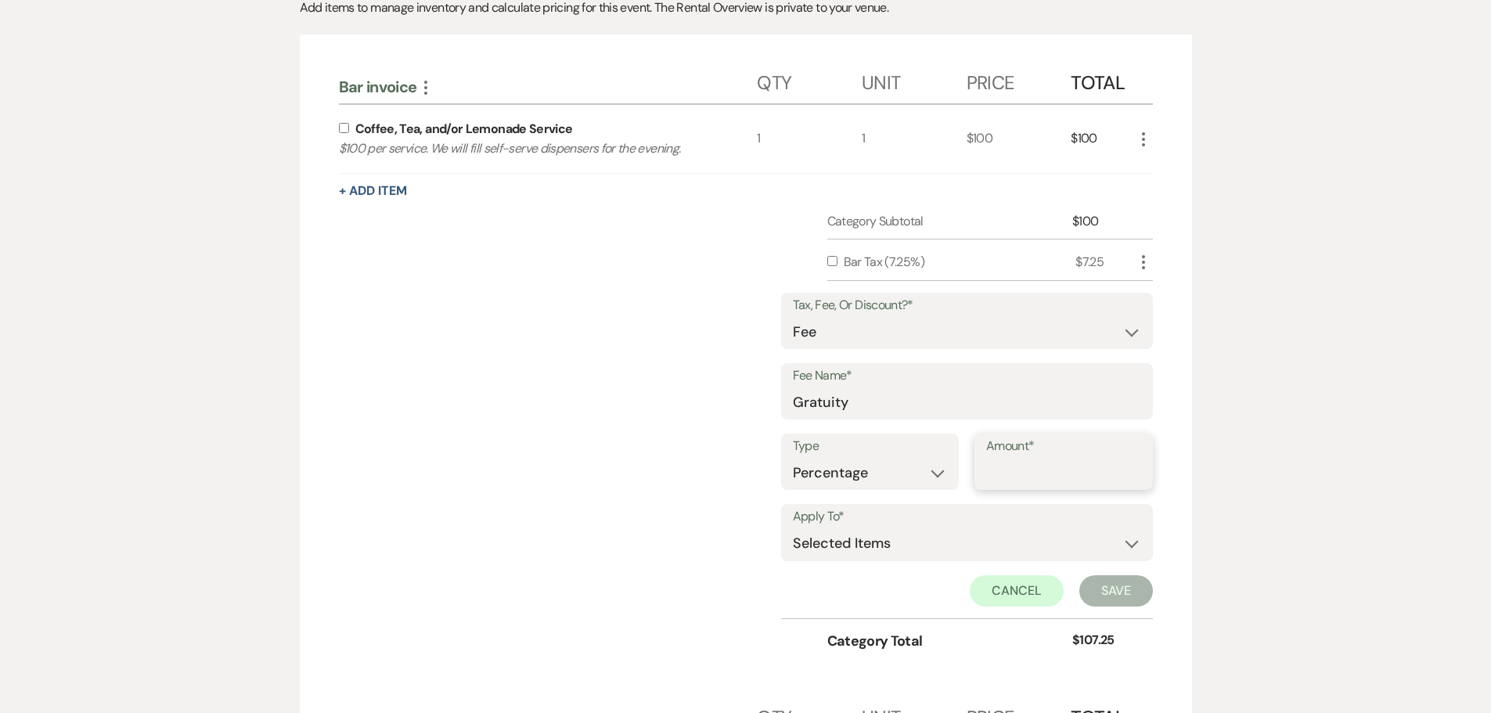
click at [1035, 476] on input "Amount*" at bounding box center [1063, 473] width 155 height 31
type input "20"
click at [345, 132] on input "checkbox" at bounding box center [344, 128] width 10 height 10
checkbox input "true"
click at [1146, 586] on button "Save" at bounding box center [1116, 590] width 74 height 31
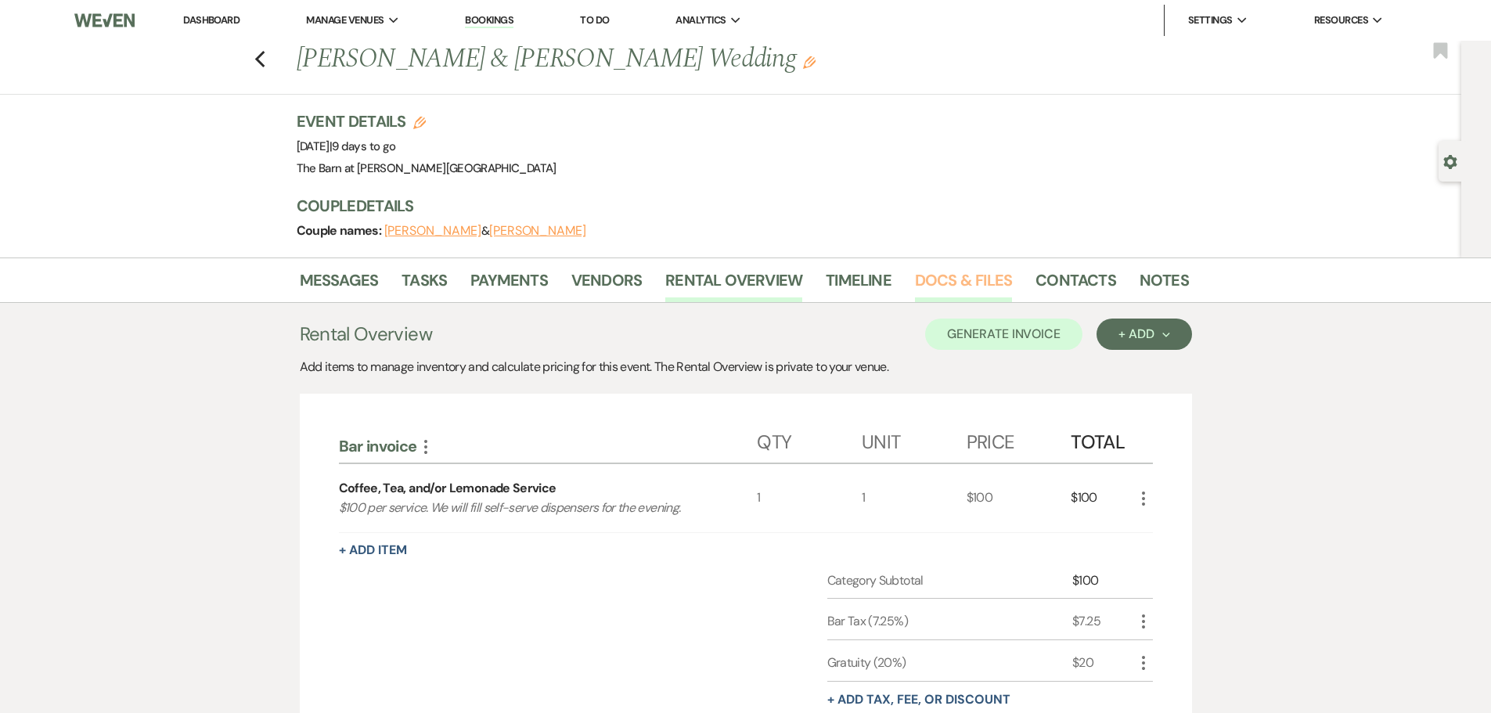
click at [945, 276] on link "Docs & Files" at bounding box center [963, 285] width 97 height 34
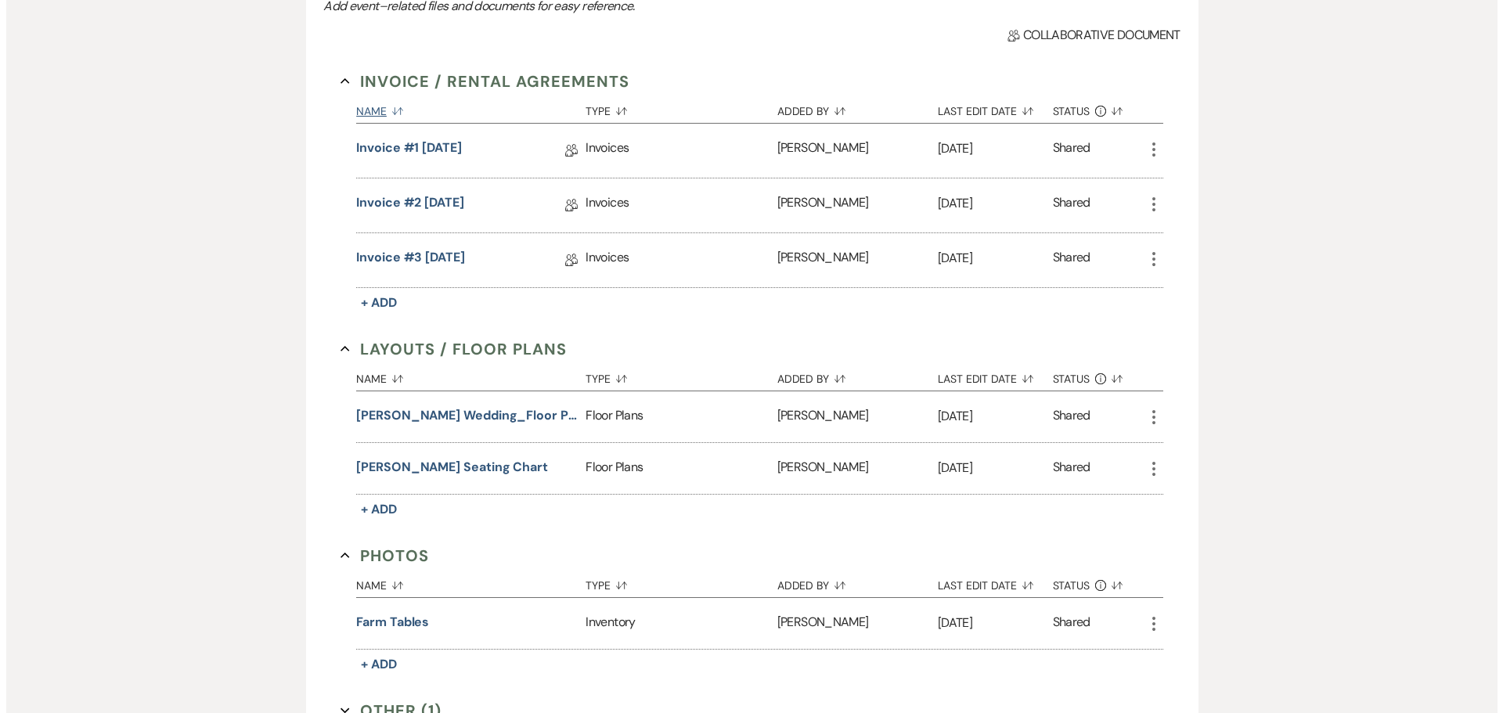
scroll to position [391, 0]
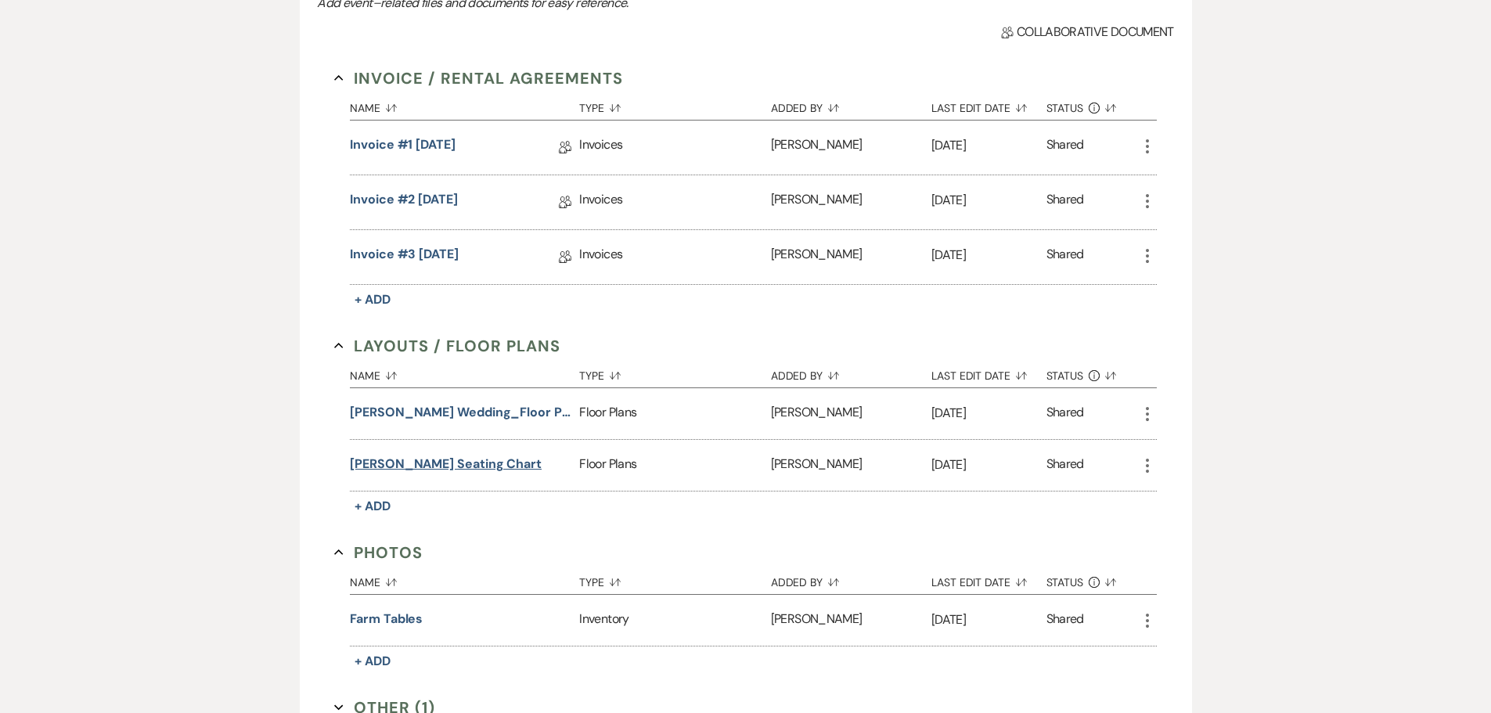
click at [449, 468] on button "[PERSON_NAME] Seating Chart" at bounding box center [446, 464] width 192 height 19
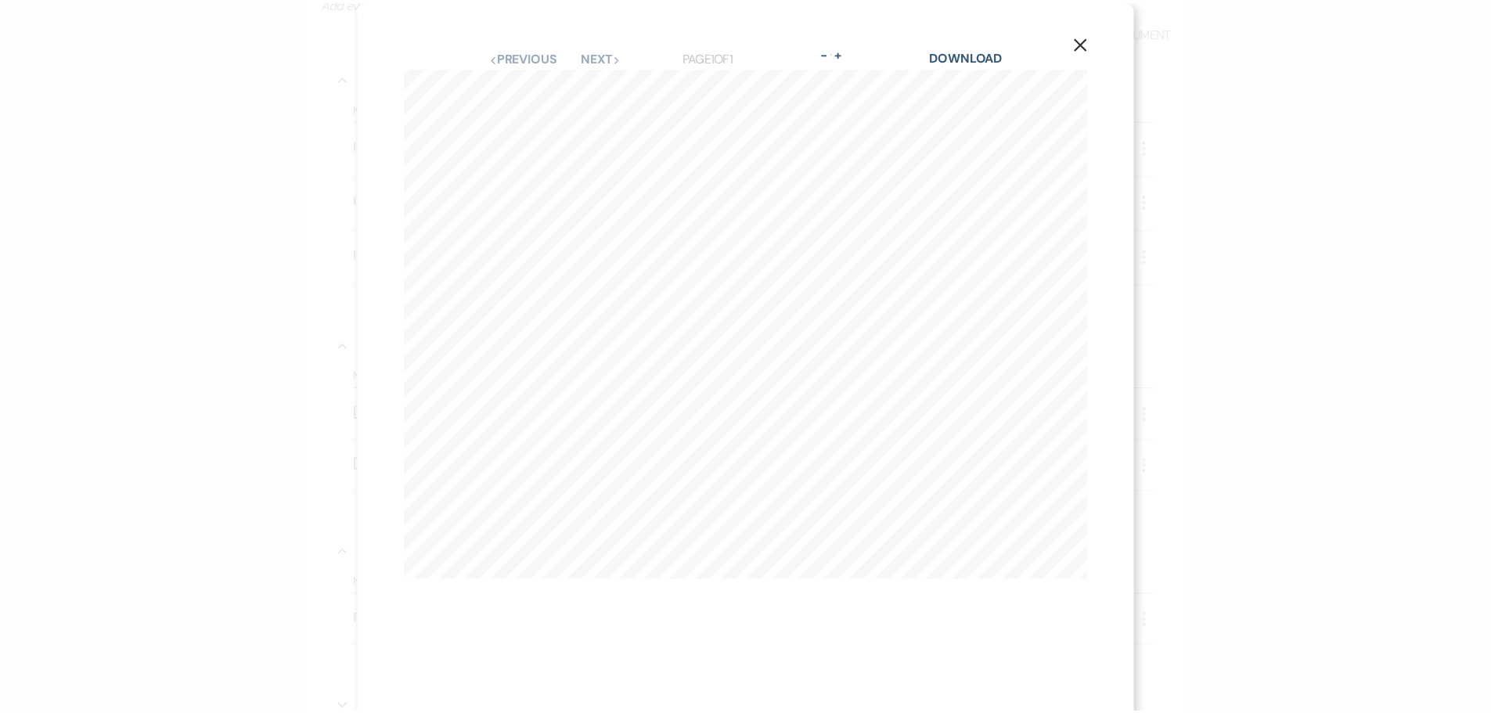
scroll to position [0, 0]
click at [830, 49] on button "-" at bounding box center [830, 53] width 13 height 13
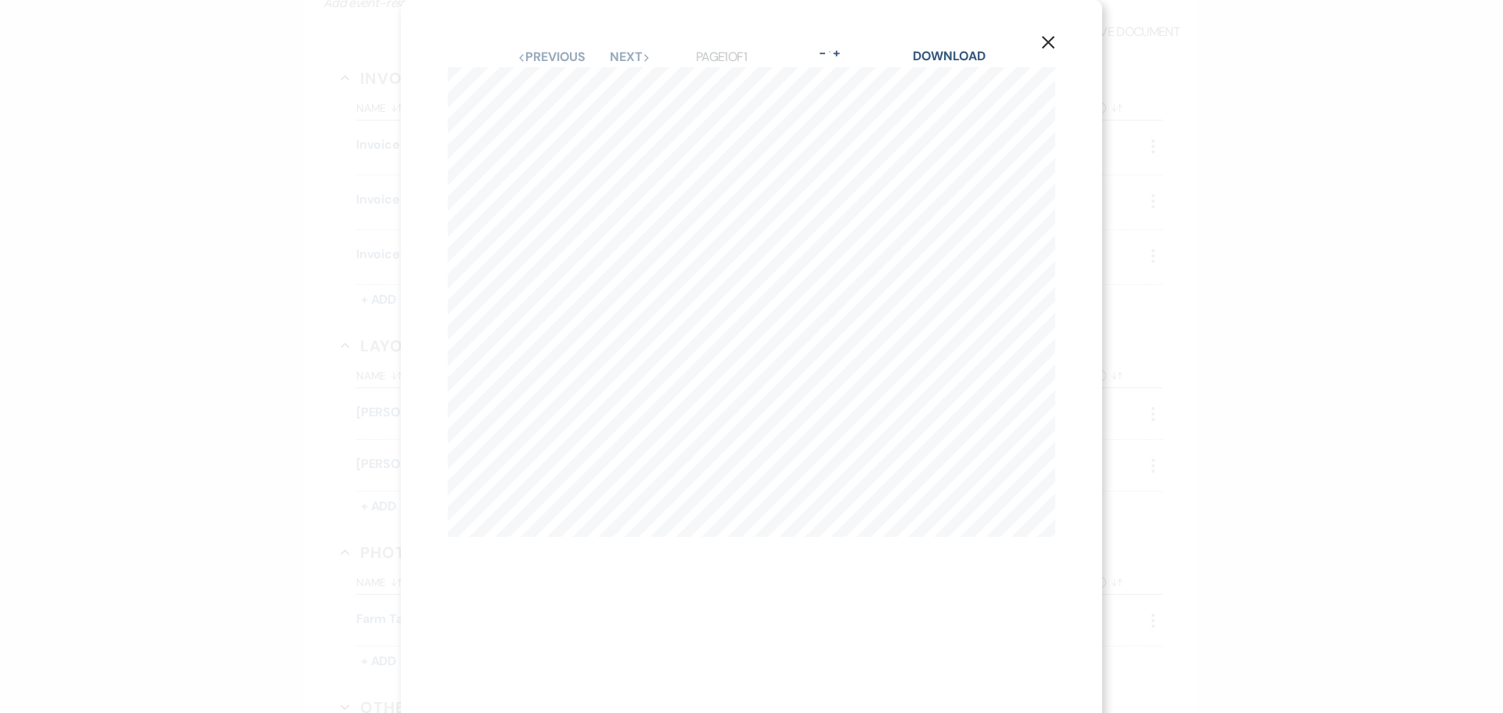
click at [1052, 44] on icon "X" at bounding box center [1048, 42] width 14 height 14
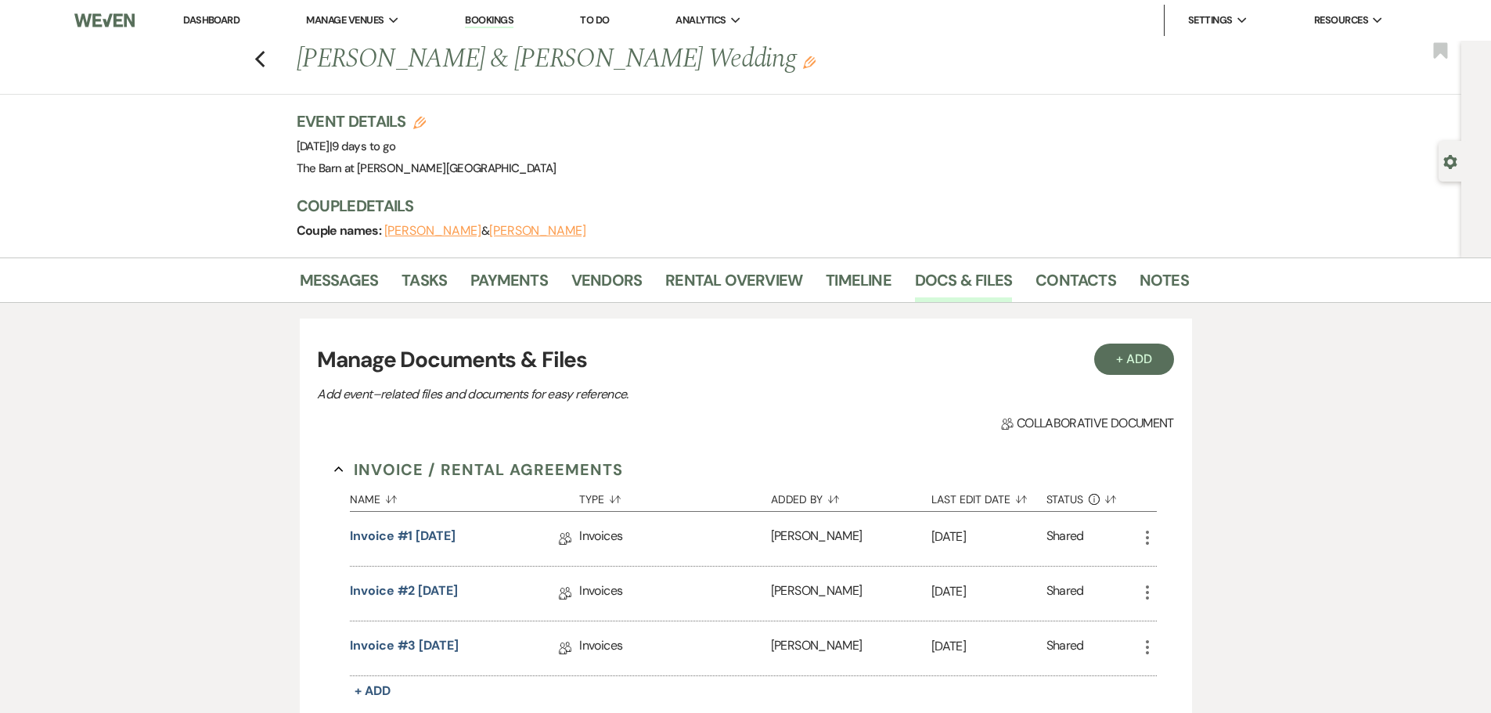
click at [223, 21] on link "Dashboard" at bounding box center [211, 19] width 56 height 13
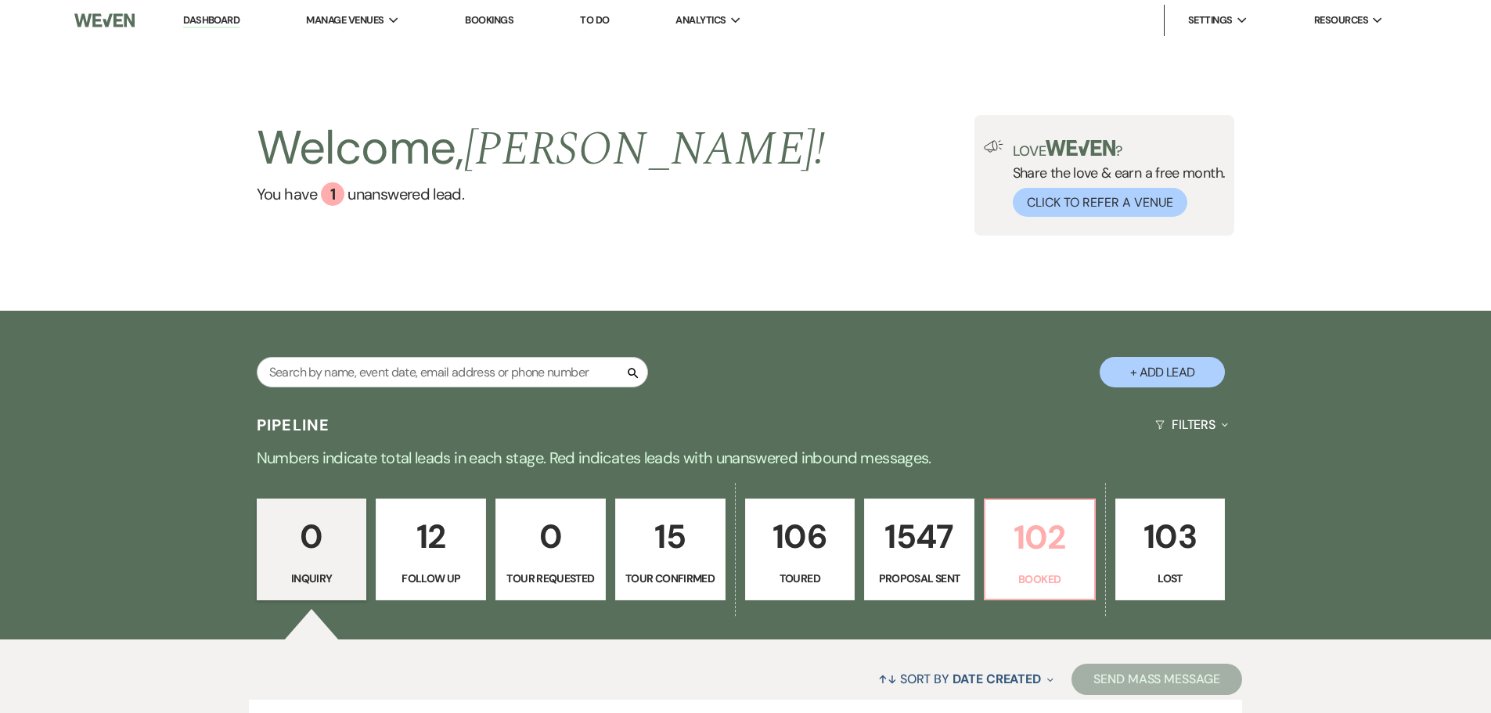
click at [1035, 521] on p "102" at bounding box center [1040, 537] width 90 height 52
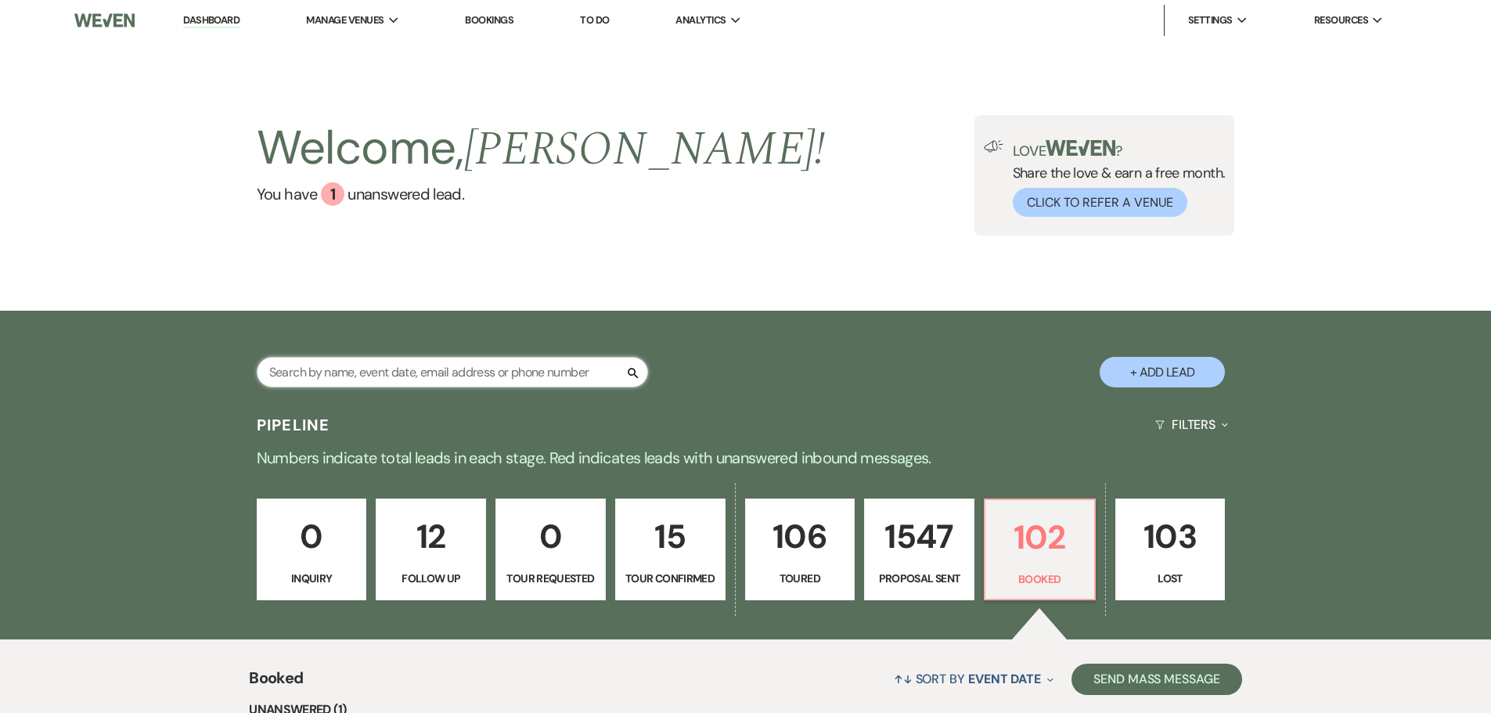
click at [451, 377] on input "text" at bounding box center [452, 372] width 391 height 31
type input "pi"
select select "6"
select select "8"
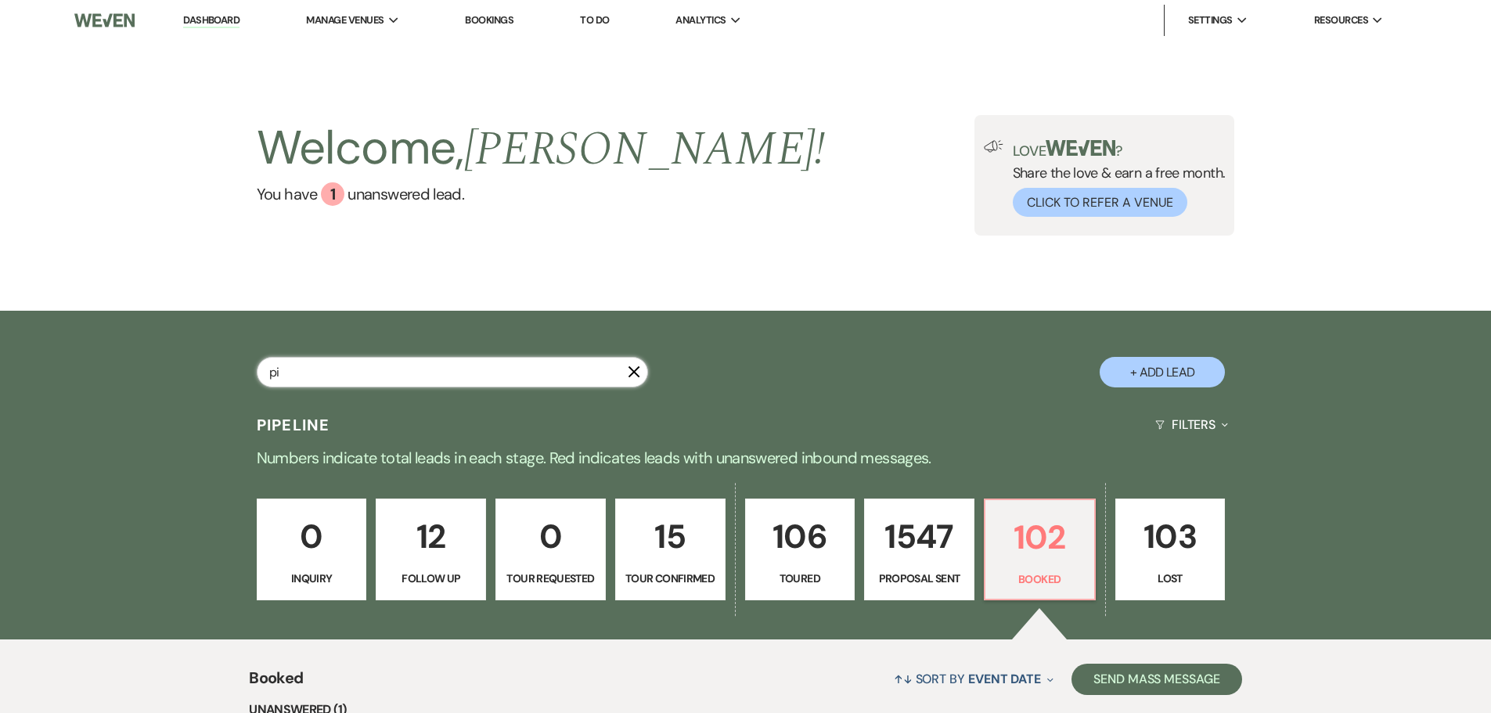
select select "3"
select select "8"
select select "6"
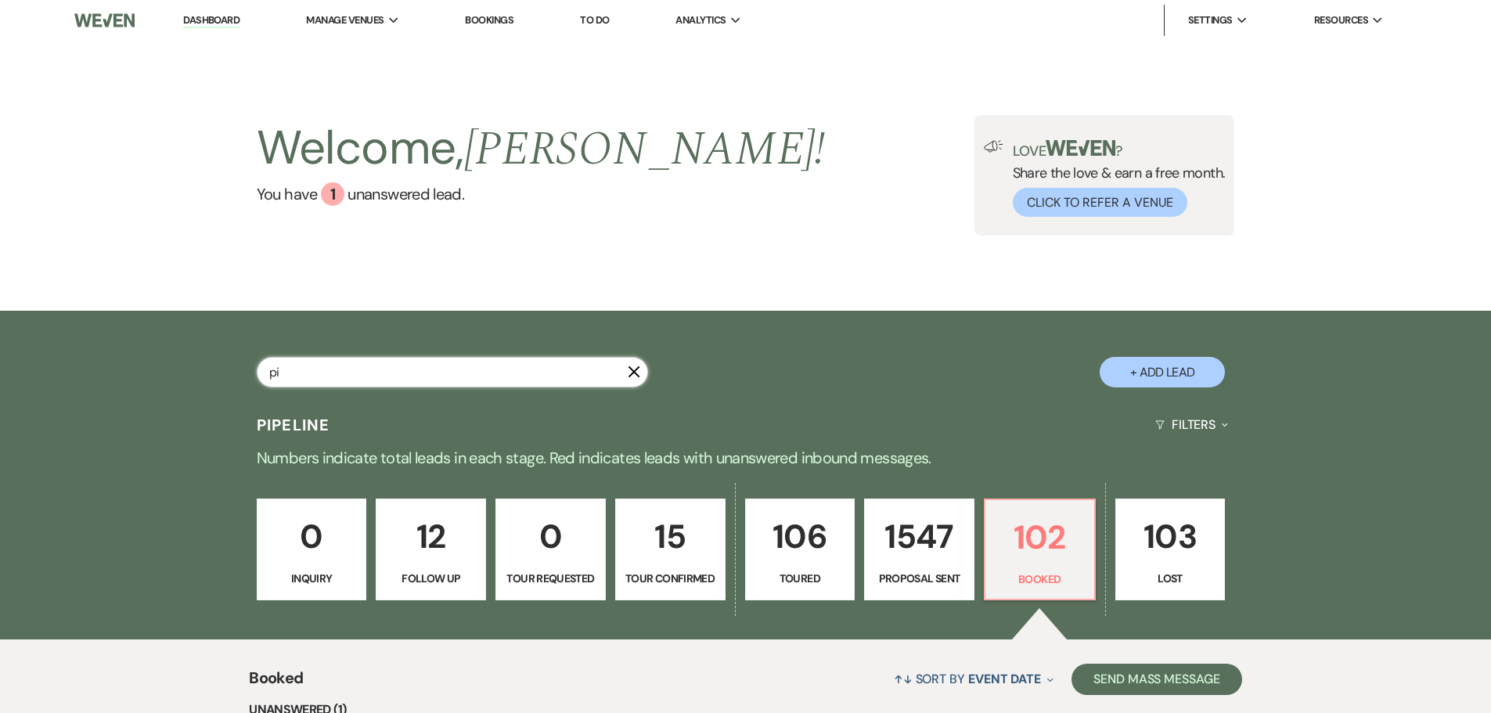
select select "6"
select select "8"
select select "3"
select select "6"
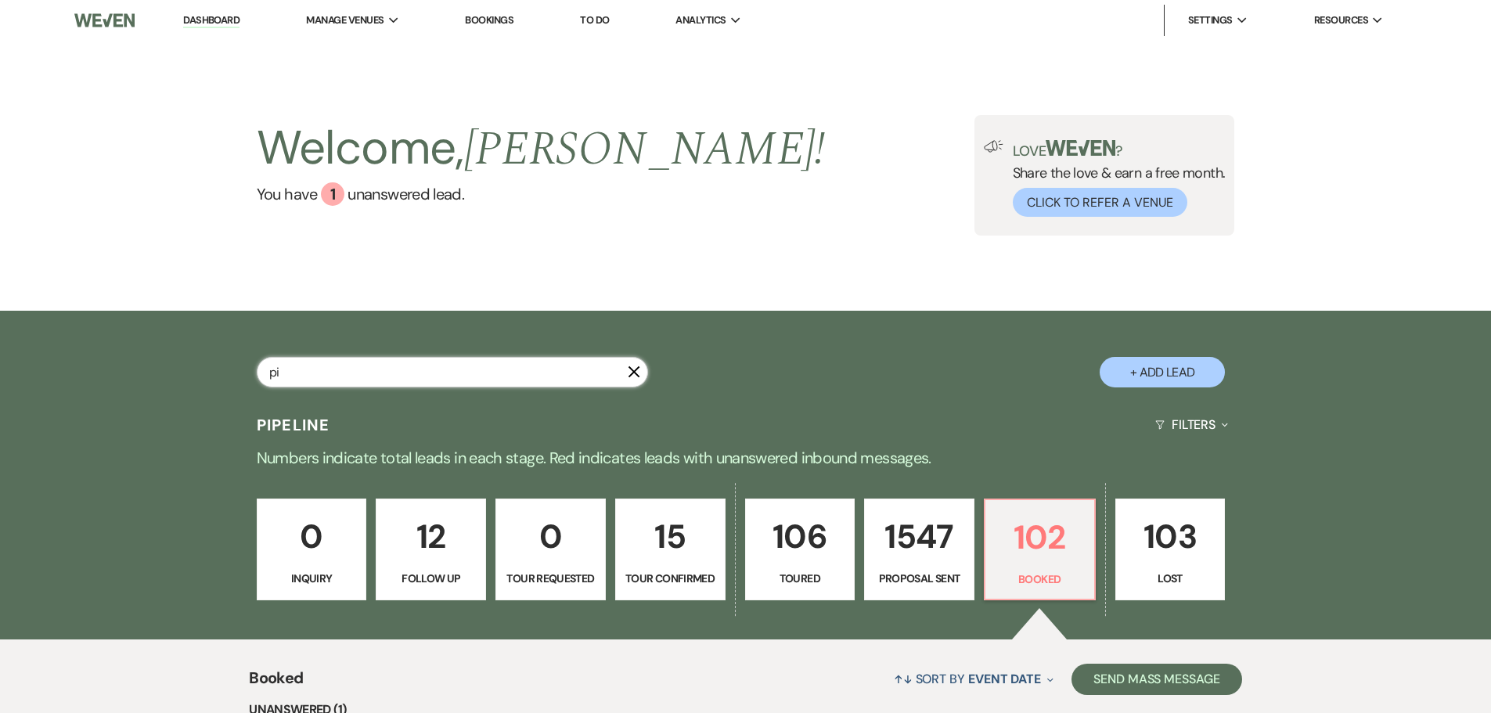
select select "6"
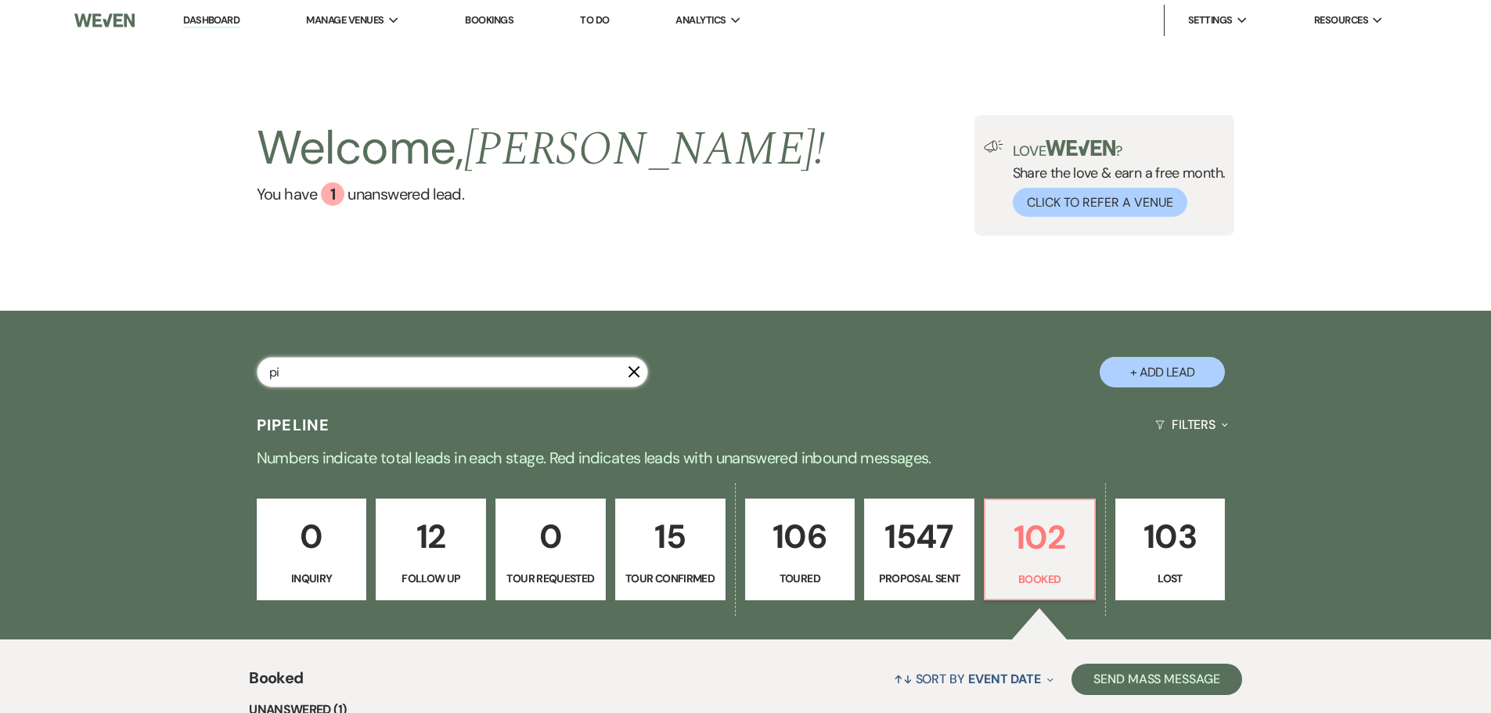
select select "6"
select select "8"
select select "11"
select select "6"
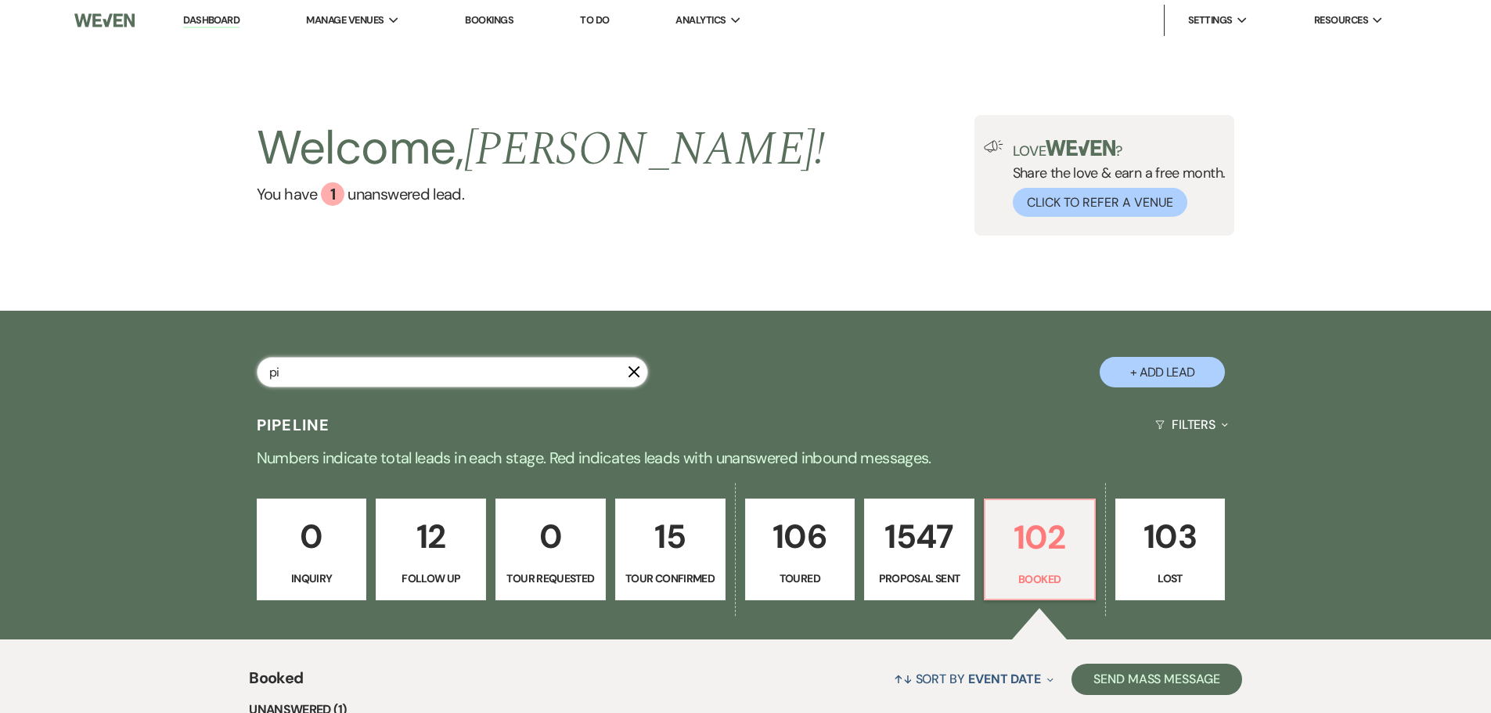
select select "6"
select select "5"
select select "6"
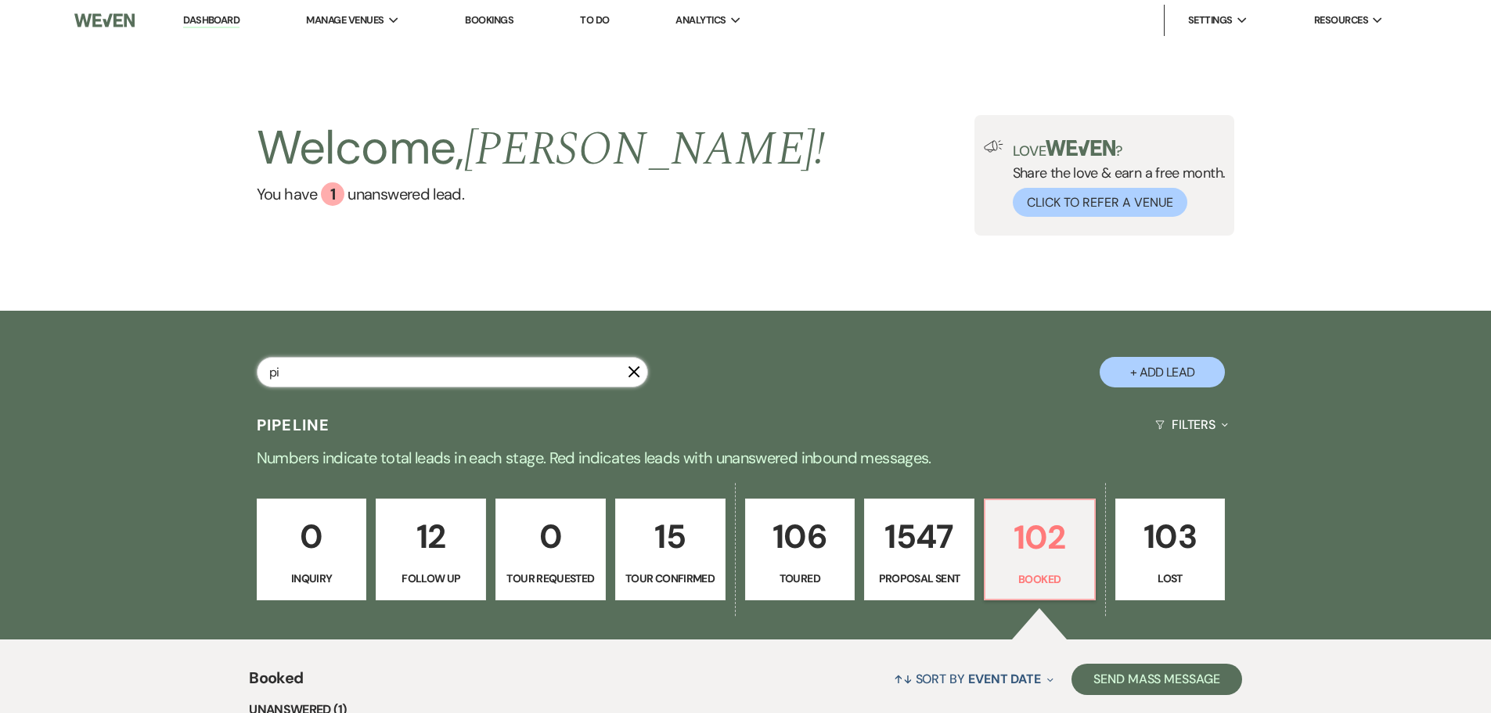
select select "8"
select select "6"
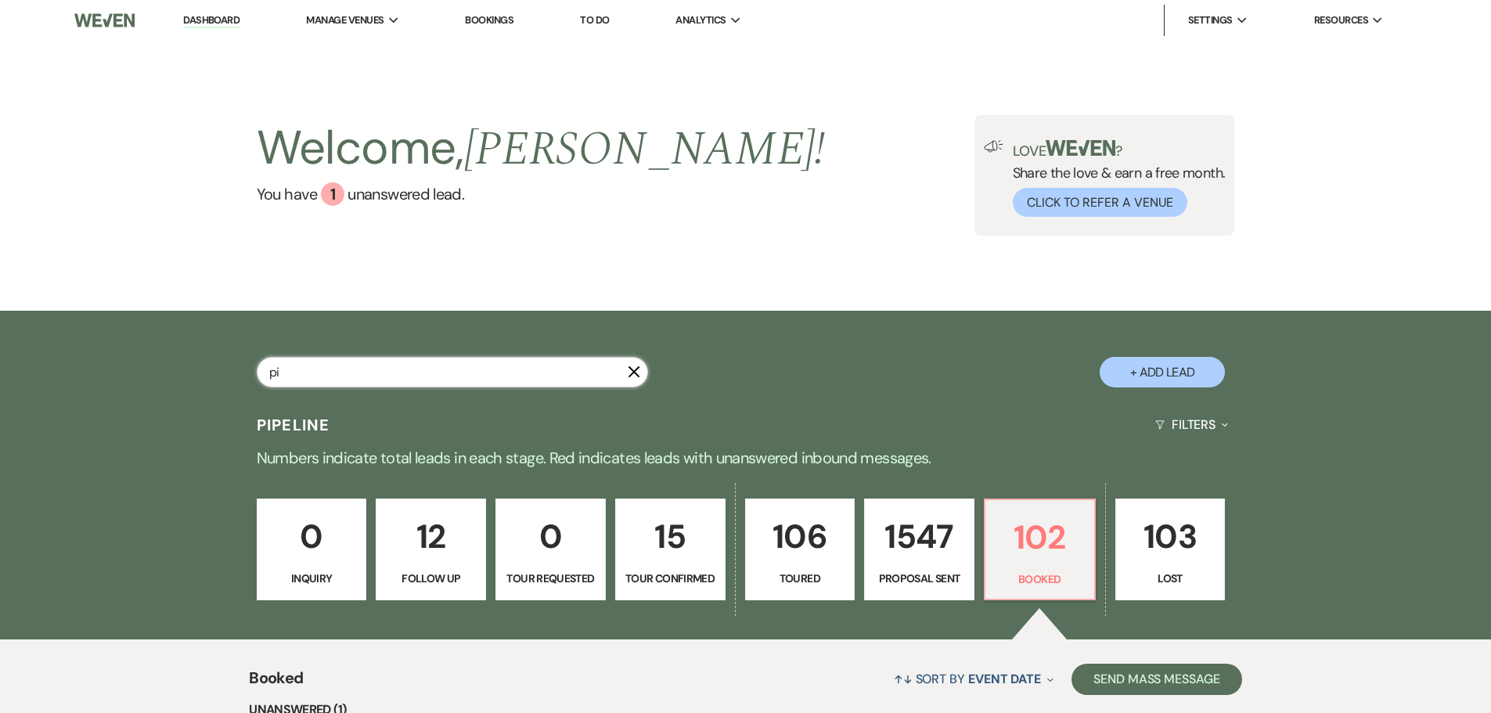
select select "8"
select select "5"
select select "6"
select select "5"
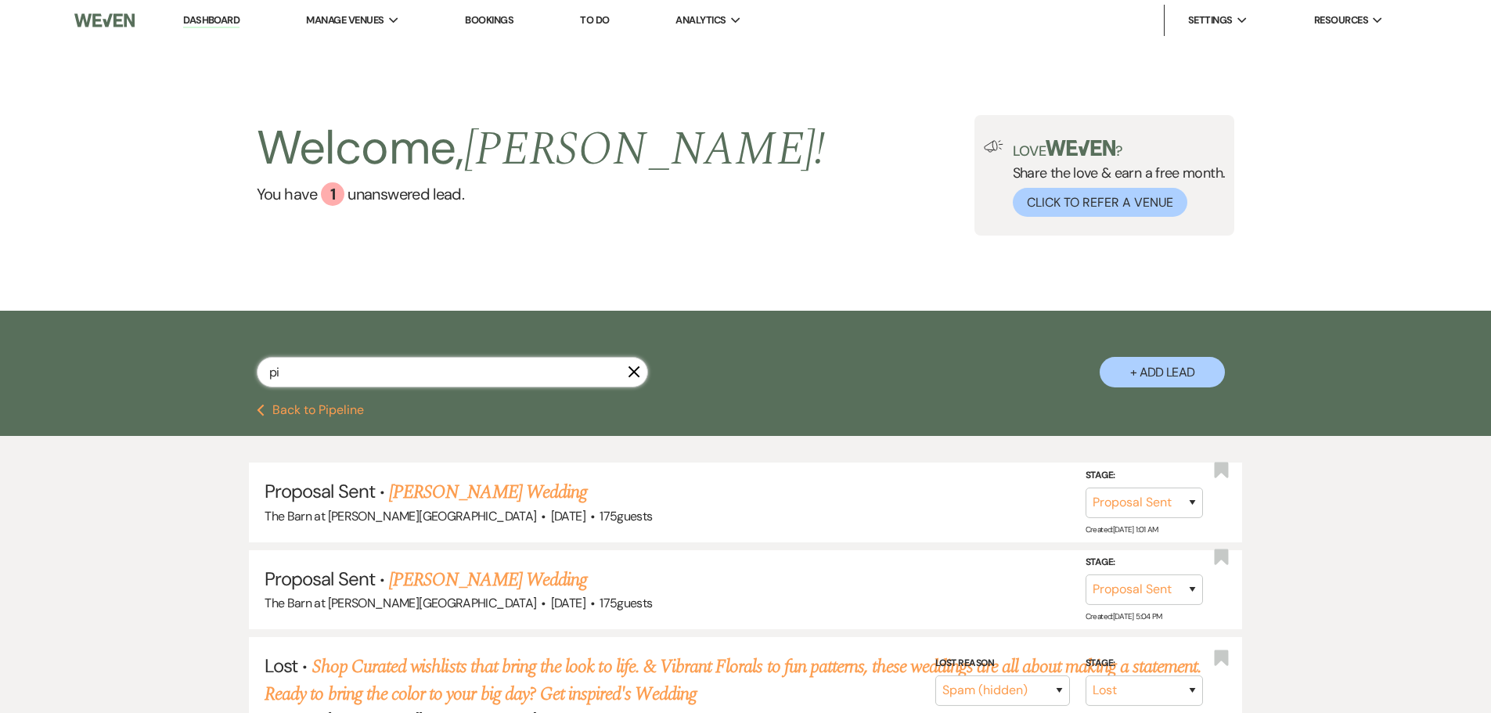
type input "pie"
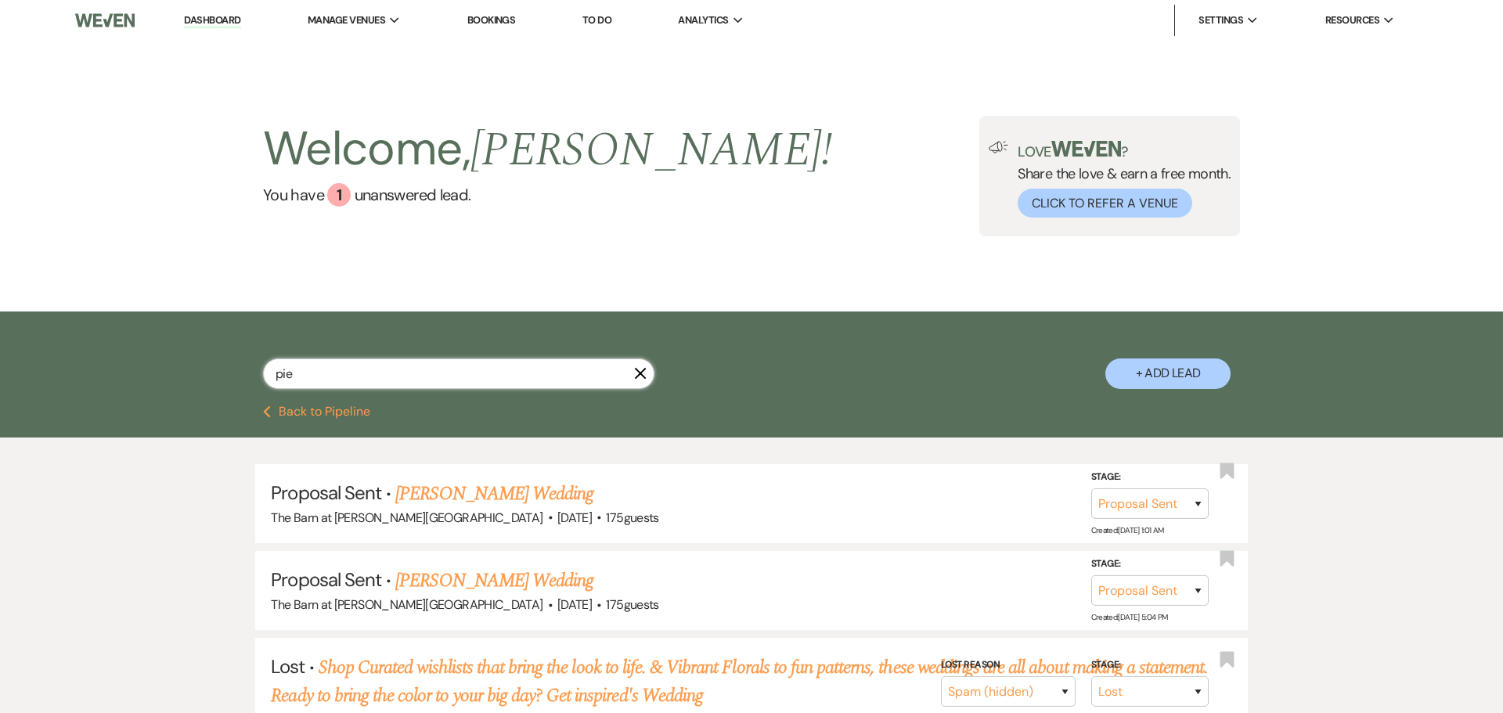
select select "6"
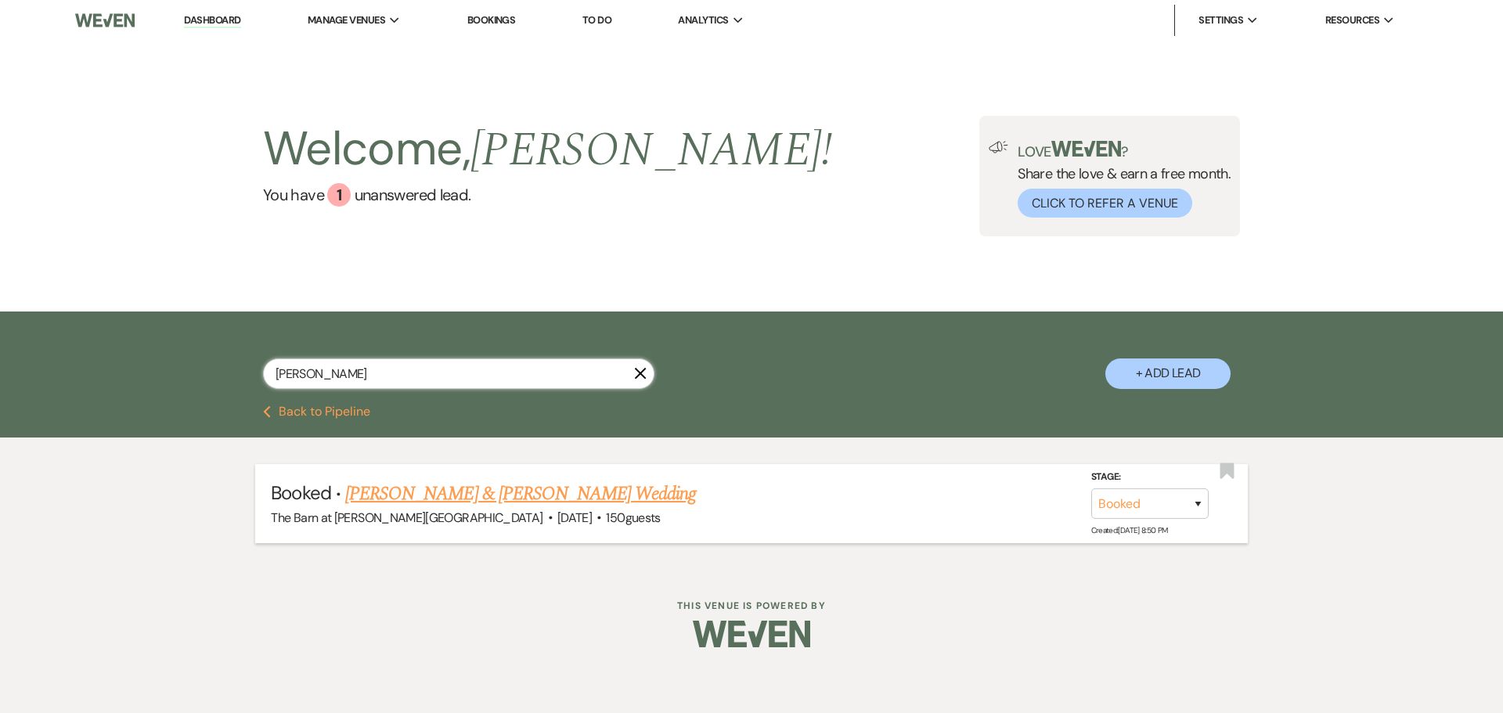
type input "[PERSON_NAME]"
click at [453, 505] on link "[PERSON_NAME] & [PERSON_NAME] Wedding" at bounding box center [520, 494] width 351 height 28
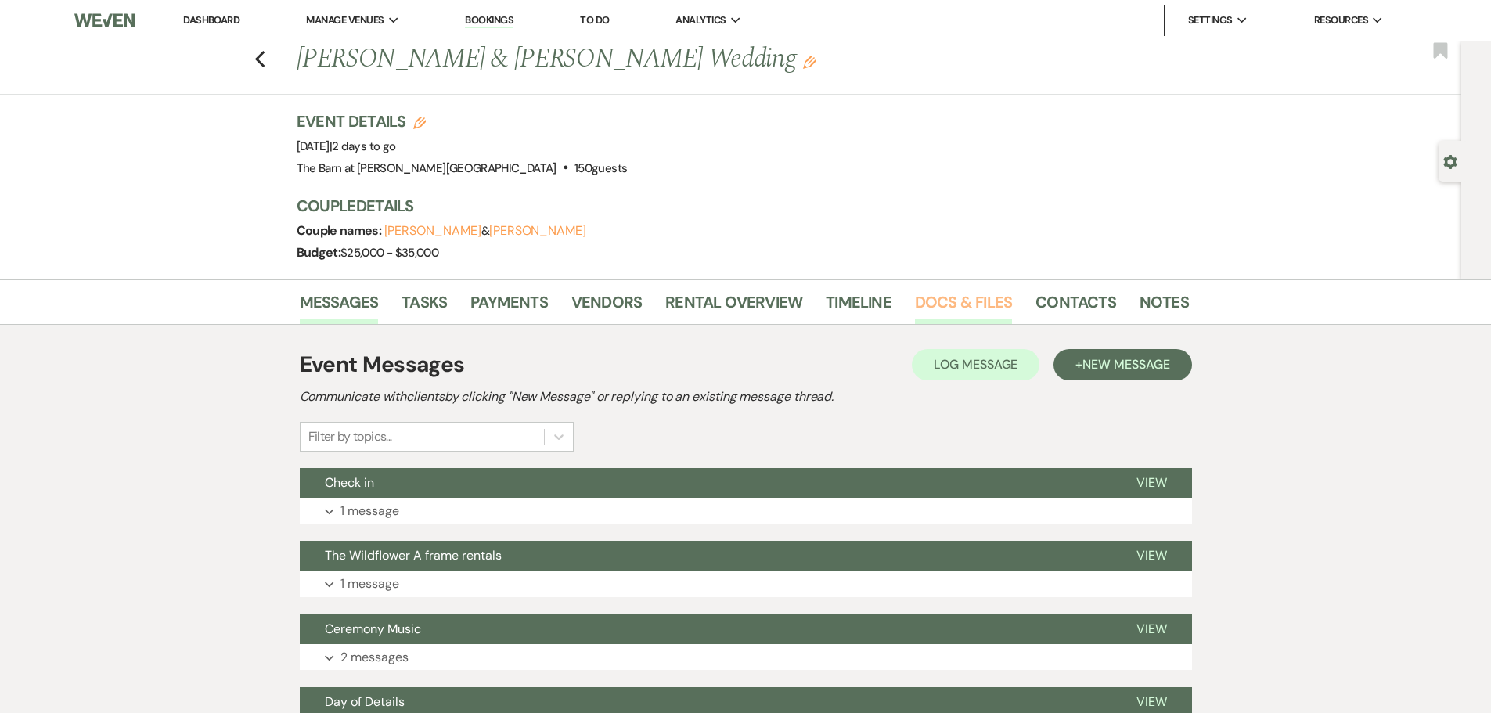
click at [957, 310] on link "Docs & Files" at bounding box center [963, 307] width 97 height 34
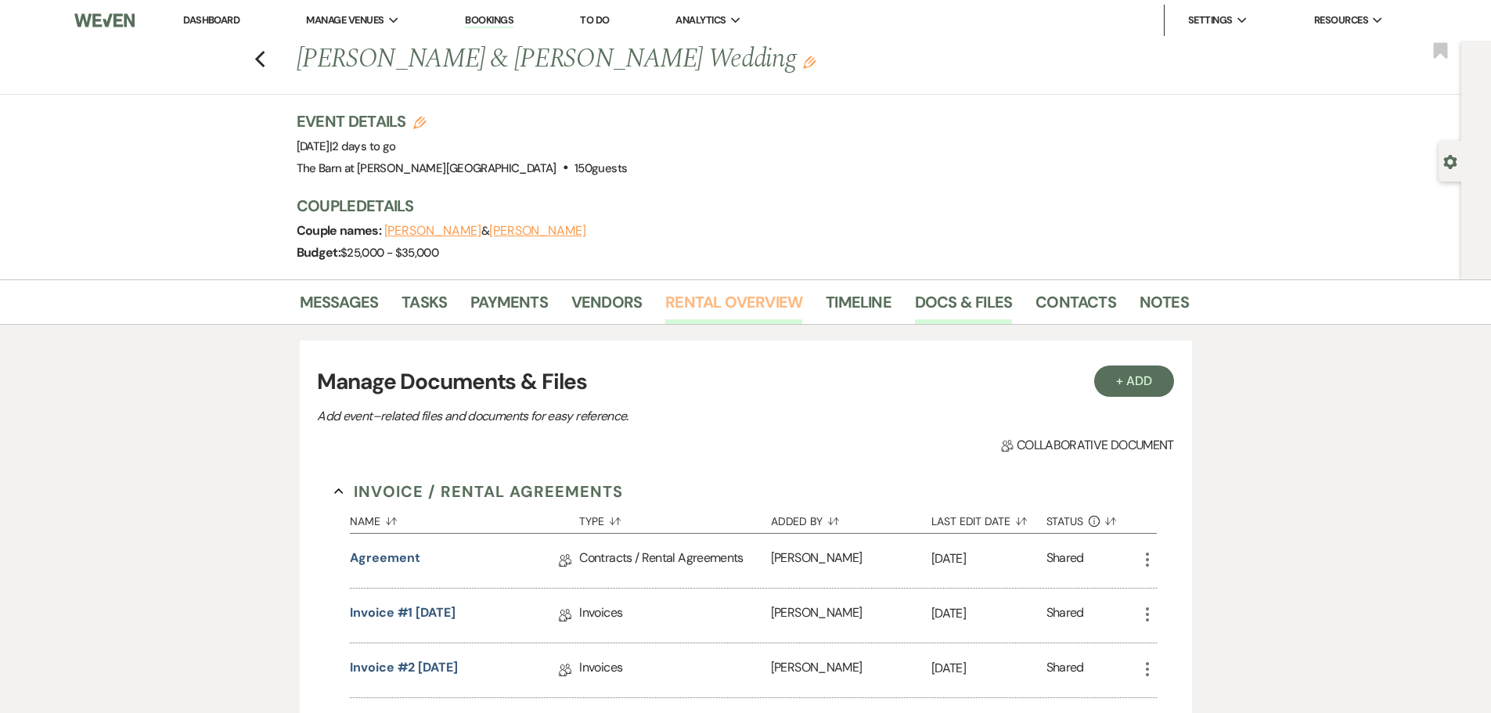
click at [699, 305] on link "Rental Overview" at bounding box center [733, 307] width 137 height 34
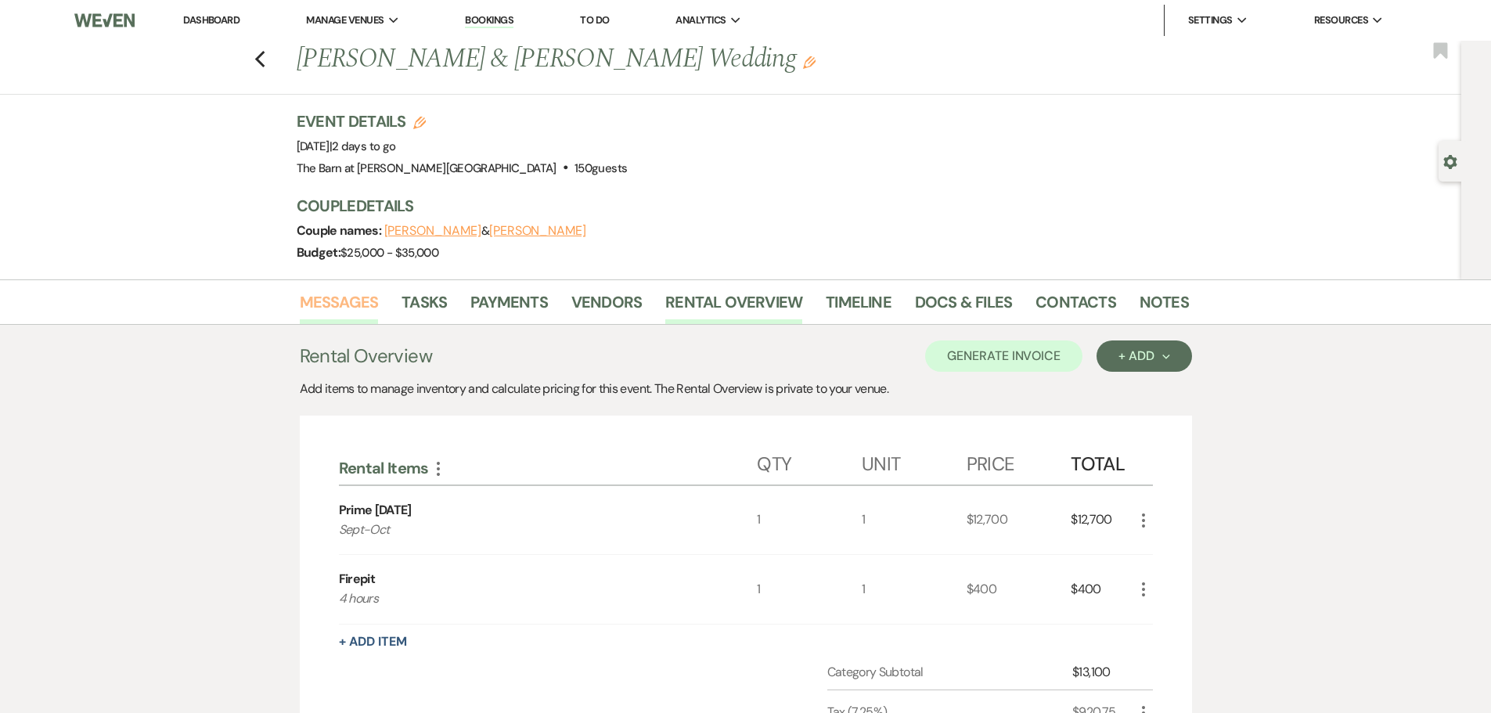
click at [328, 292] on link "Messages" at bounding box center [339, 307] width 79 height 34
